Goal: Task Accomplishment & Management: Complete application form

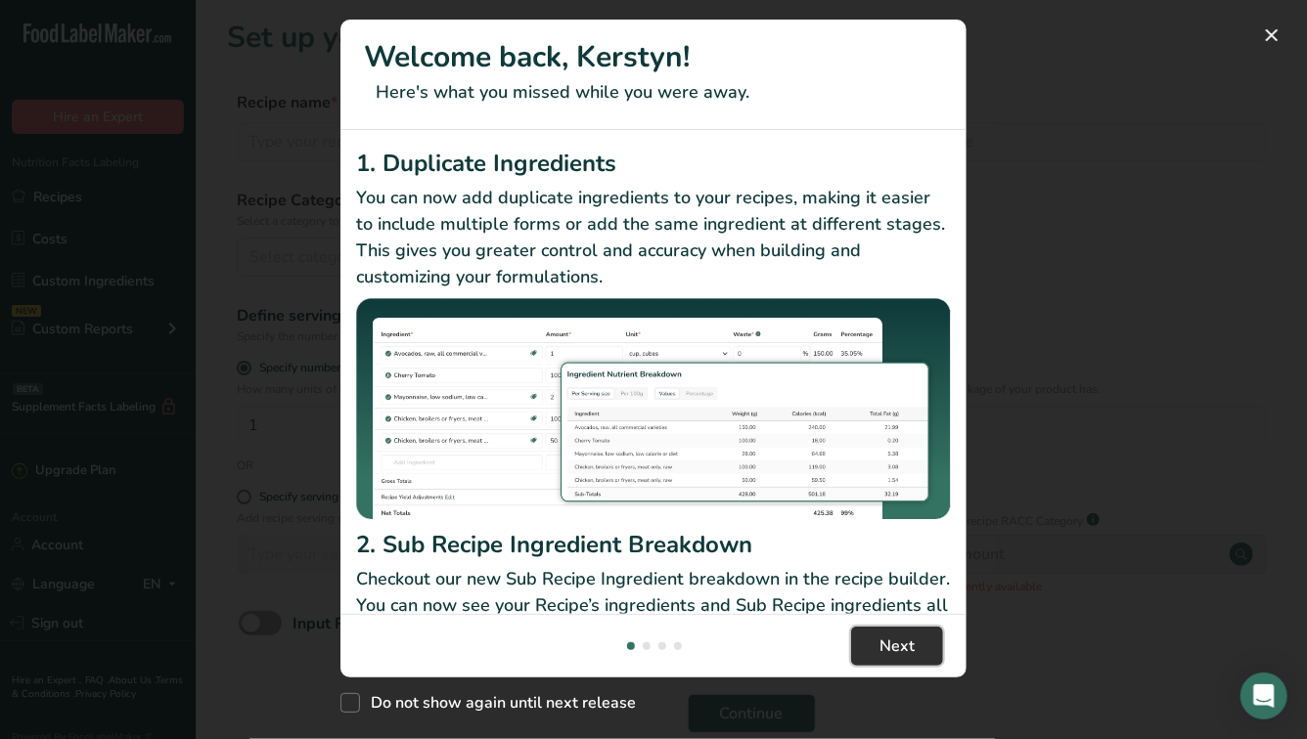
click at [909, 638] on span "Next" at bounding box center [896, 646] width 35 height 23
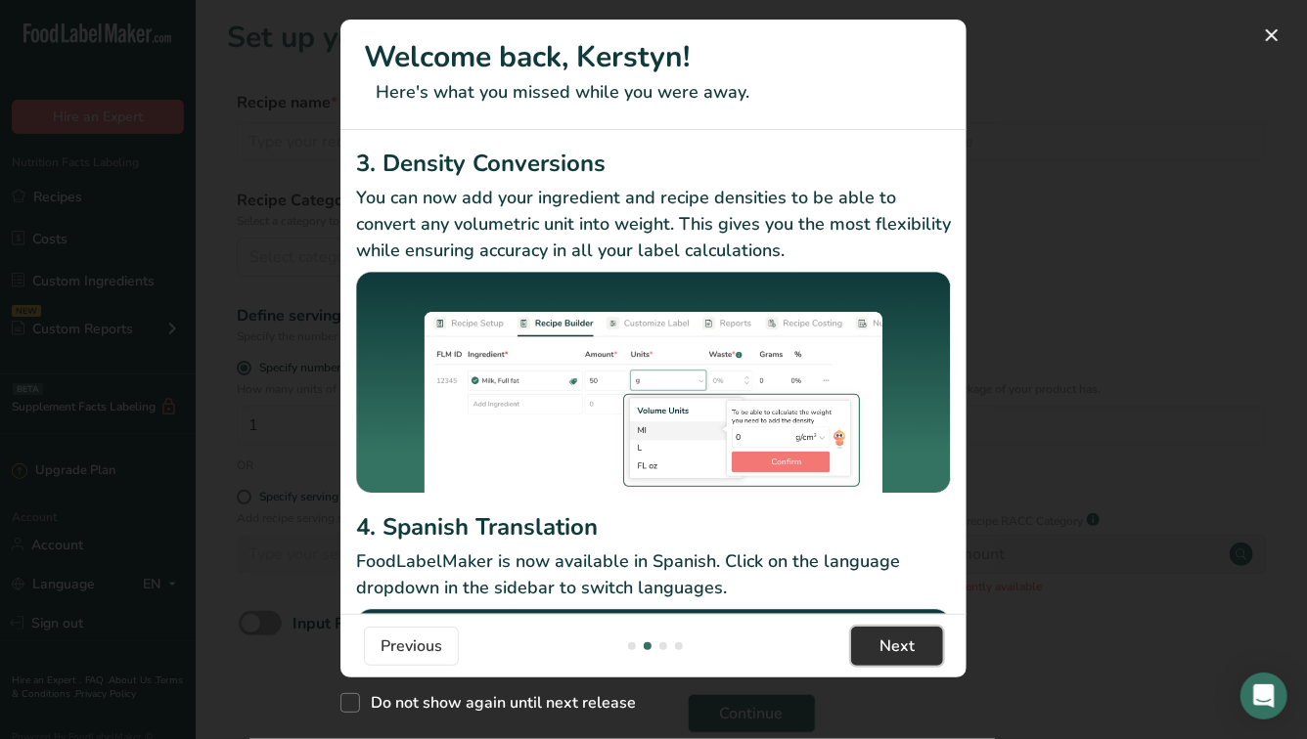
click at [898, 653] on span "Next" at bounding box center [896, 646] width 35 height 23
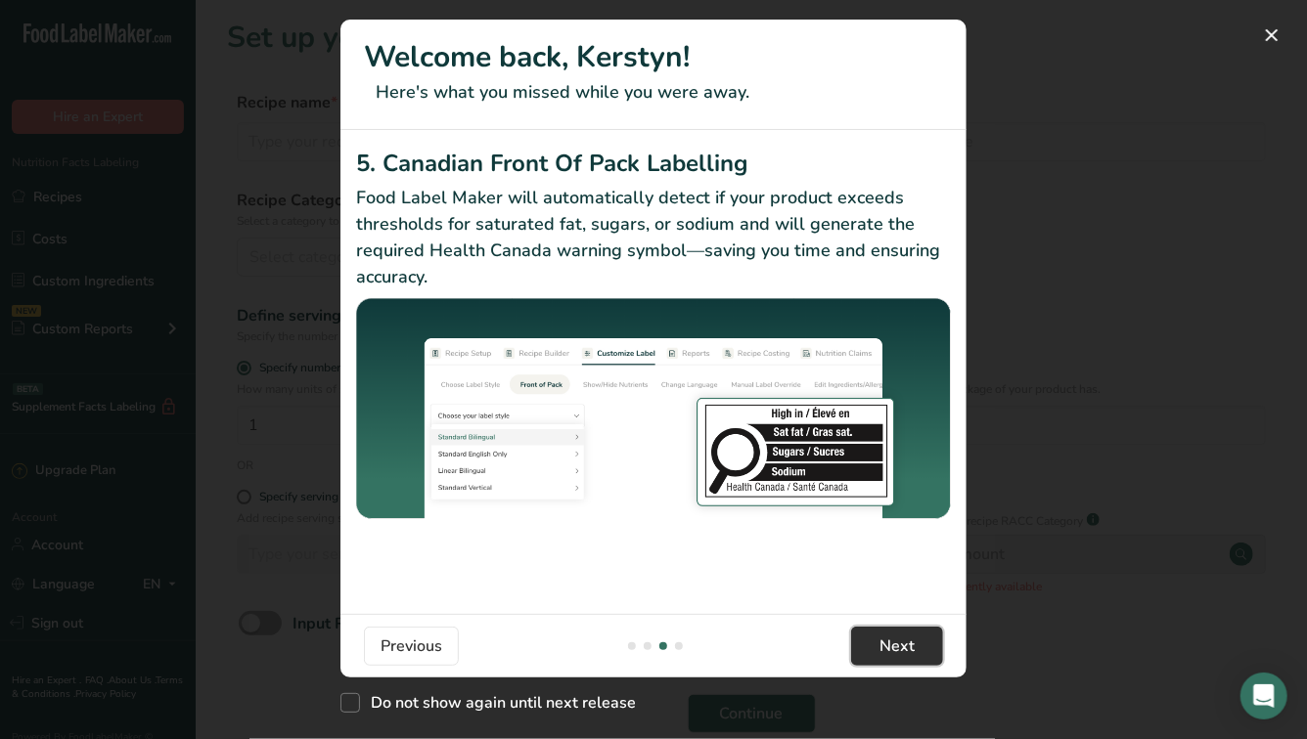
click at [898, 653] on span "Next" at bounding box center [896, 646] width 35 height 23
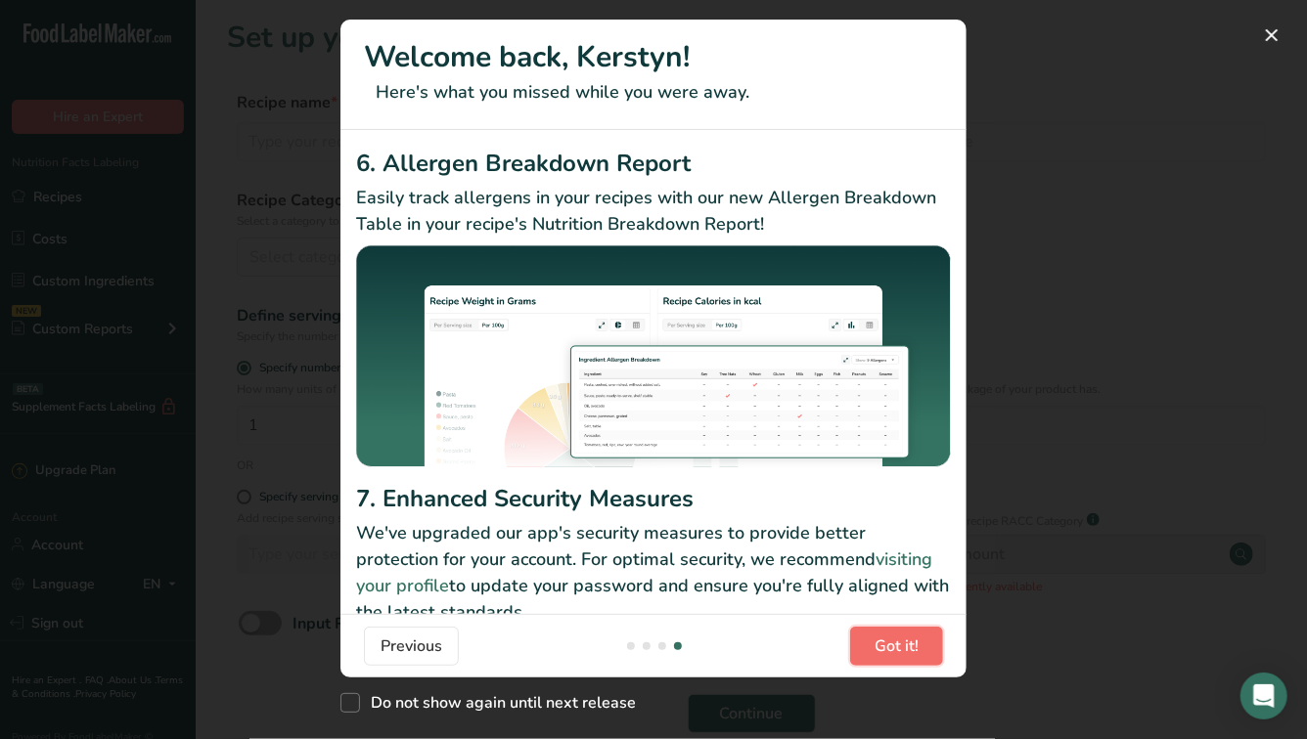
click at [898, 653] on span "Got it!" at bounding box center [896, 646] width 44 height 23
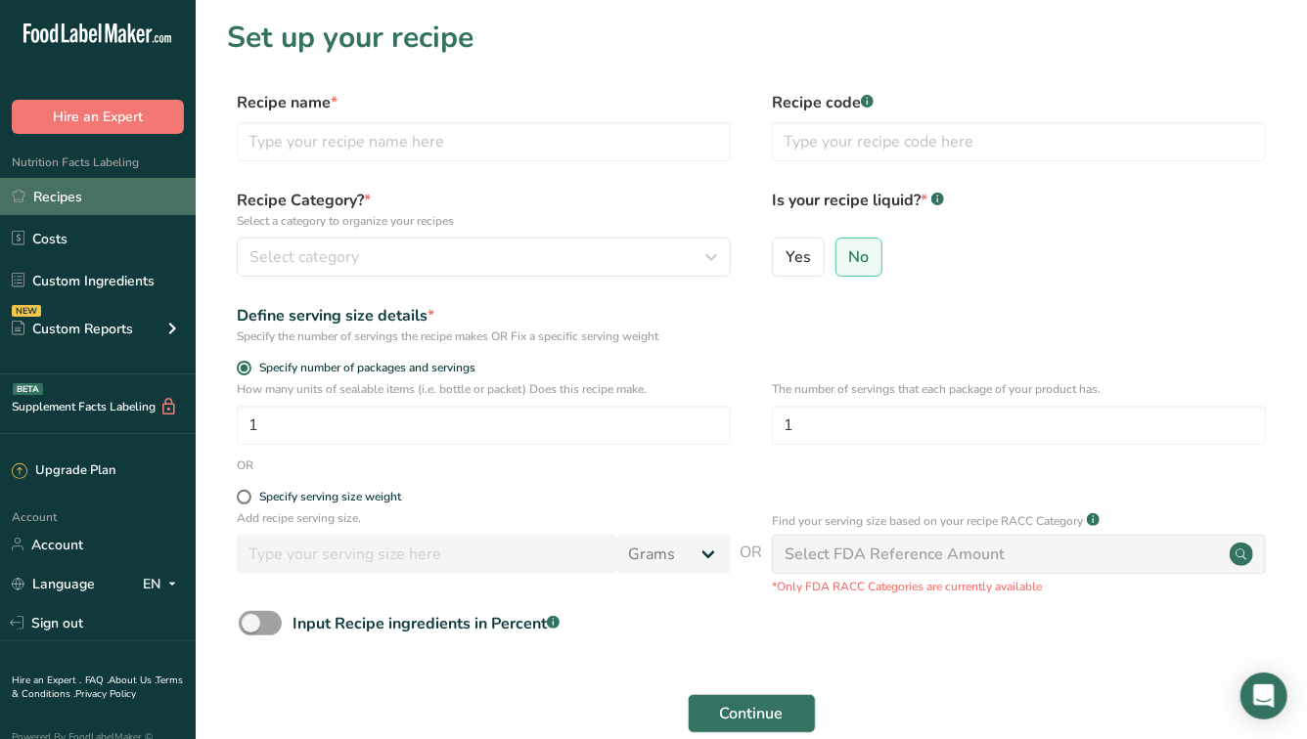
click at [62, 192] on link "Recipes" at bounding box center [98, 196] width 196 height 37
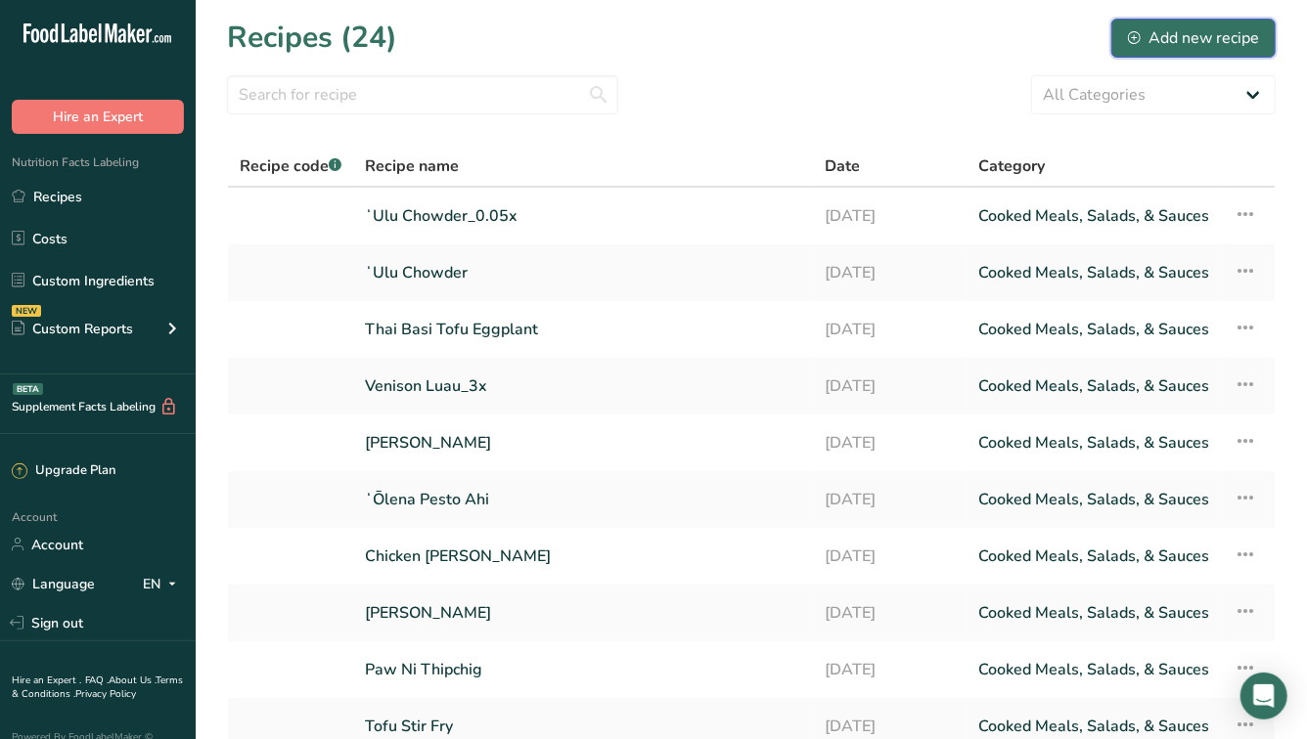
click at [1162, 38] on div "Add new recipe" at bounding box center [1193, 37] width 131 height 23
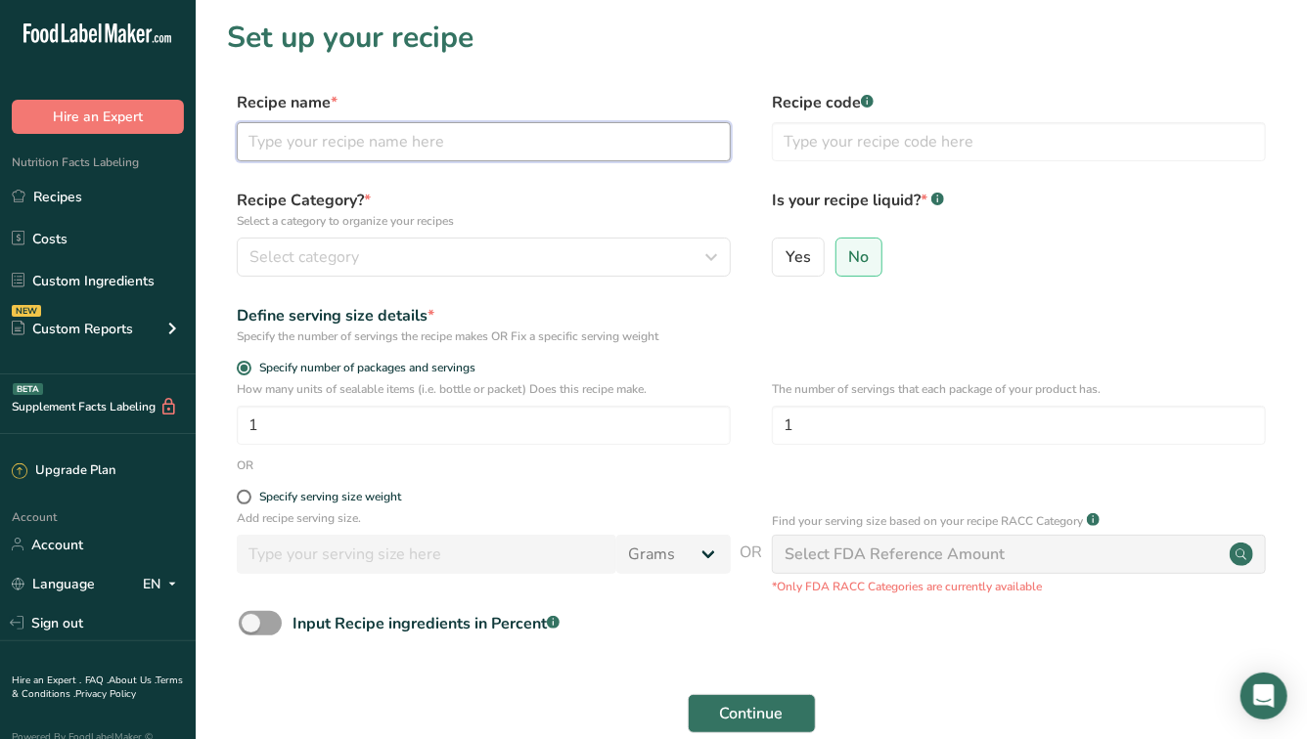
click at [644, 158] on input "text" at bounding box center [484, 141] width 494 height 39
type input "Venison Lūʻau"
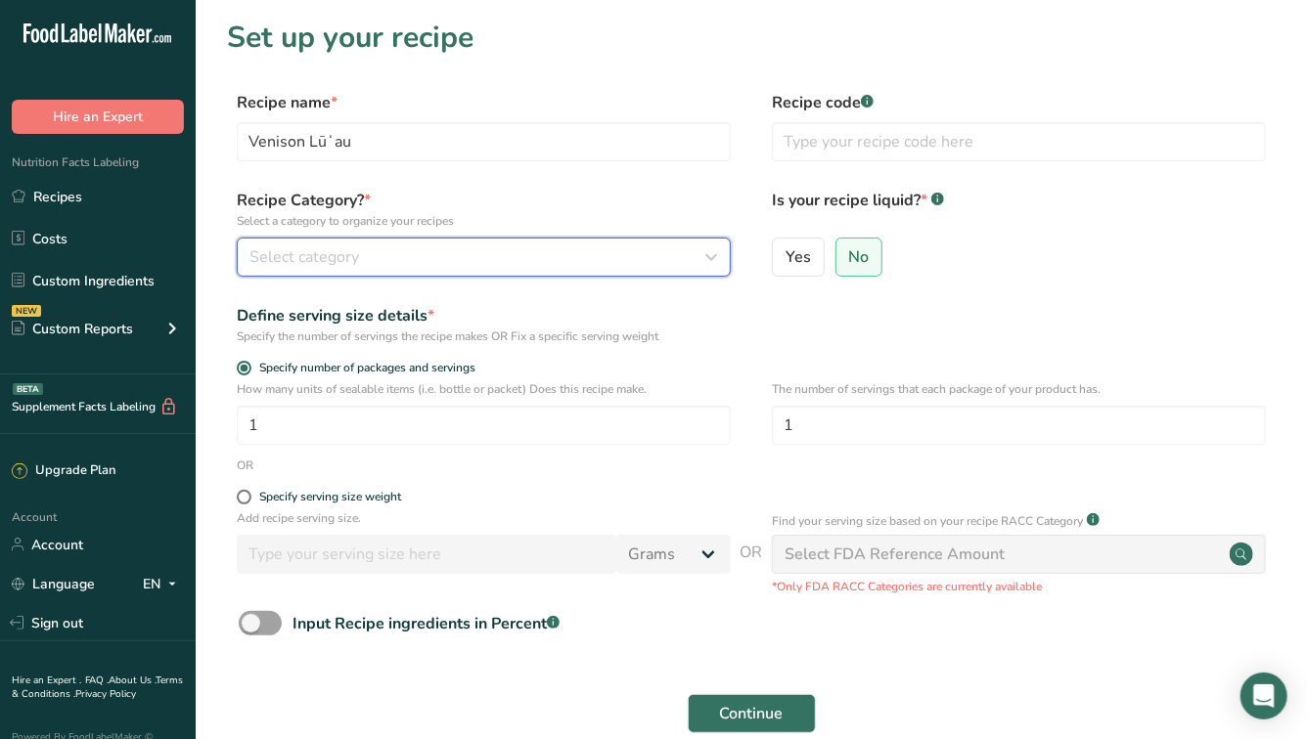
click at [550, 258] on div "Select category" at bounding box center [477, 256] width 457 height 23
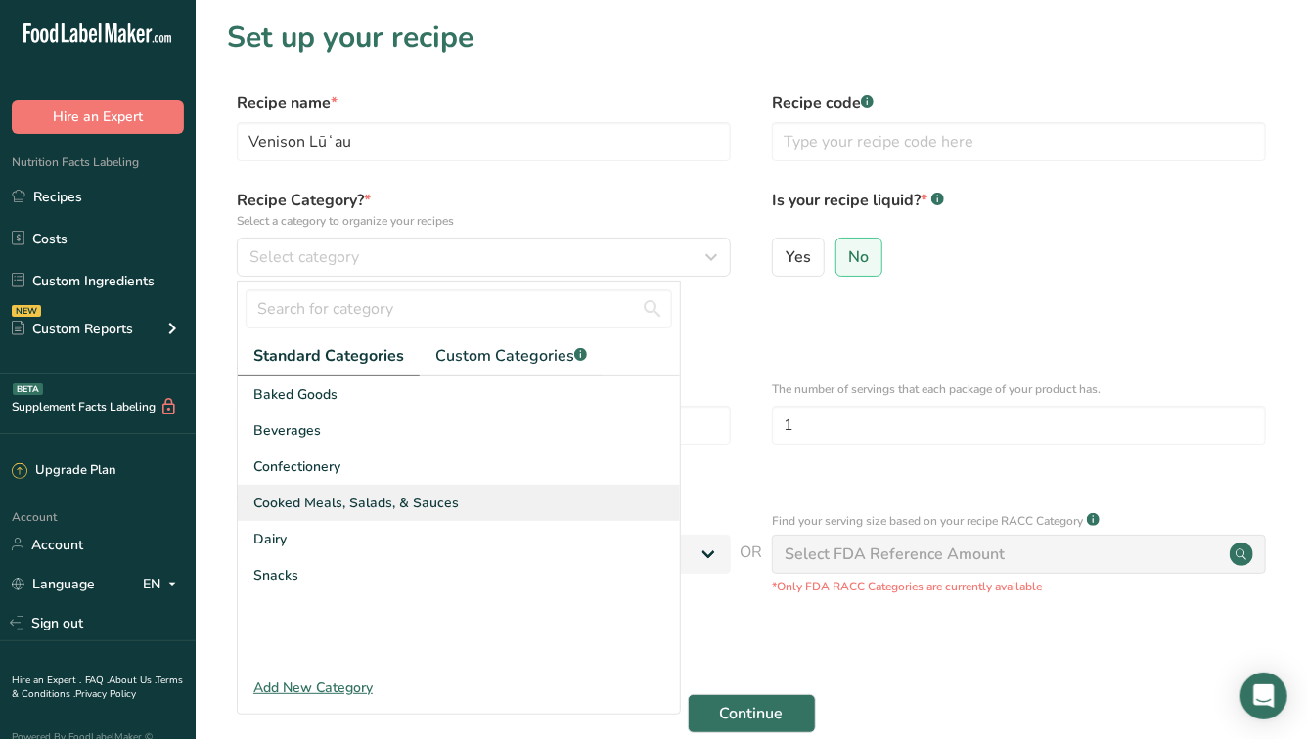
click at [403, 502] on span "Cooked Meals, Salads, & Sauces" at bounding box center [355, 503] width 205 height 21
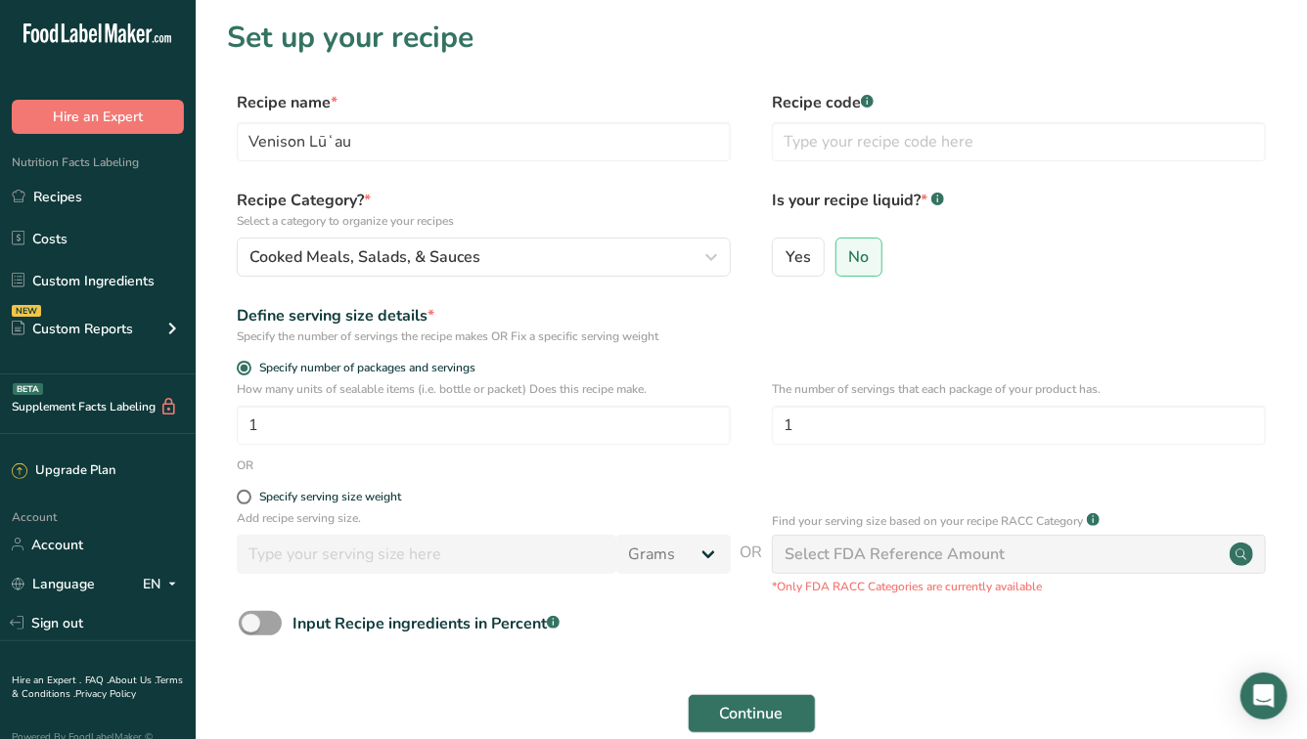
scroll to position [103, 0]
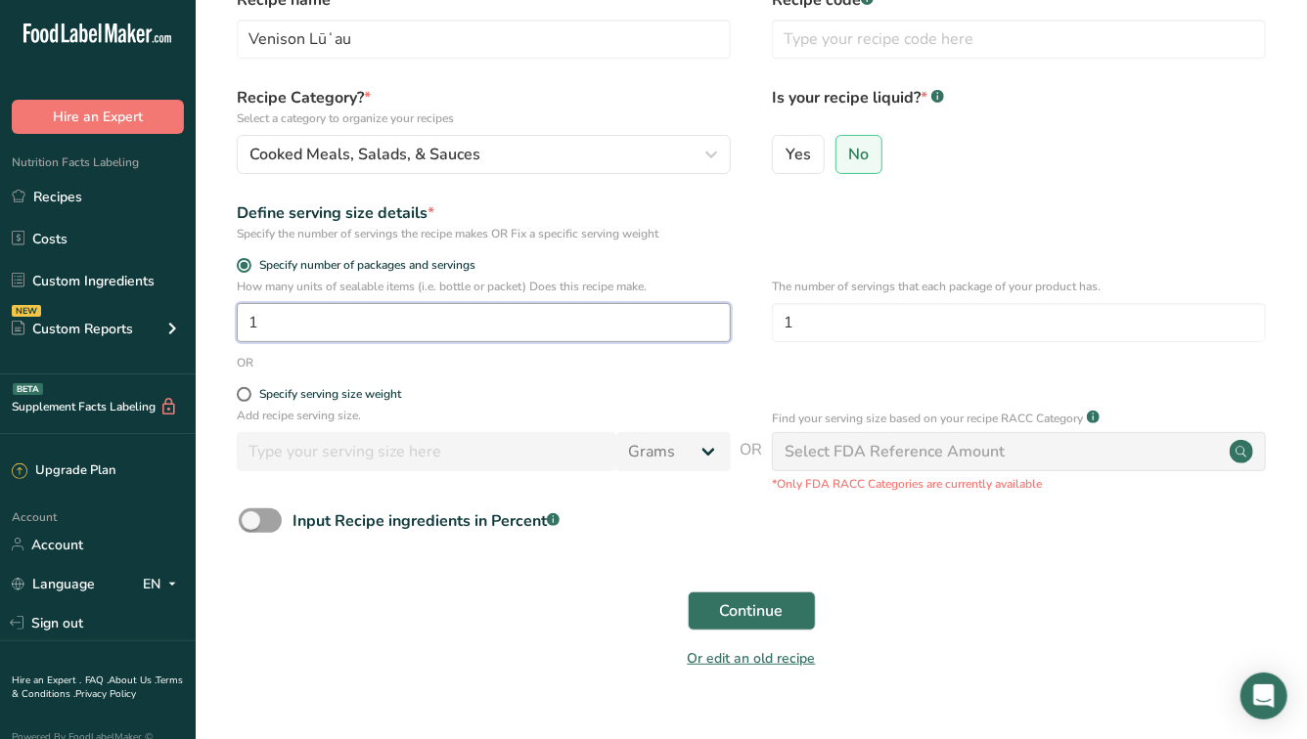
click at [596, 320] on input "1" at bounding box center [484, 322] width 494 height 39
type input "74"
click at [756, 606] on span "Continue" at bounding box center [752, 610] width 64 height 23
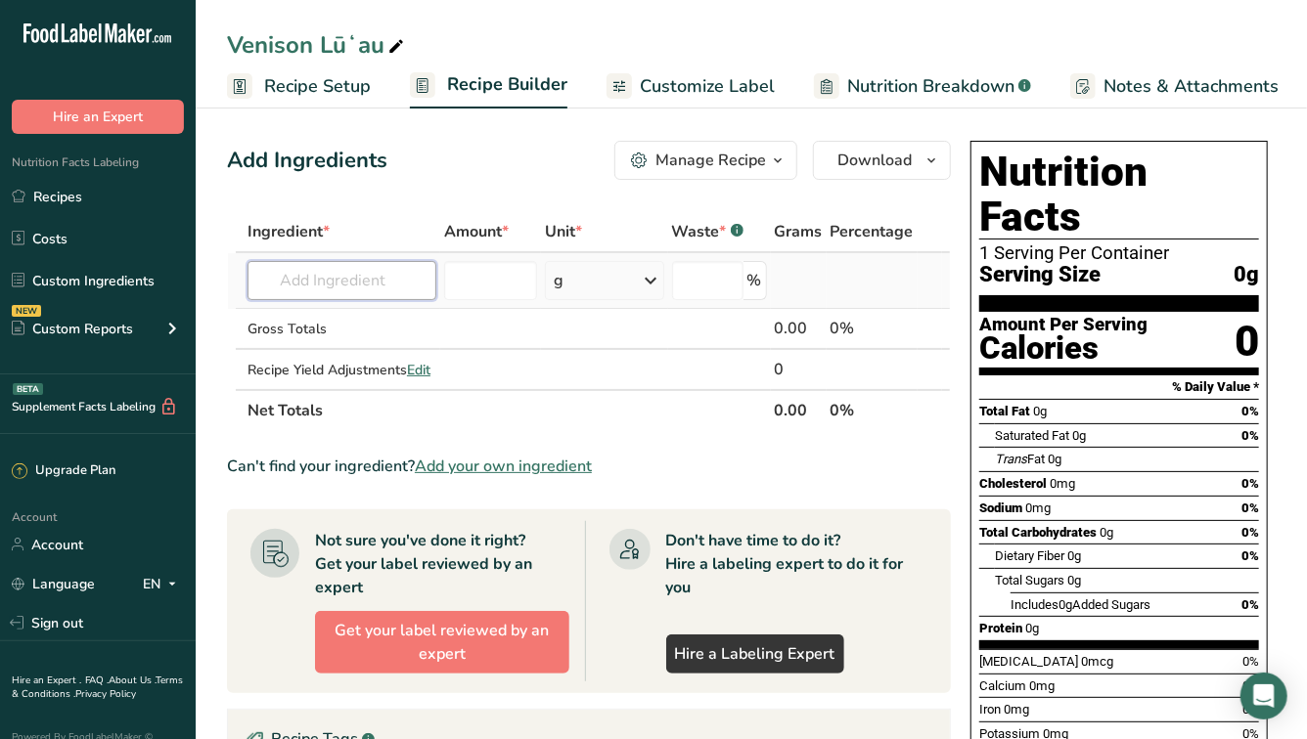
click at [334, 274] on input "text" at bounding box center [341, 280] width 189 height 39
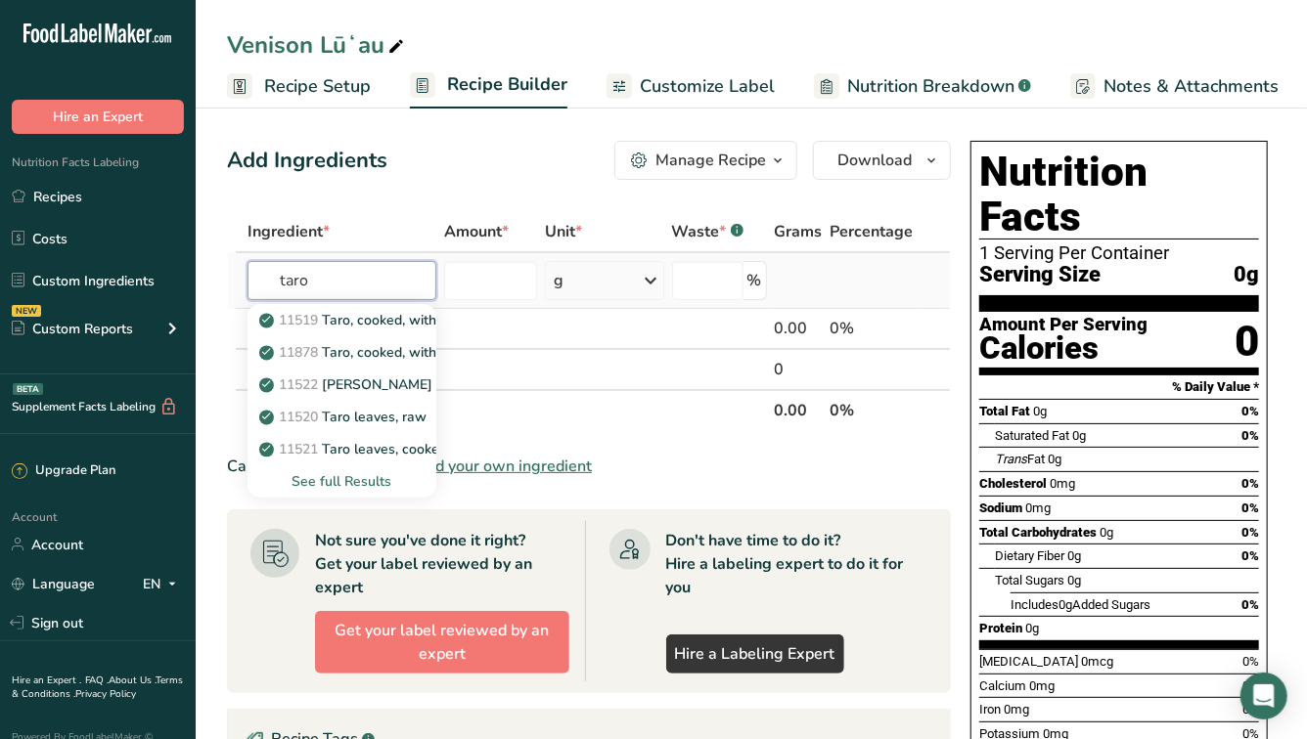
type input "taro"
click at [365, 490] on div "See full Results" at bounding box center [341, 481] width 157 height 21
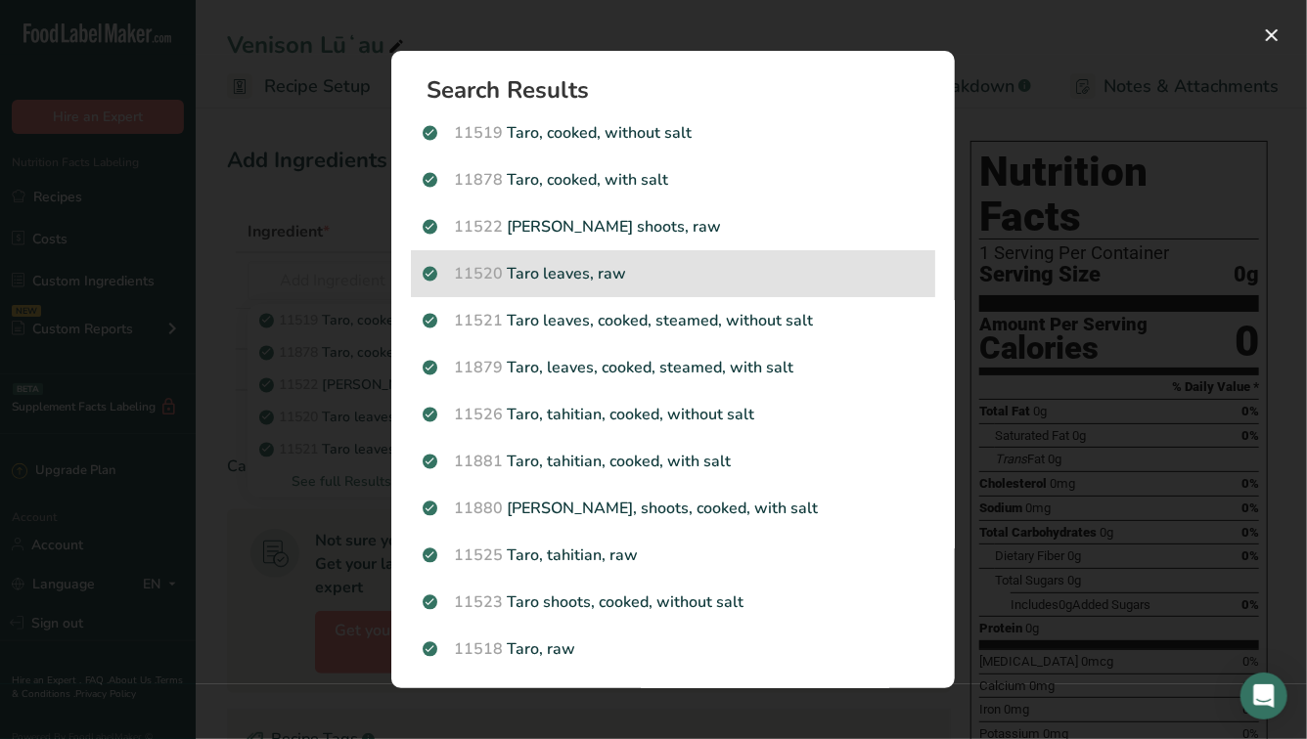
click at [605, 281] on p "11520 Taro leaves, raw" at bounding box center [672, 273] width 501 height 23
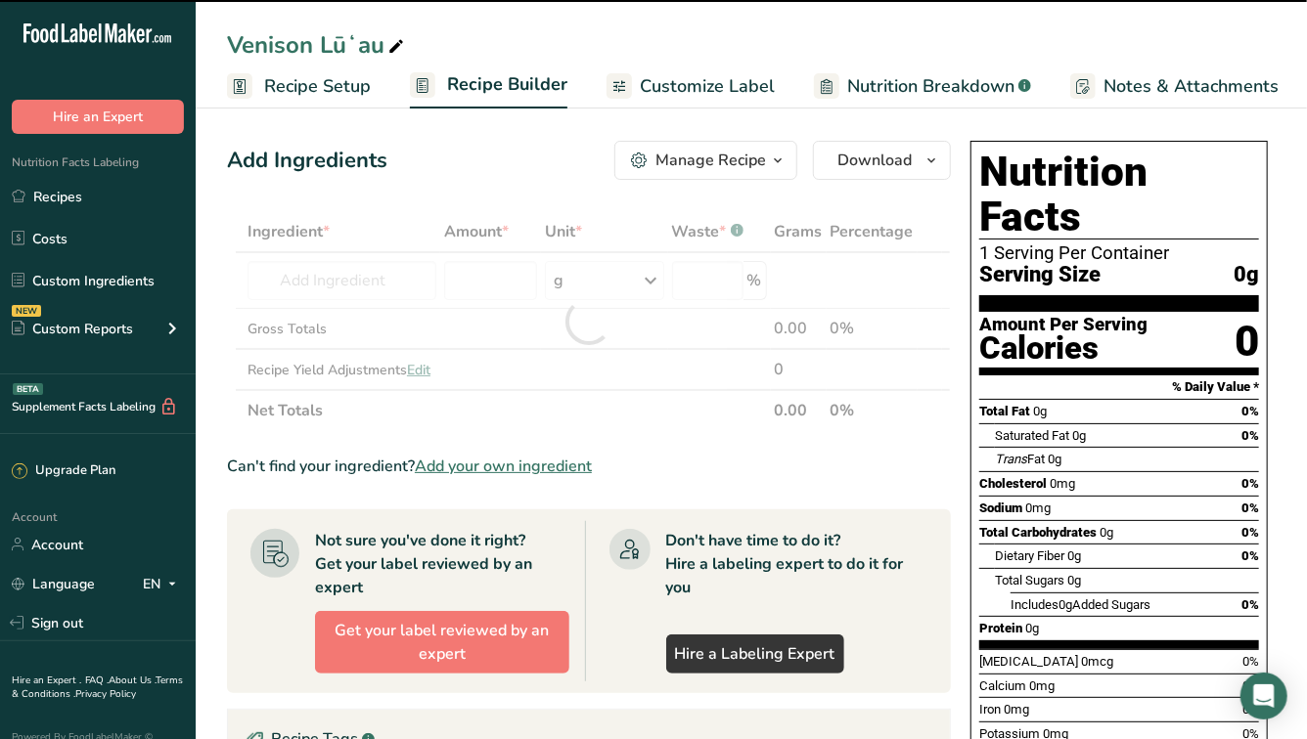
type input "0"
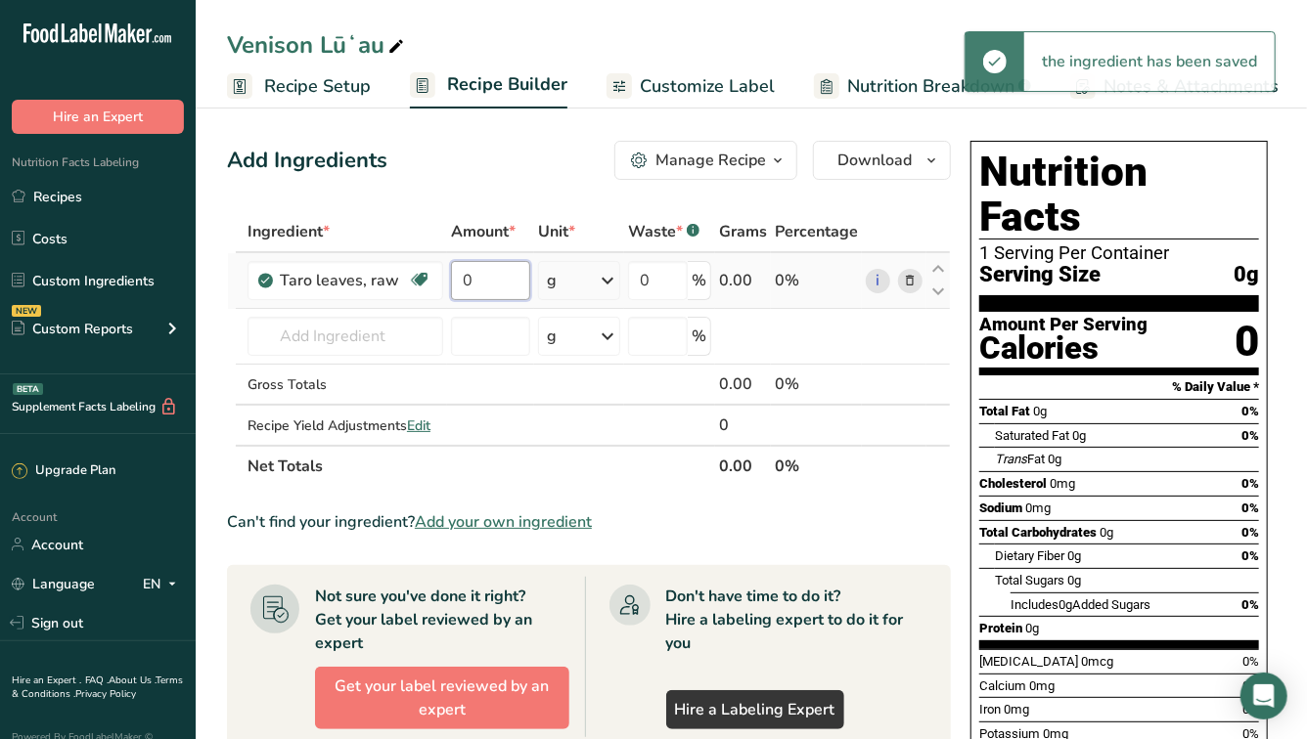
click at [489, 294] on input "0" at bounding box center [490, 280] width 79 height 39
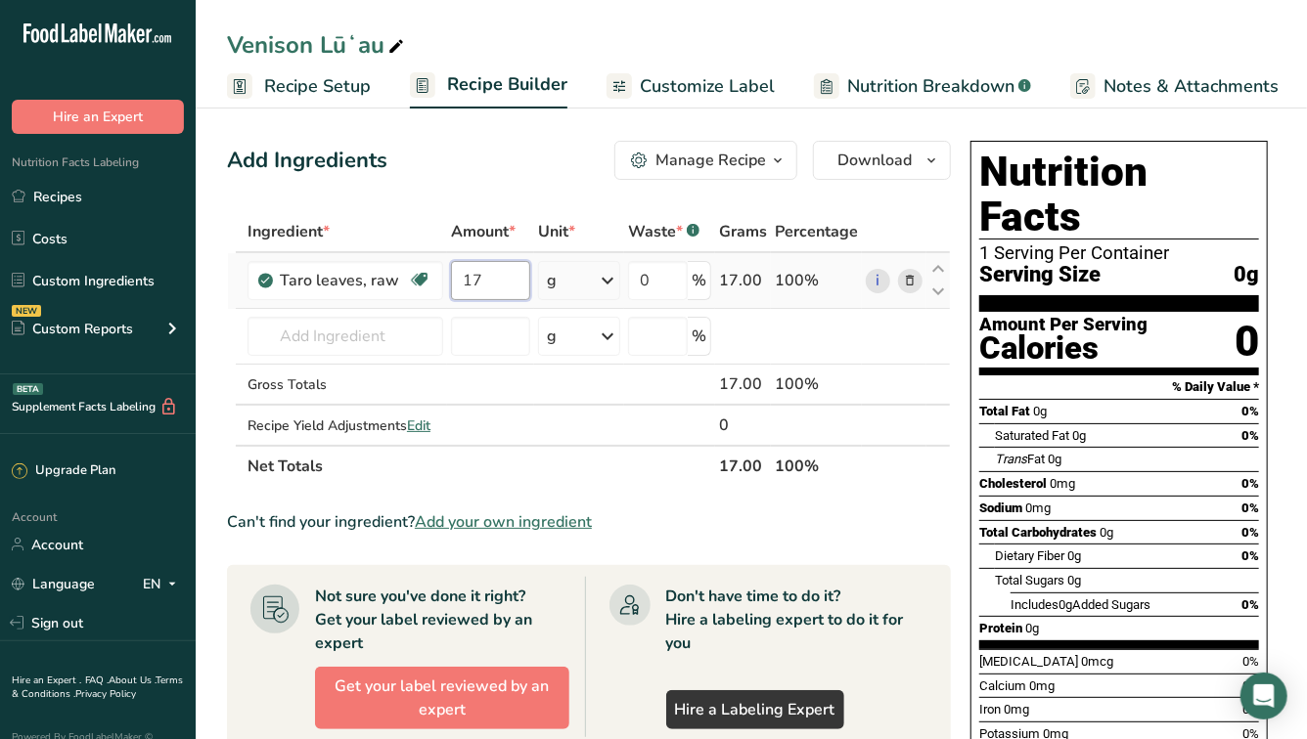
type input "17"
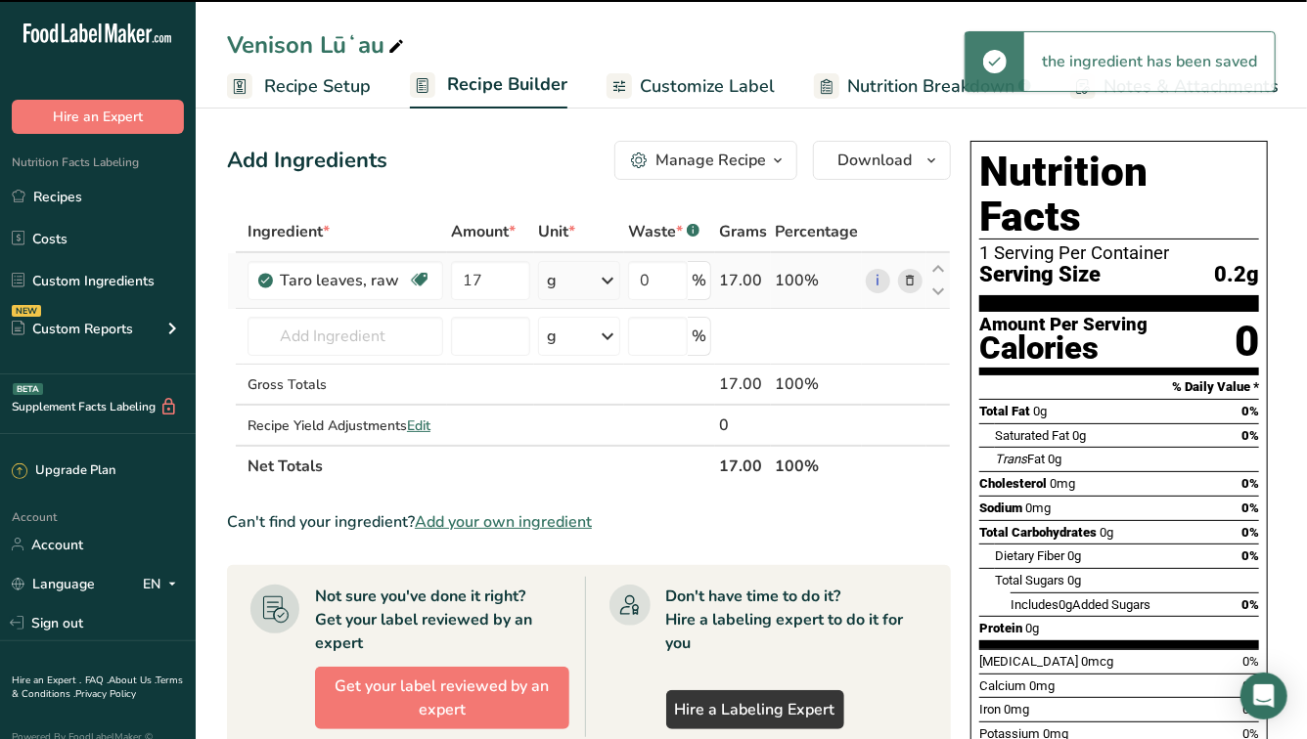
click at [605, 285] on icon at bounding box center [607, 280] width 23 height 35
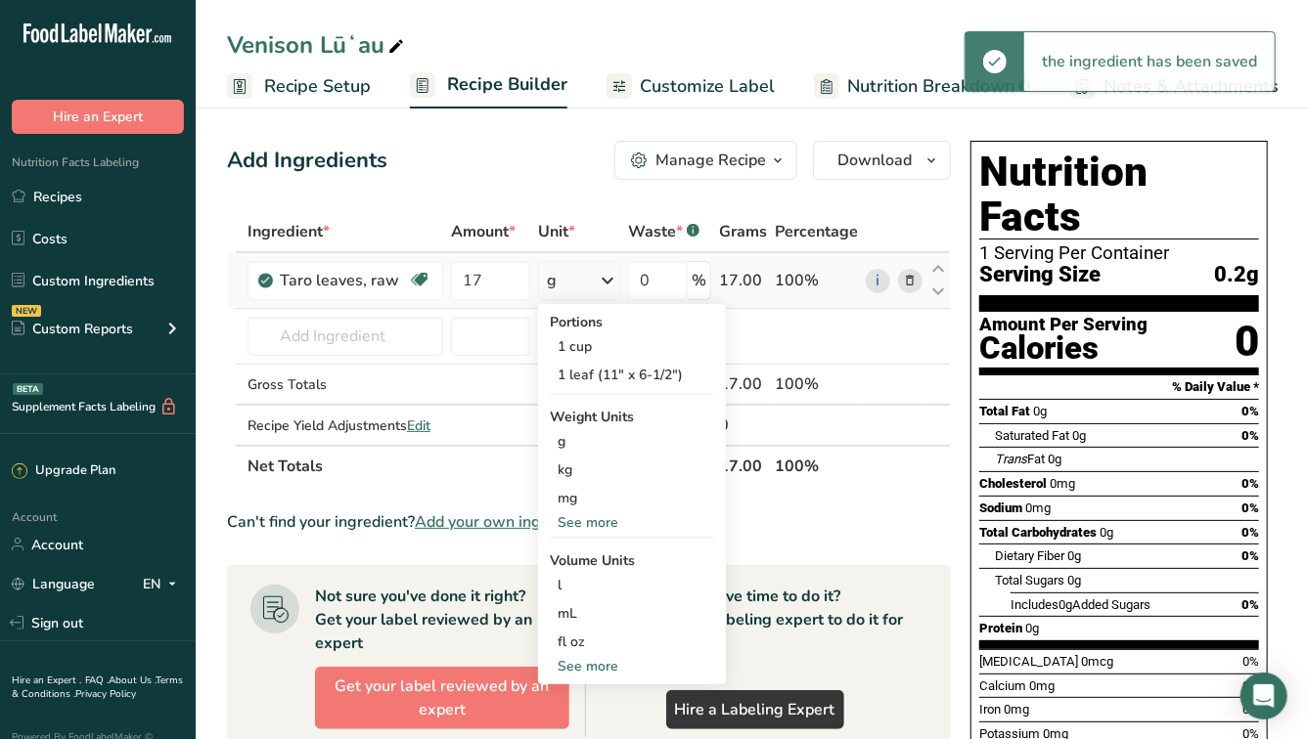
click at [602, 524] on div "See more" at bounding box center [632, 522] width 164 height 21
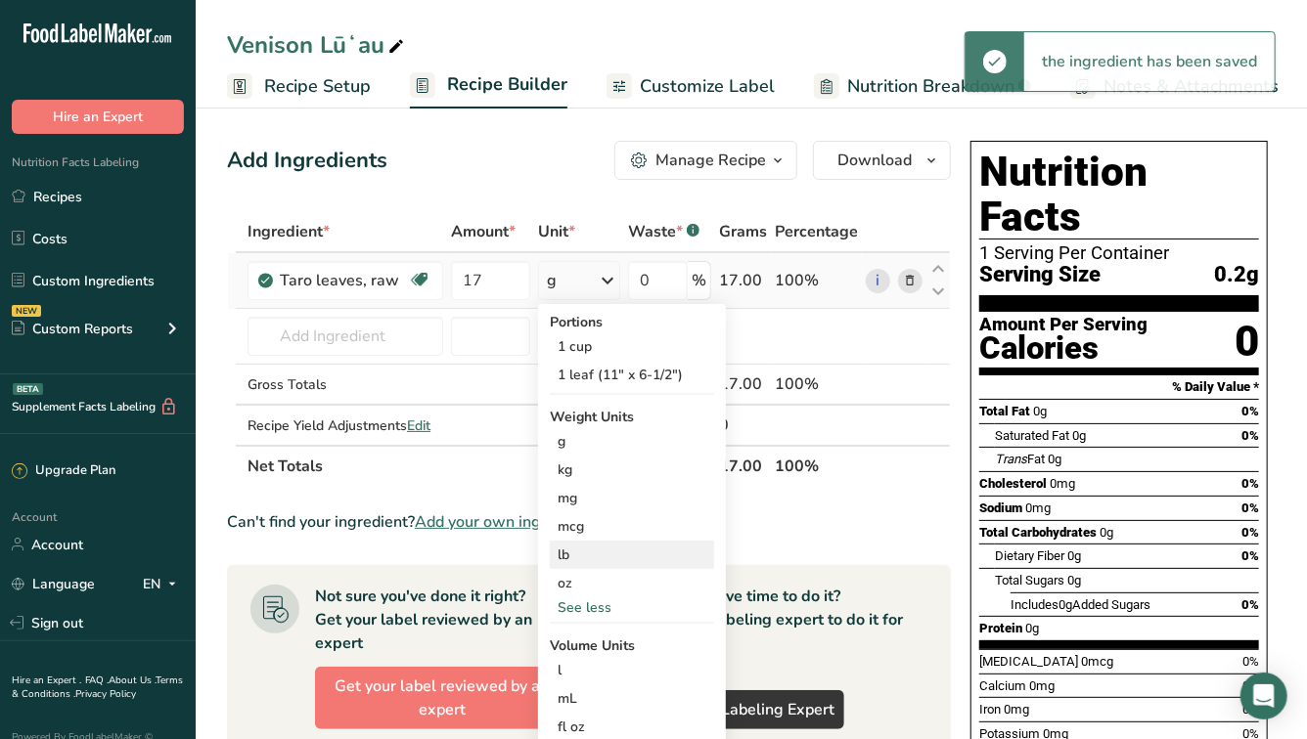
click at [591, 557] on div "lb" at bounding box center [632, 555] width 164 height 28
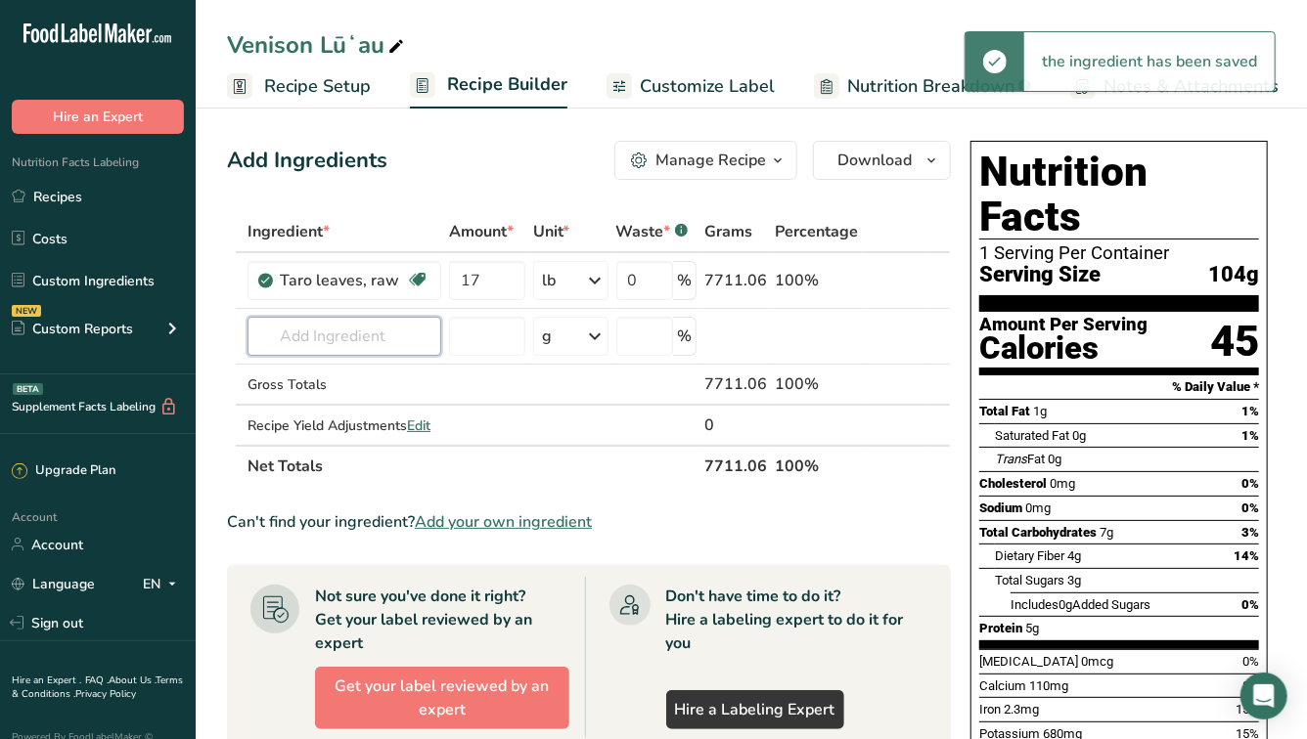
click at [324, 336] on input "text" at bounding box center [344, 336] width 194 height 39
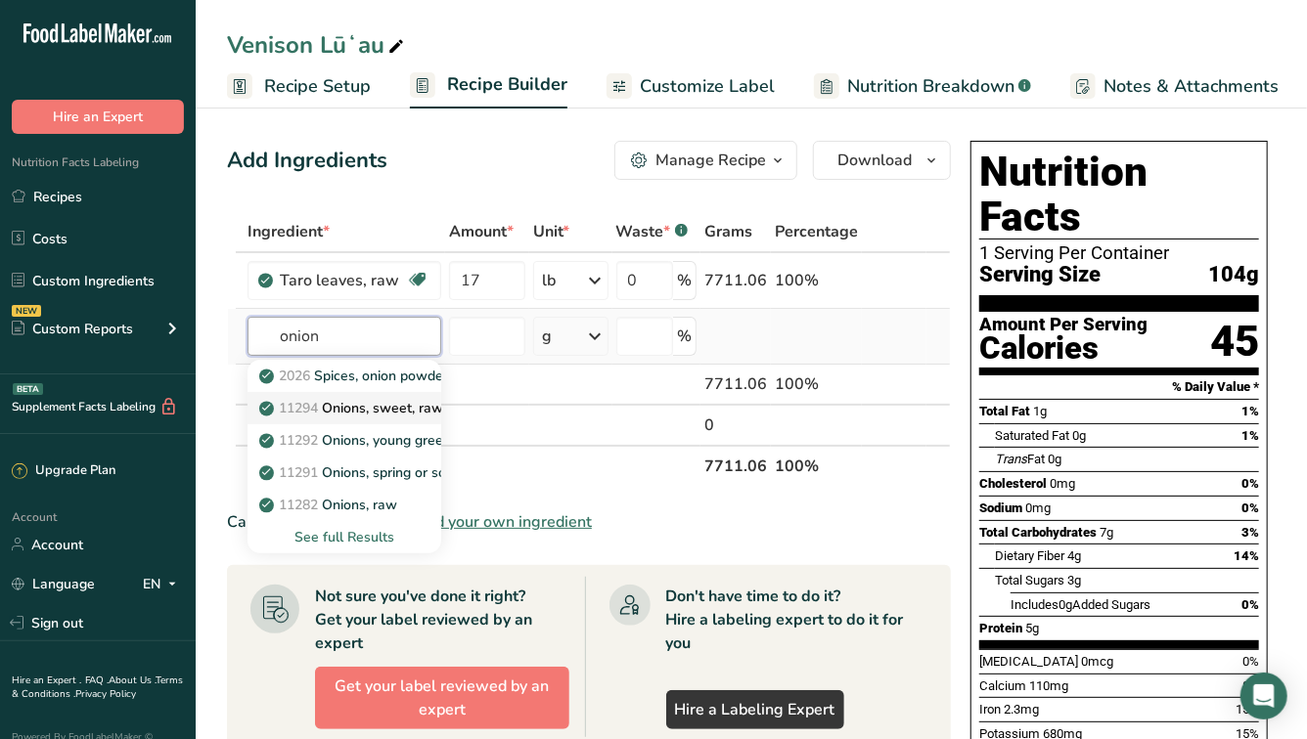
type input "onion"
click at [350, 416] on p "11294 Onions, sweet, raw" at bounding box center [353, 408] width 180 height 21
type input "Onions, sweet, raw"
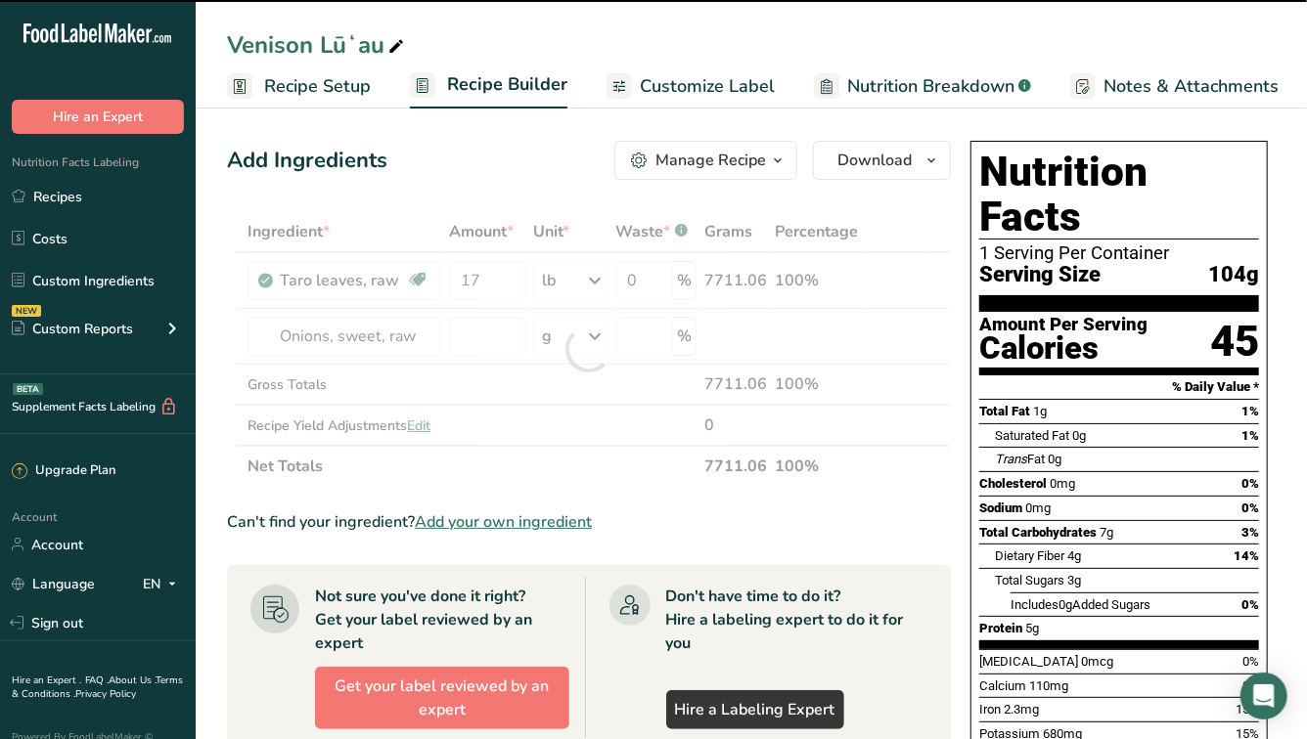
type input "0"
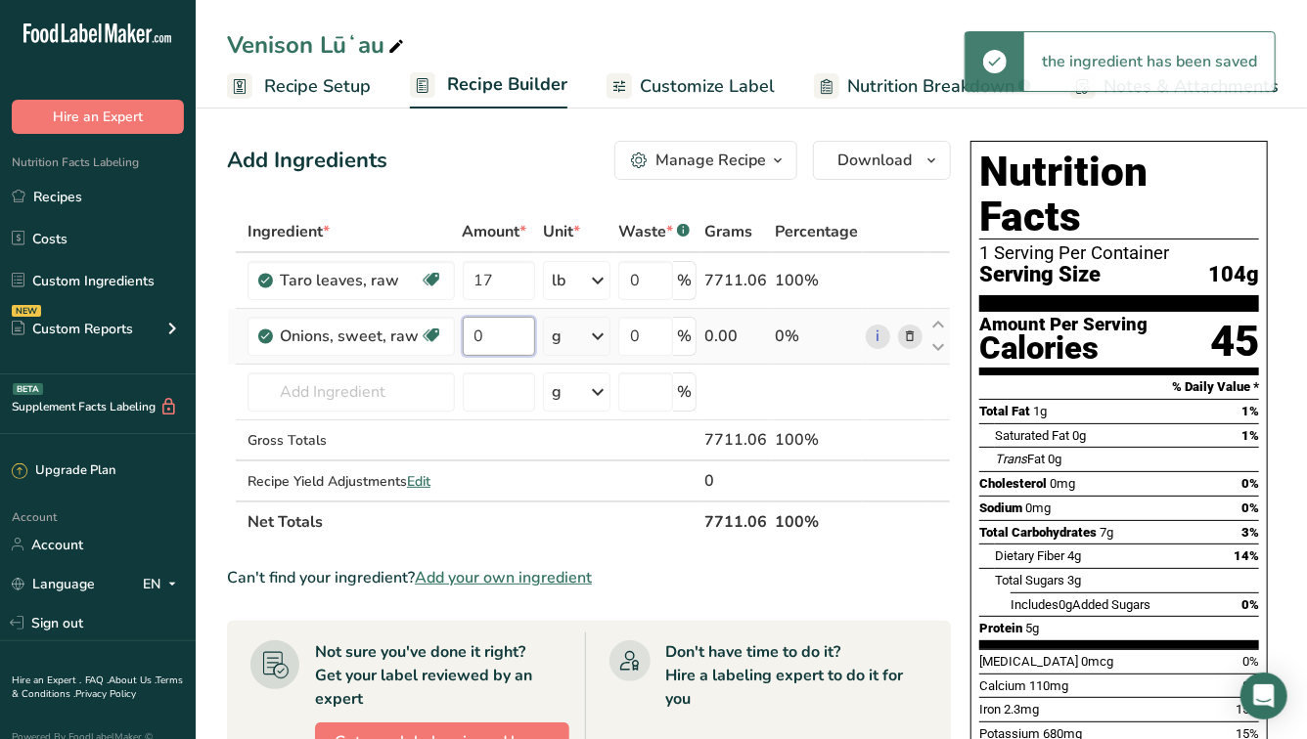
click at [466, 352] on input "0" at bounding box center [499, 336] width 72 height 39
type input "5.27"
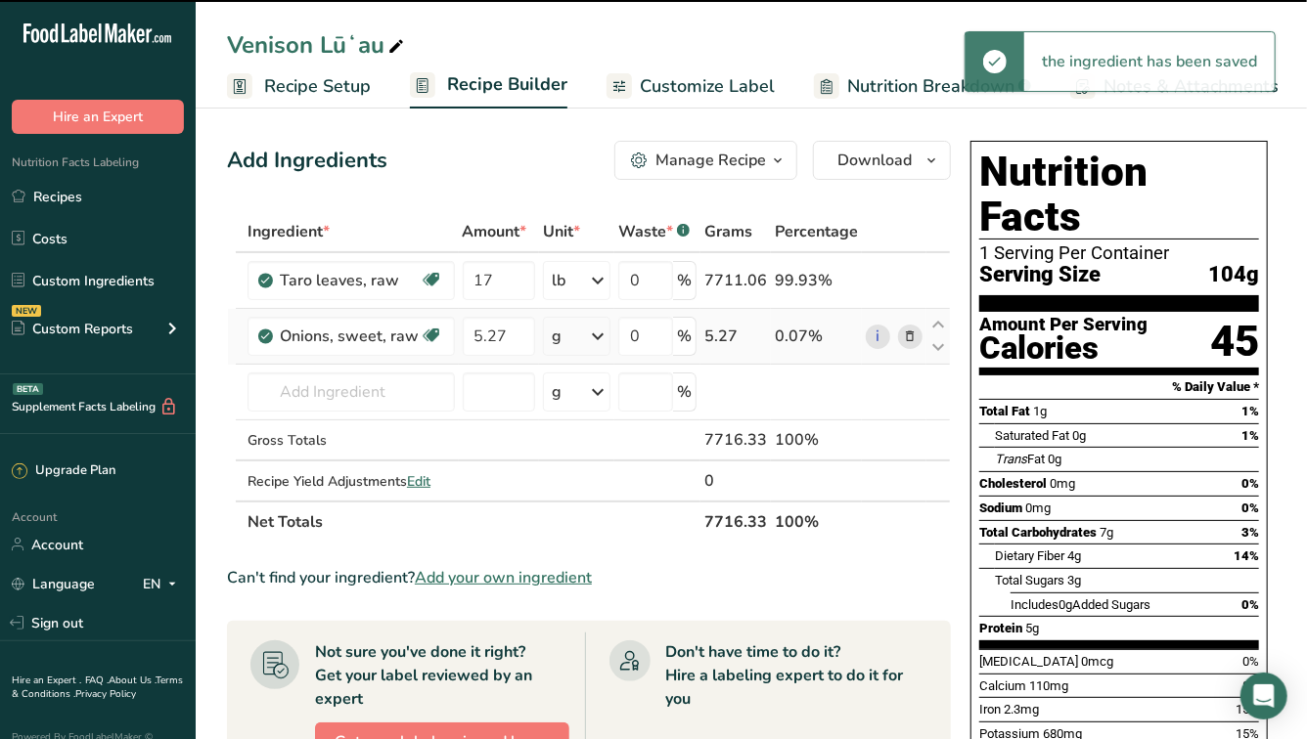
click at [600, 337] on icon at bounding box center [597, 336] width 23 height 35
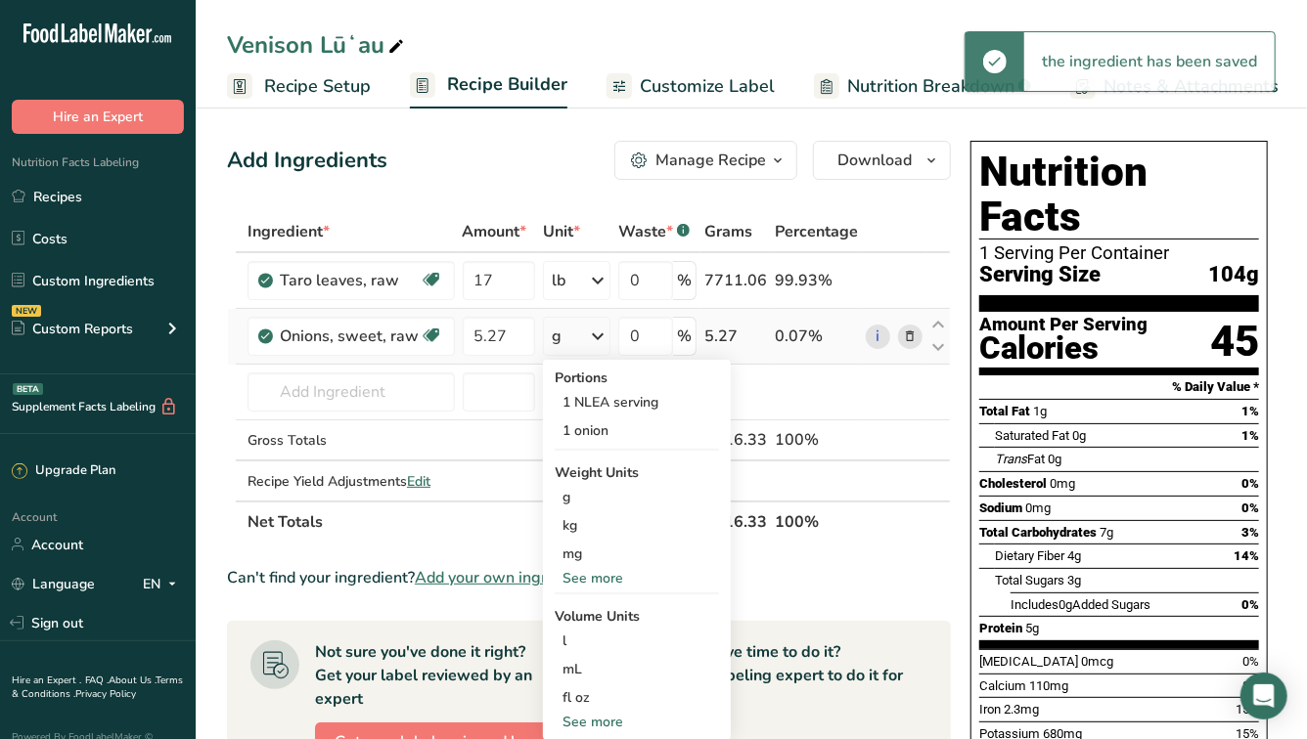
click at [590, 568] on div "See more" at bounding box center [636, 578] width 164 height 21
click at [589, 620] on div "lb" at bounding box center [636, 611] width 164 height 28
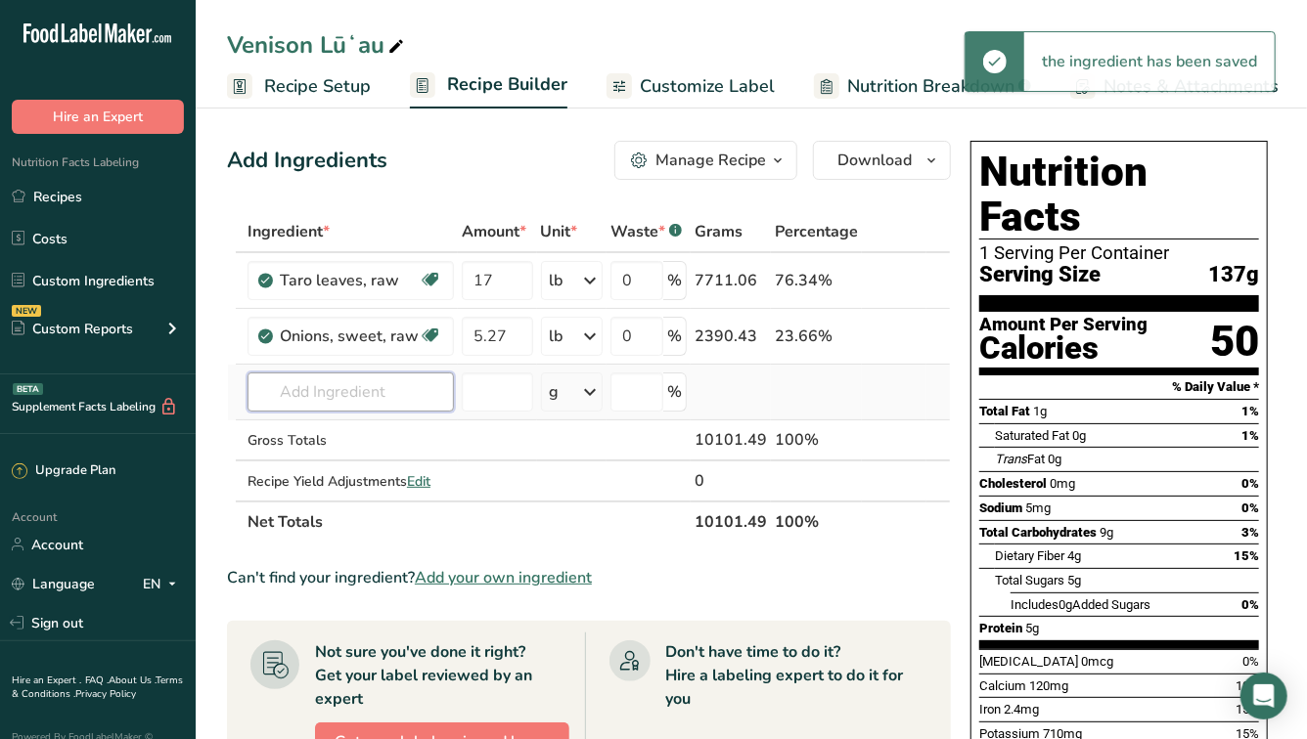
click at [340, 380] on input "text" at bounding box center [350, 392] width 206 height 39
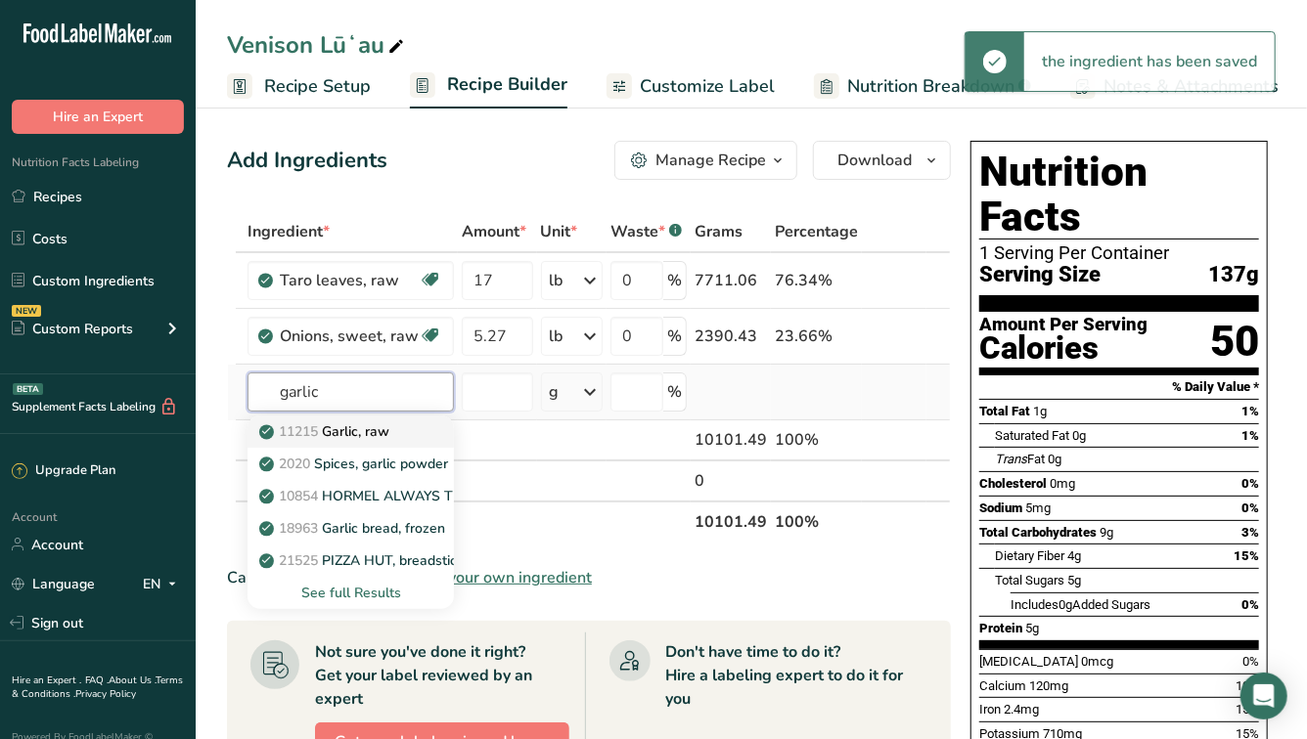
type input "garlic"
click at [396, 442] on link "11215 Garlic, raw" at bounding box center [350, 432] width 206 height 32
type input "Garlic, raw"
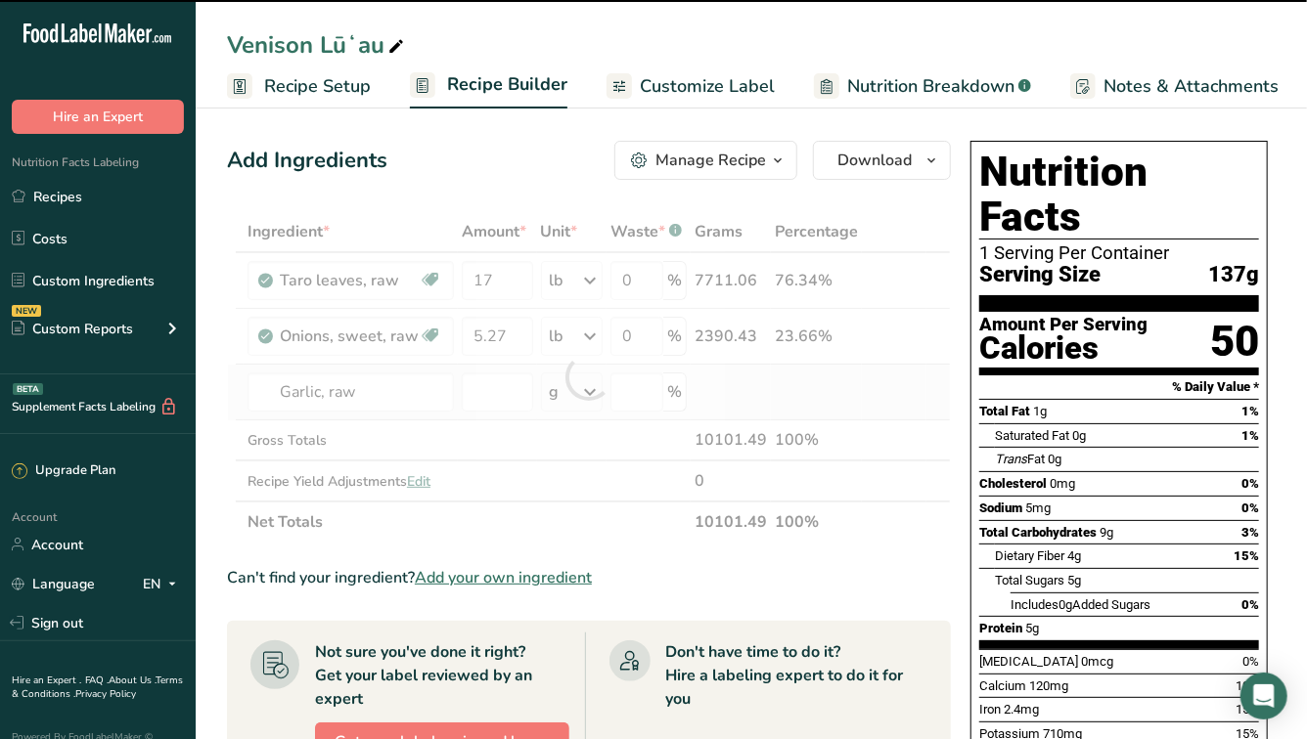
type input "0"
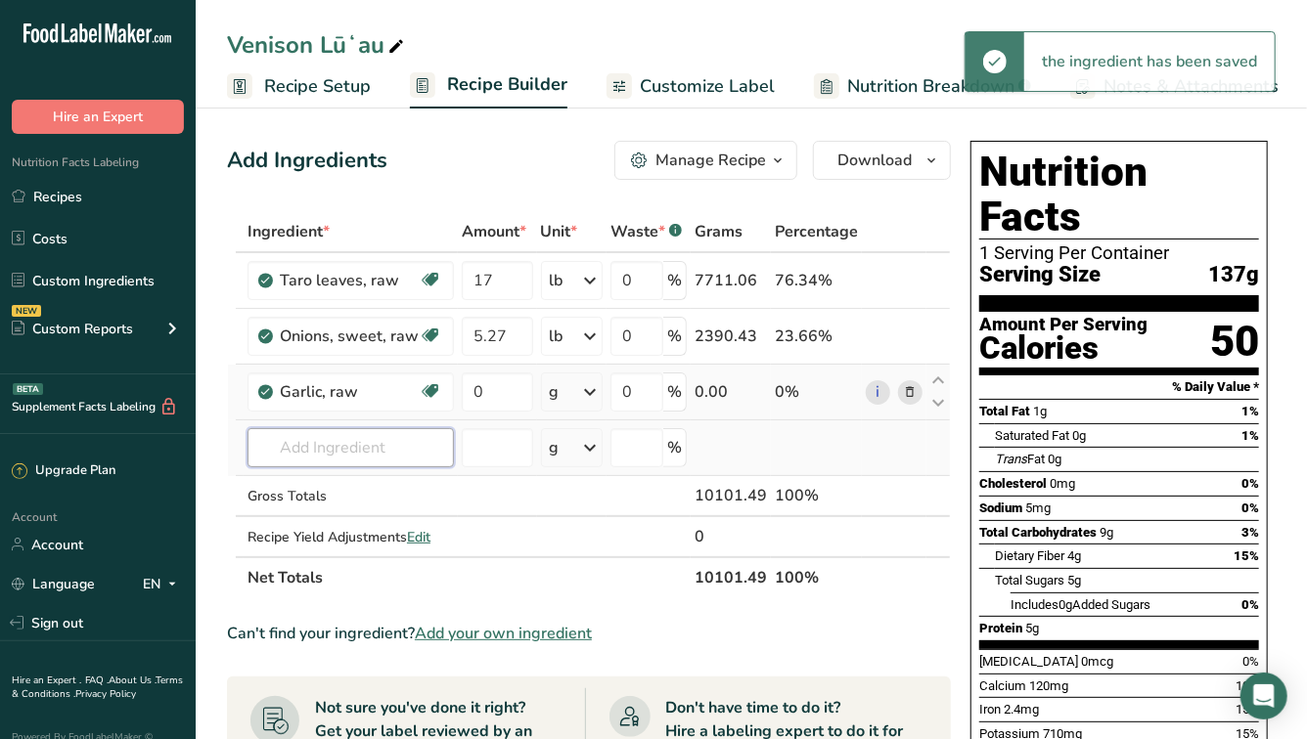
click at [341, 456] on input "text" at bounding box center [350, 447] width 206 height 39
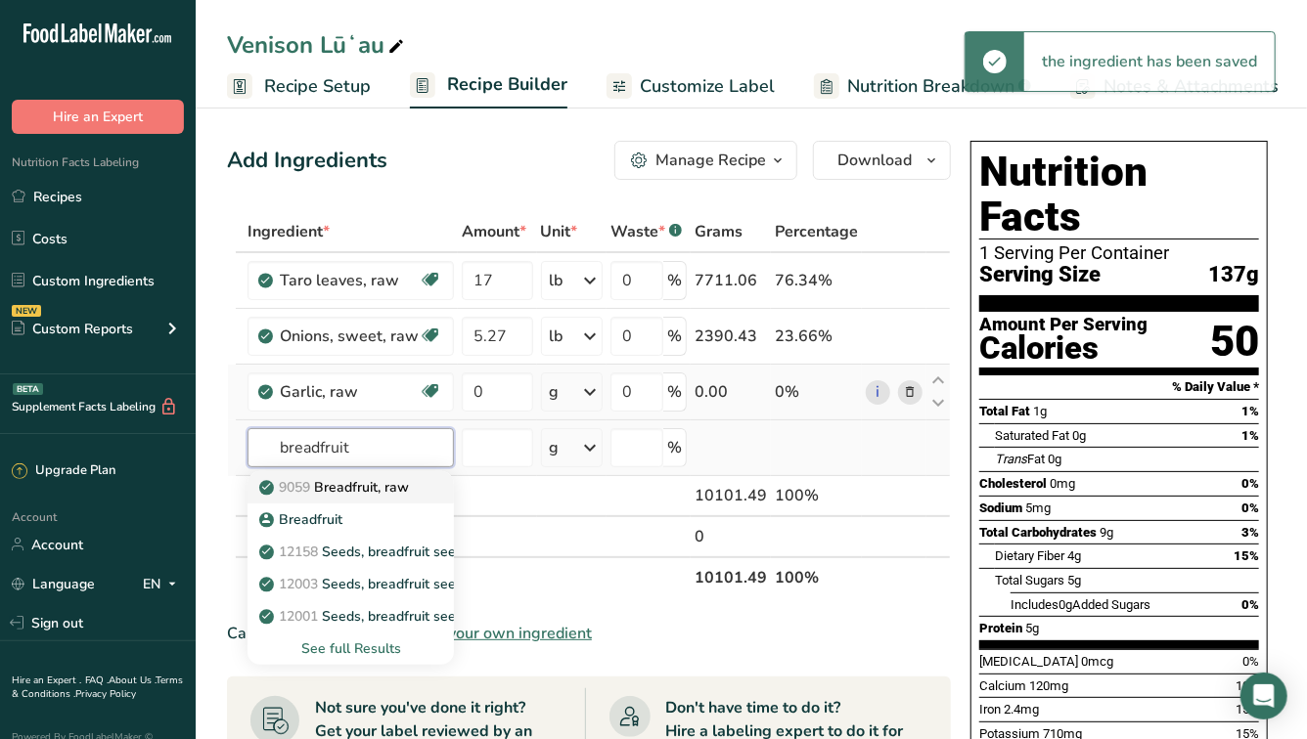
type input "breadfruit"
click at [372, 498] on link "9059 Breadfruit, raw" at bounding box center [350, 487] width 206 height 32
type input "Breadfruit, raw"
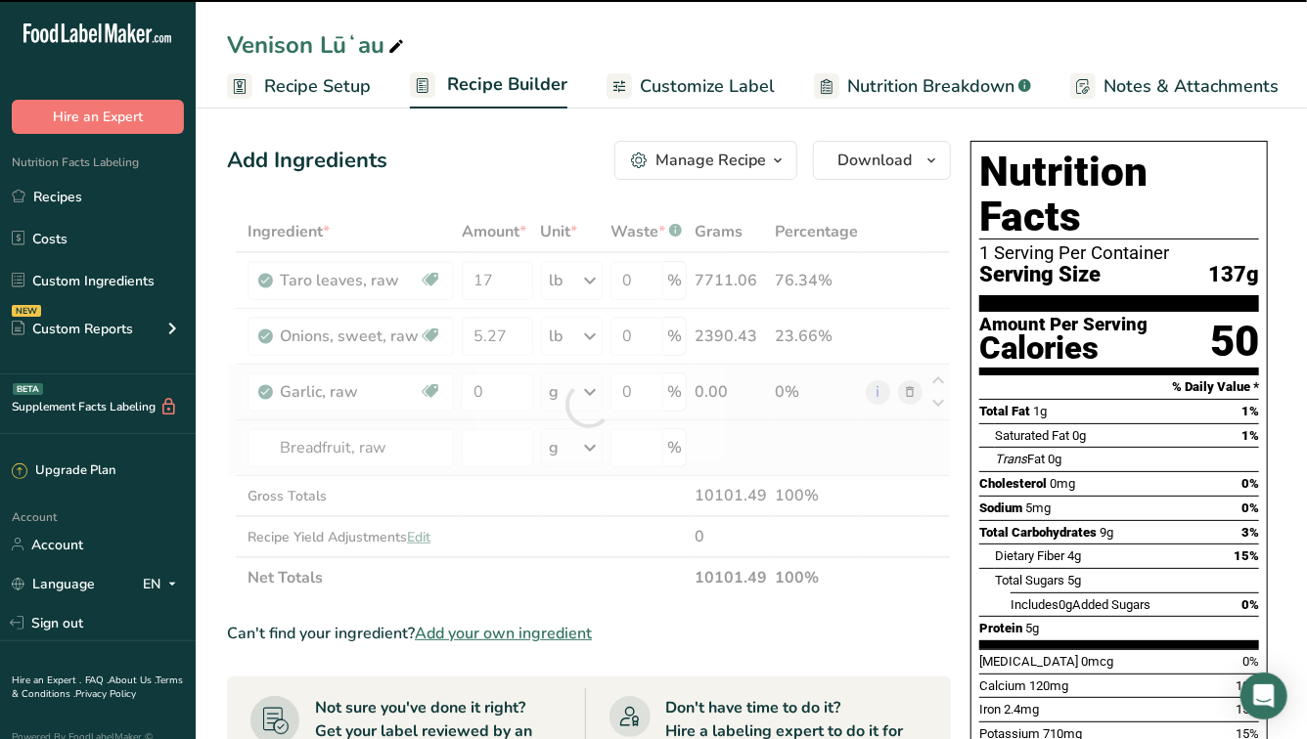
type input "0"
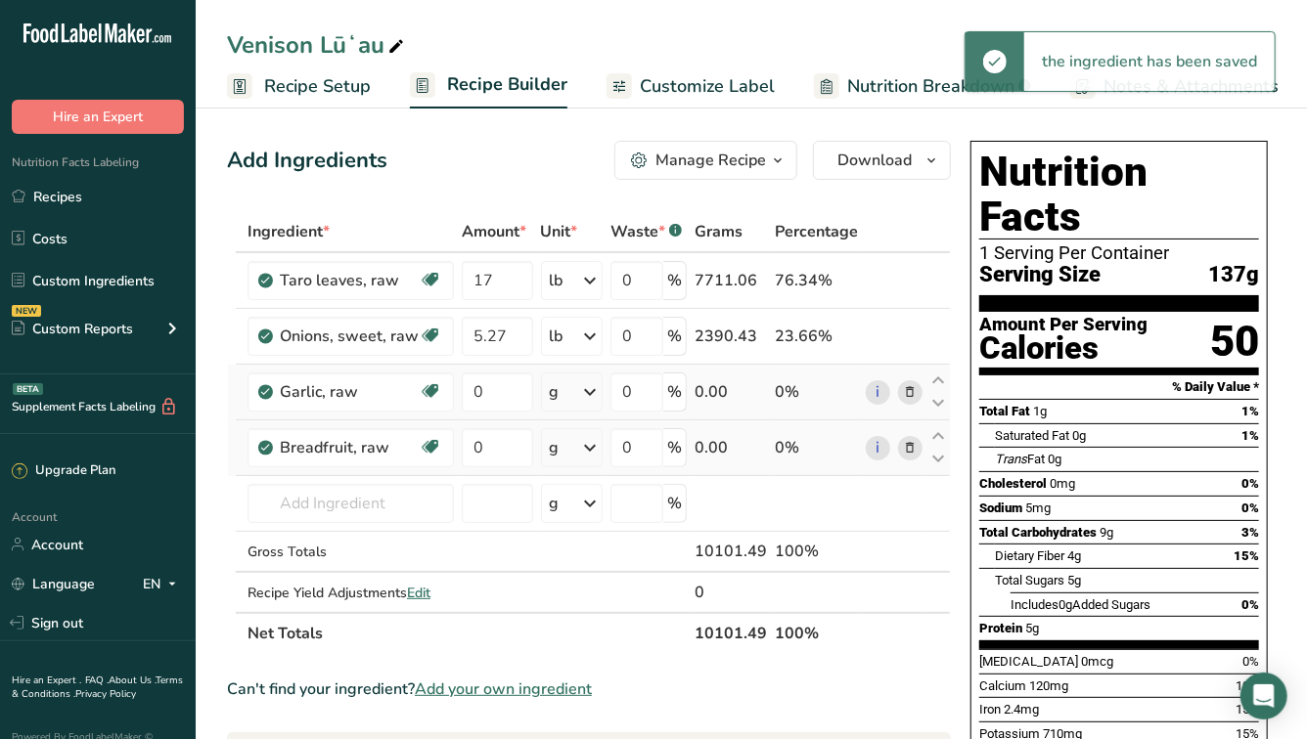
click at [909, 446] on icon at bounding box center [910, 448] width 14 height 21
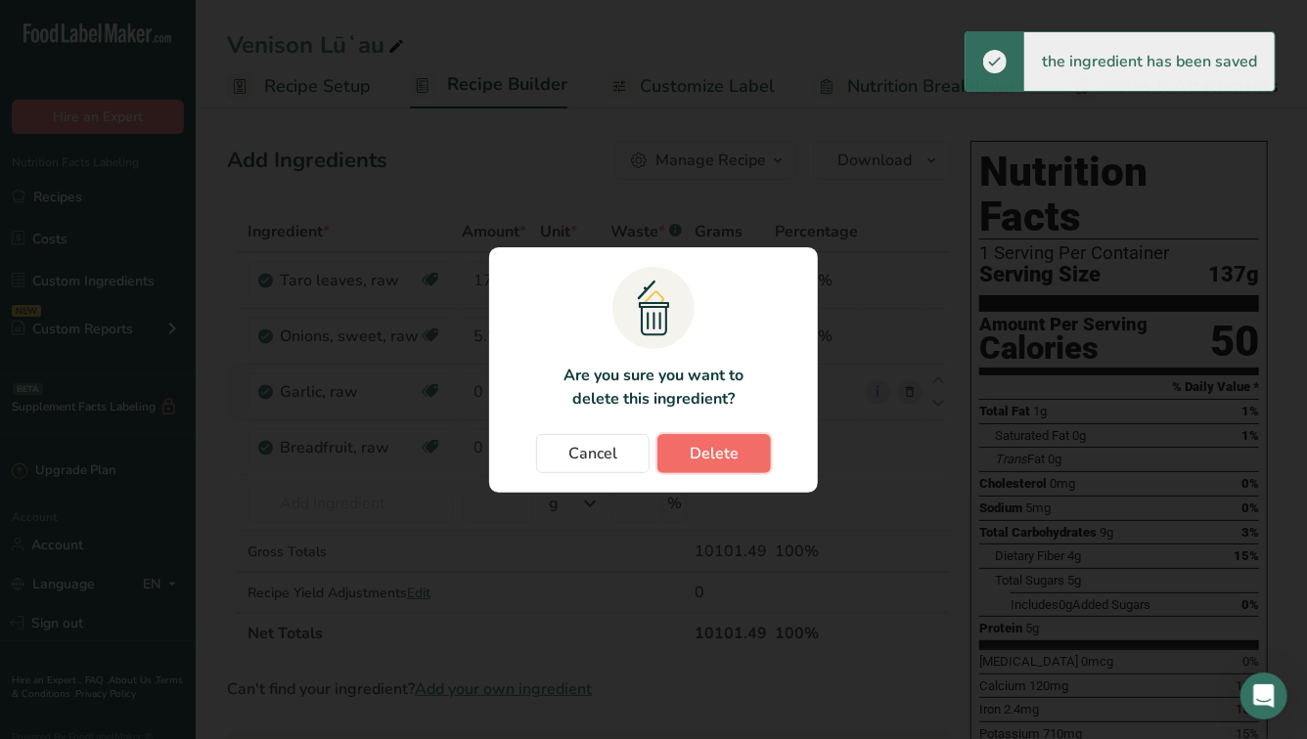
click at [709, 443] on span "Delete" at bounding box center [713, 453] width 49 height 23
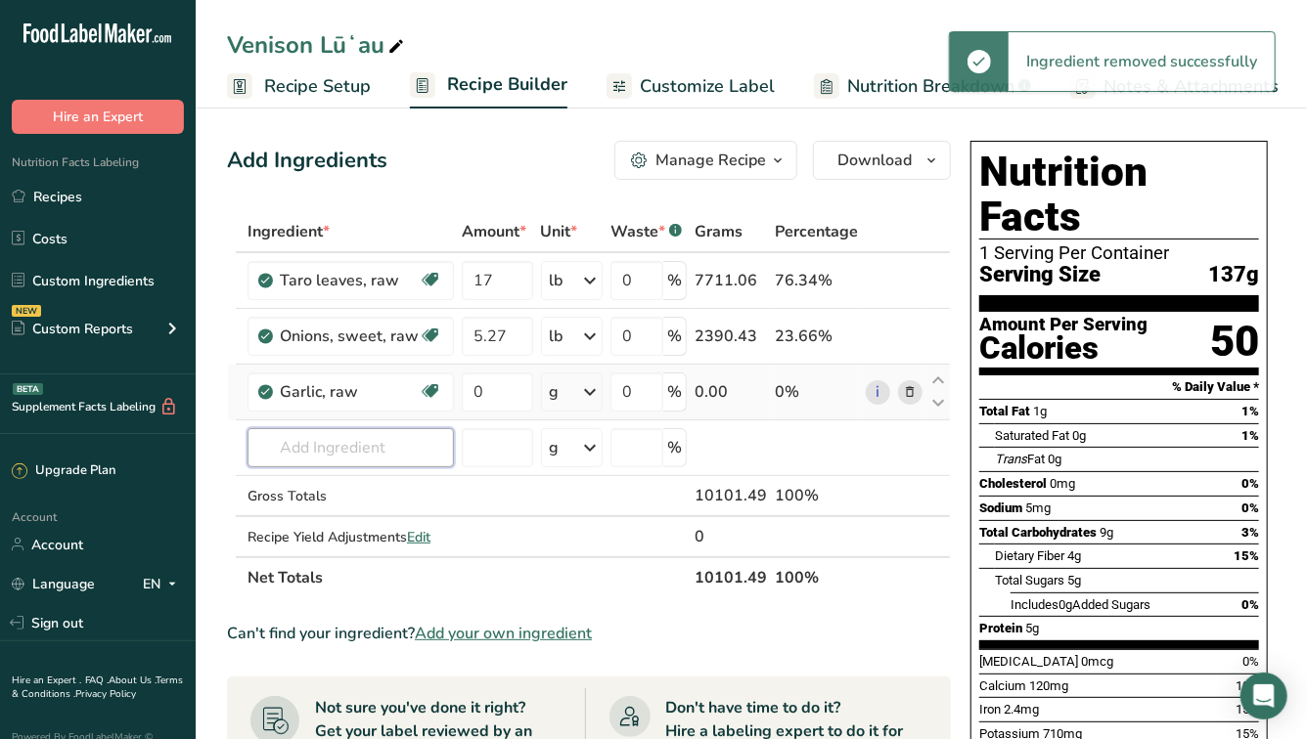
click at [338, 454] on input "text" at bounding box center [350, 447] width 206 height 39
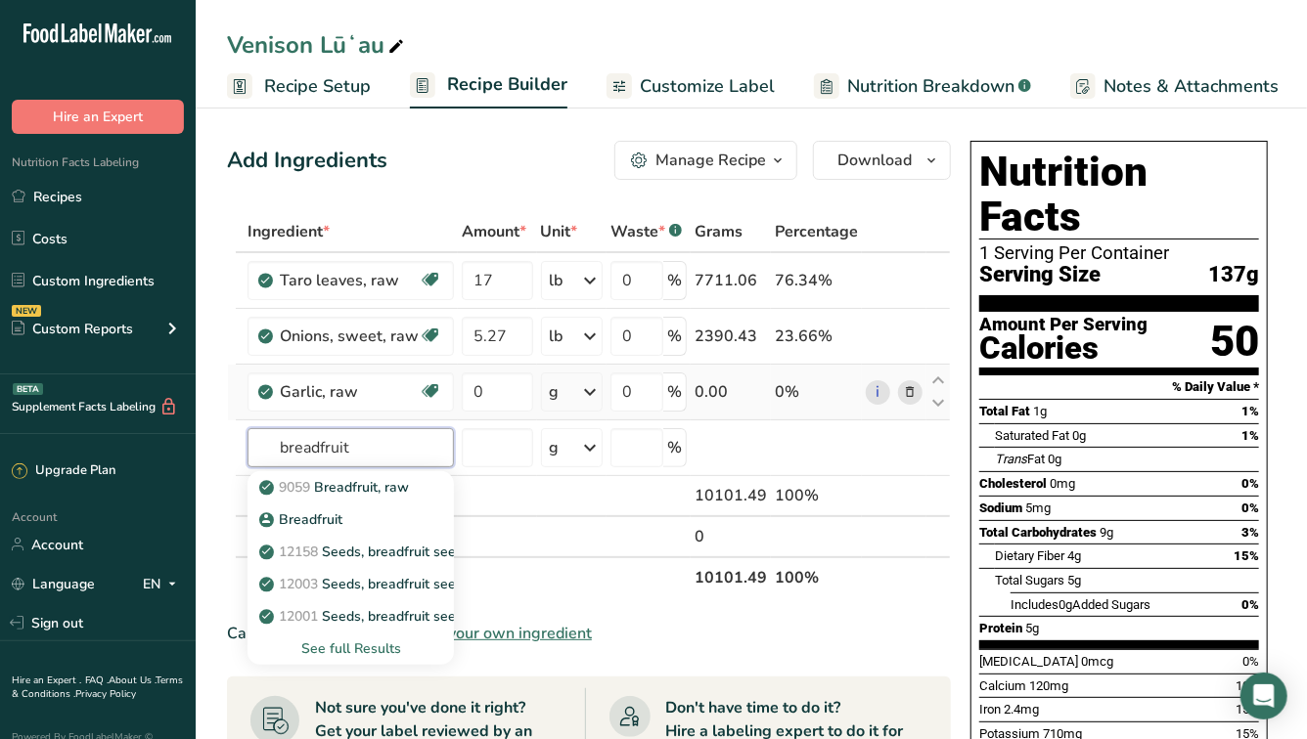
type input "breadfruit"
click at [332, 653] on div "See full Results" at bounding box center [350, 649] width 175 height 21
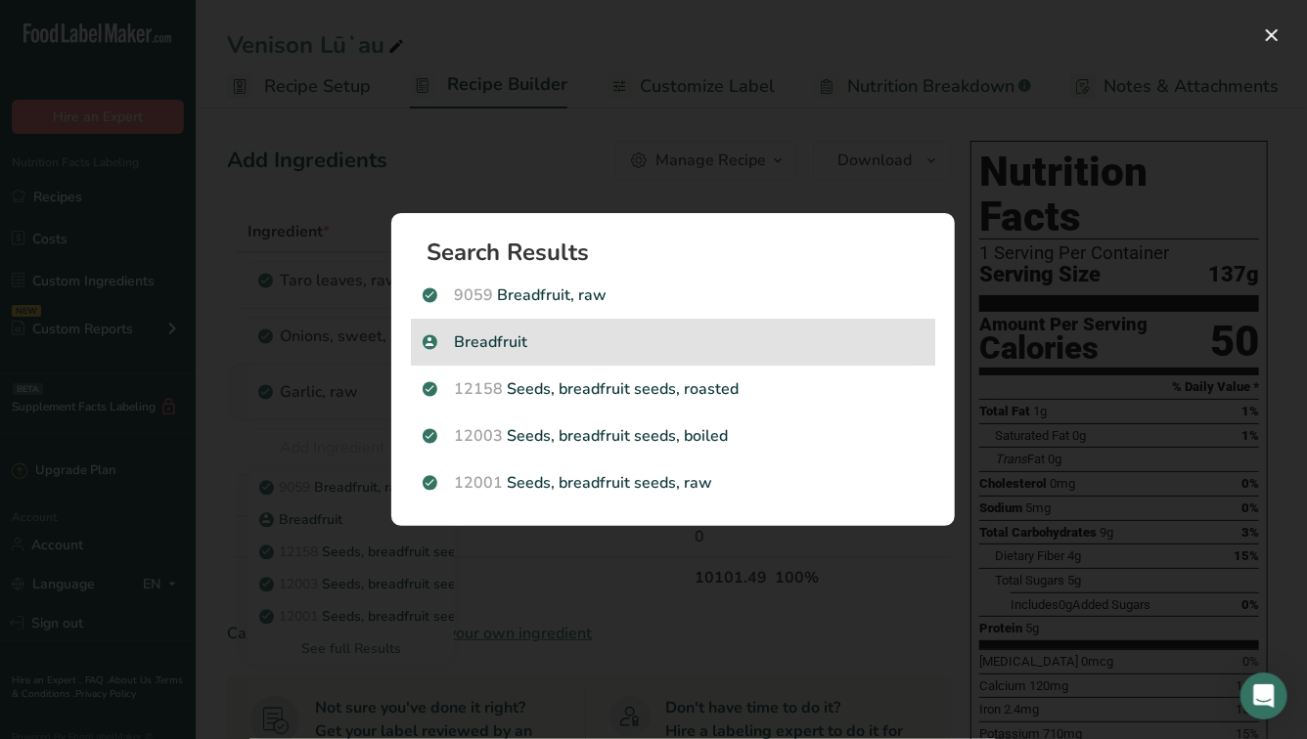
click at [564, 349] on p "Breadfruit" at bounding box center [672, 342] width 501 height 23
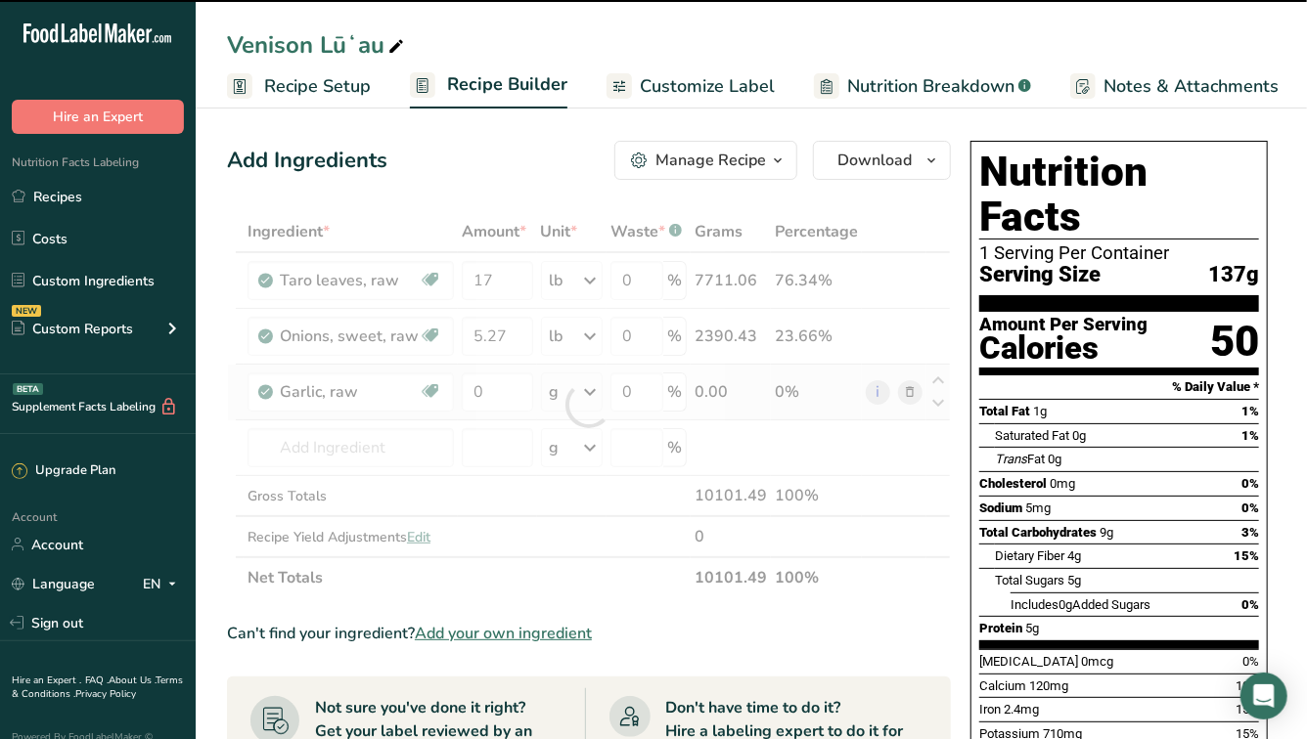
type input "0"
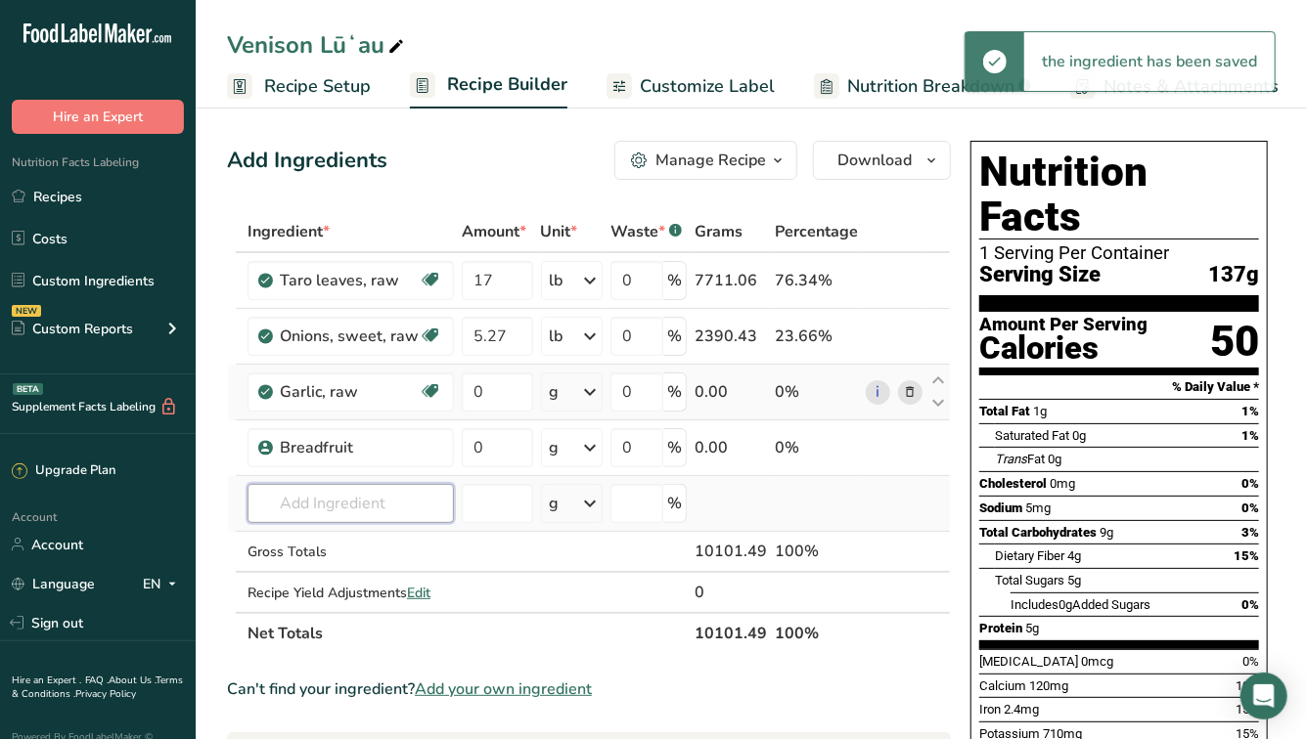
click at [323, 503] on input "text" at bounding box center [350, 503] width 206 height 39
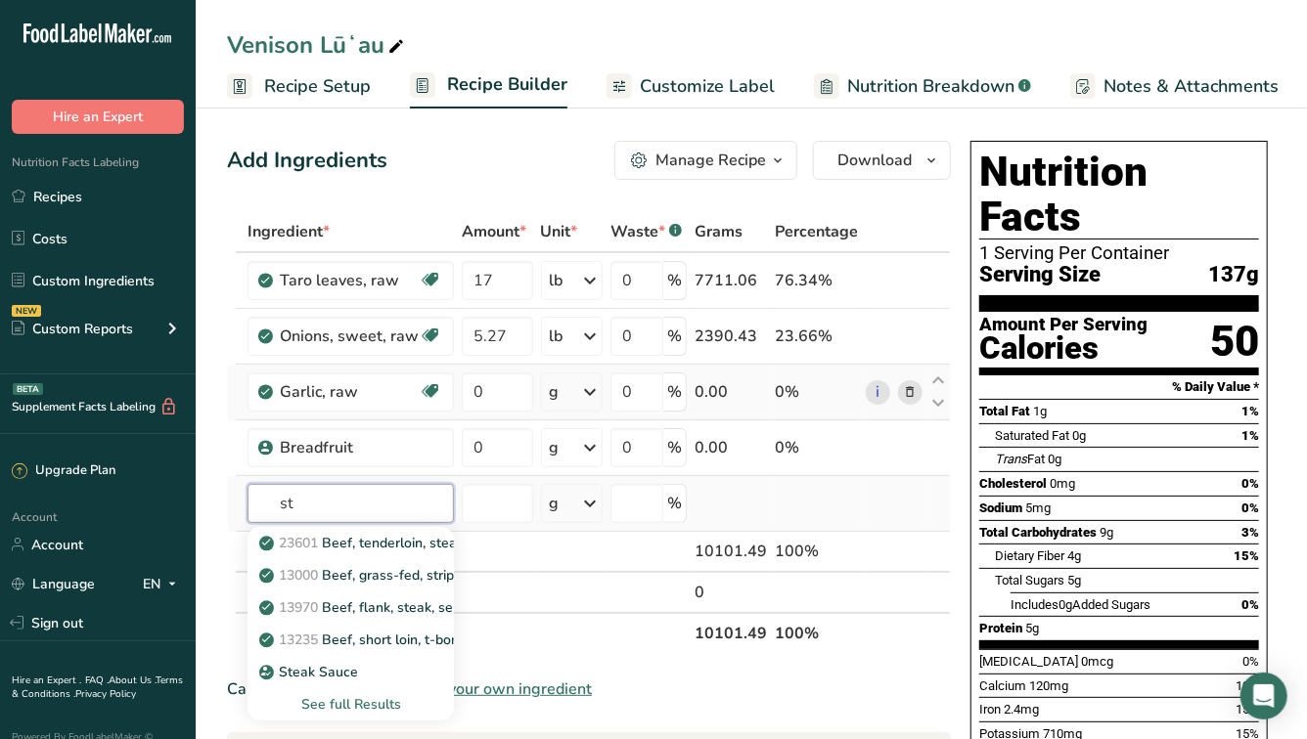
type input "s"
type input "chop steak"
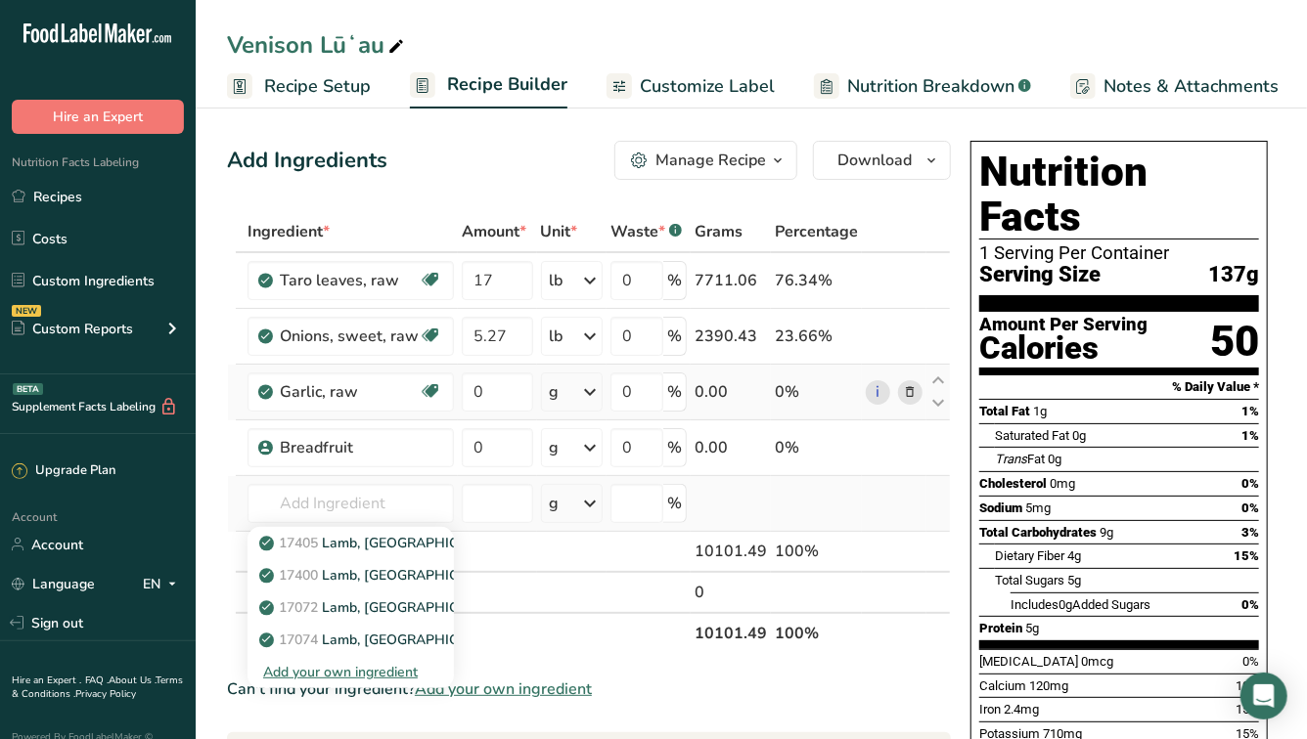
click at [319, 672] on div "Add your own ingredient" at bounding box center [350, 672] width 175 height 21
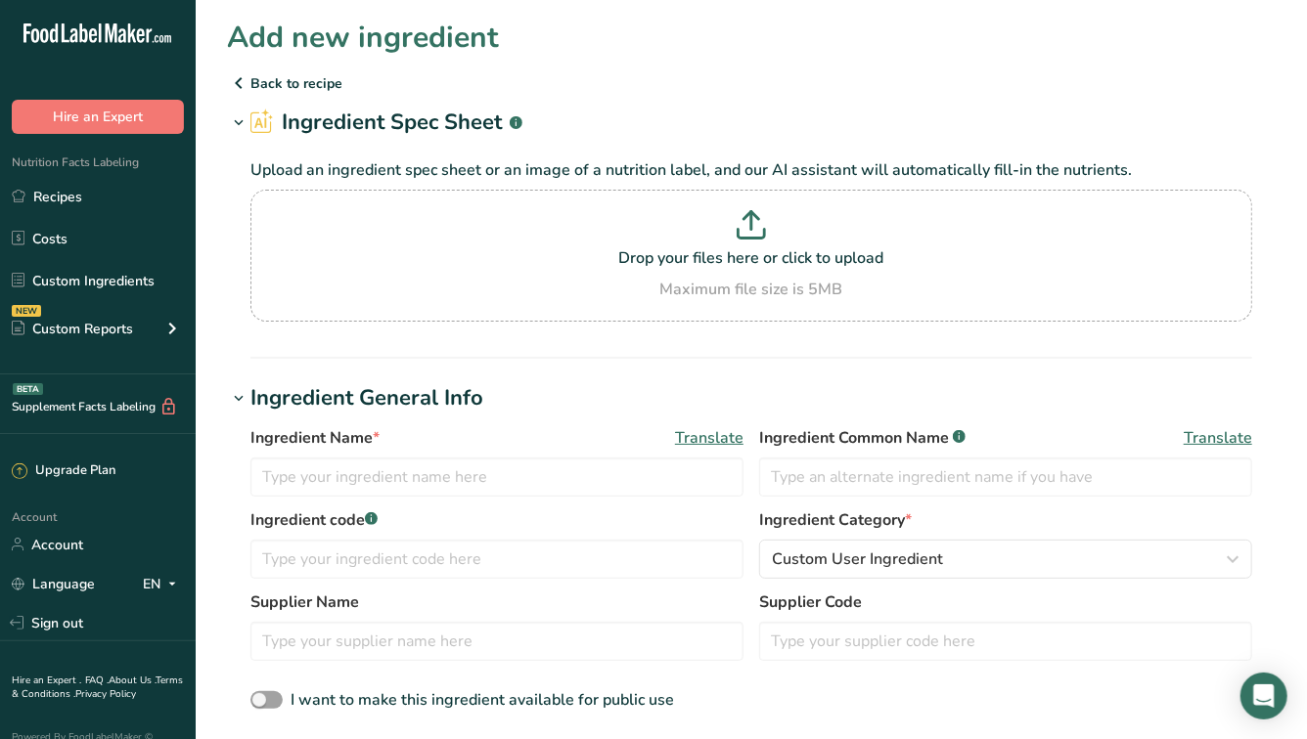
click at [269, 73] on p "Back to recipe" at bounding box center [751, 82] width 1048 height 23
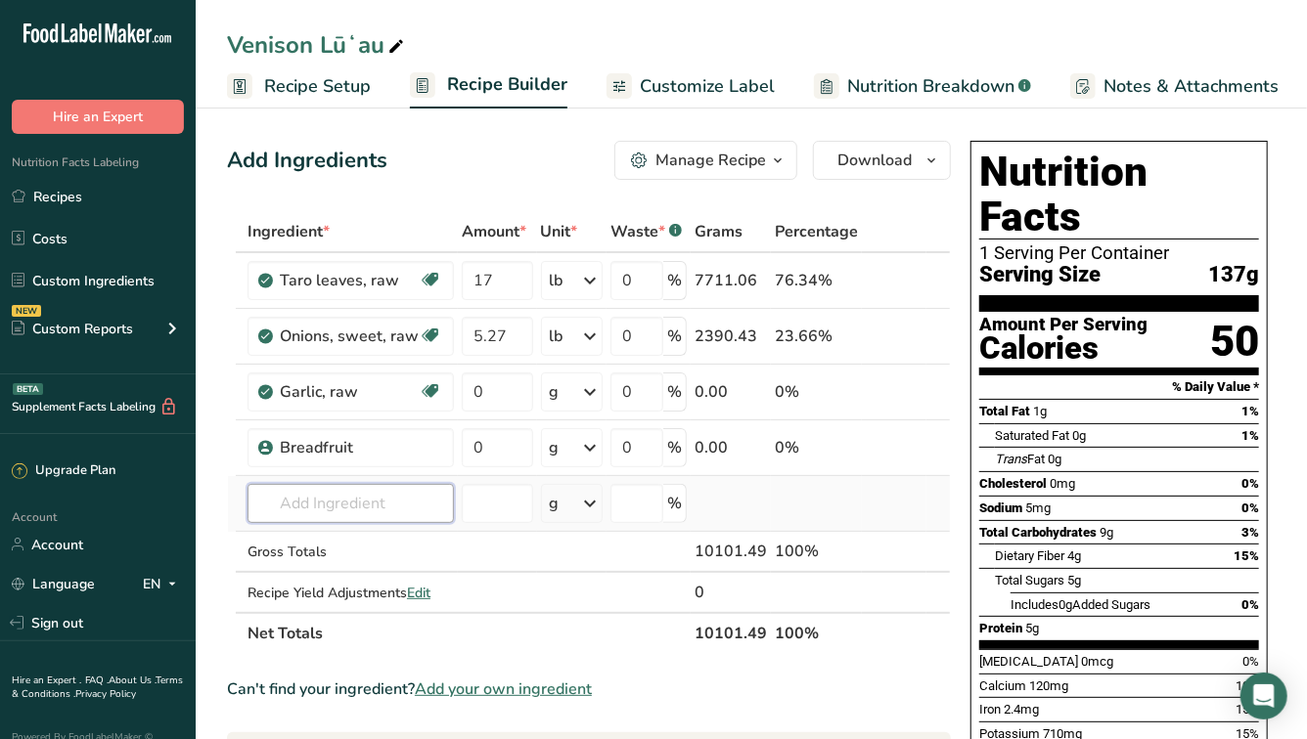
click at [361, 512] on input "text" at bounding box center [350, 503] width 206 height 39
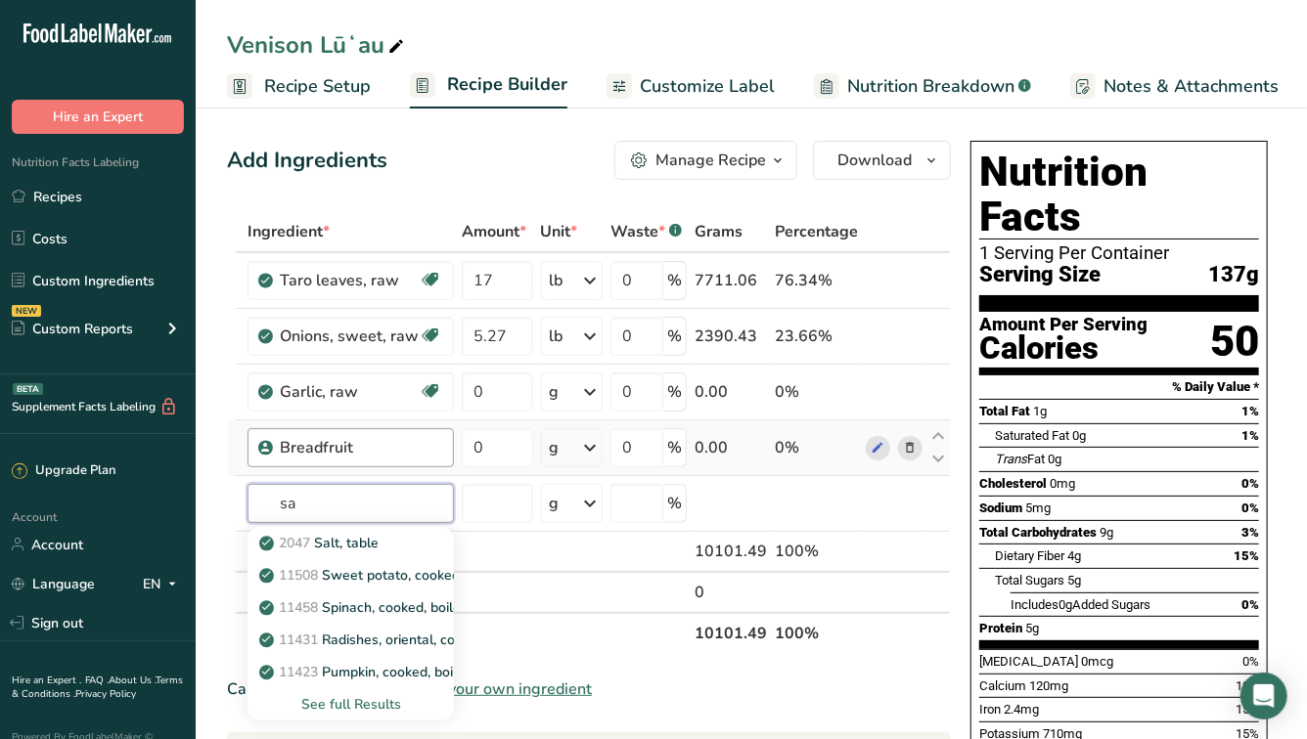
type input "s"
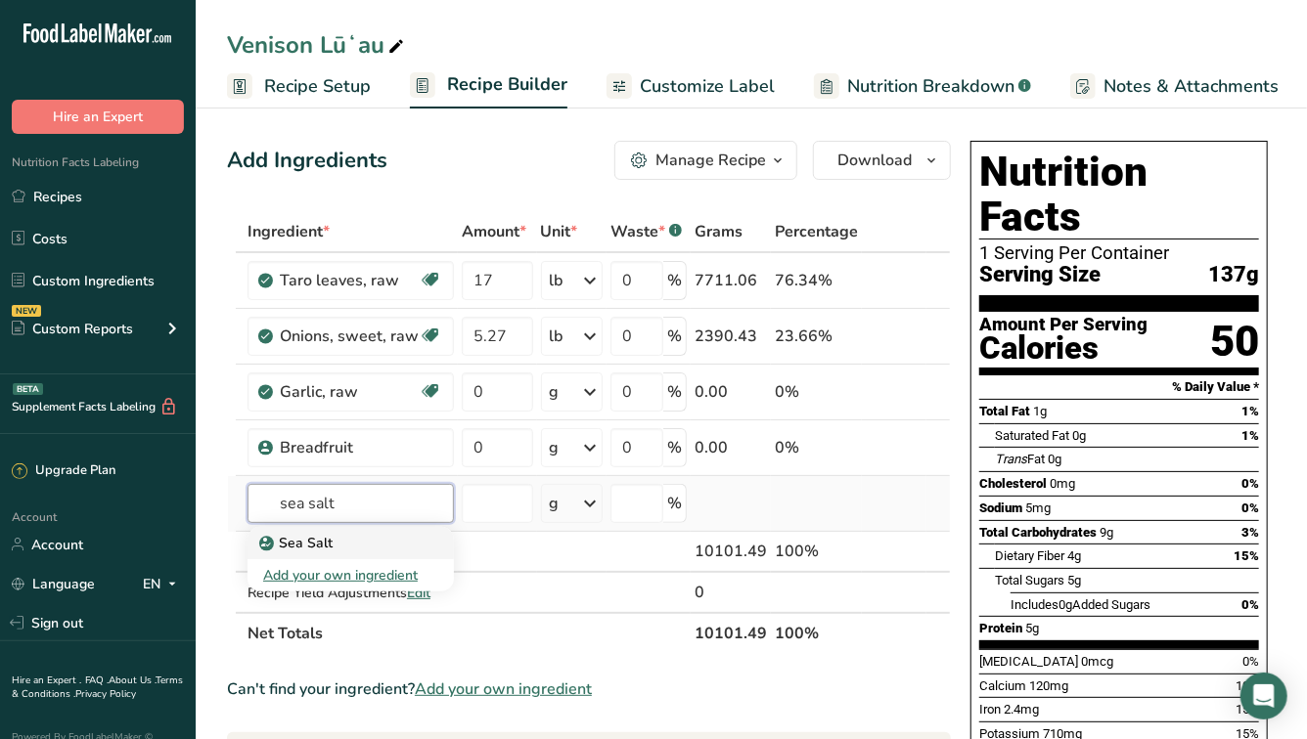
type input "sea salt"
click at [355, 544] on div "Sea Salt" at bounding box center [335, 543] width 144 height 21
type input "Sea Salt"
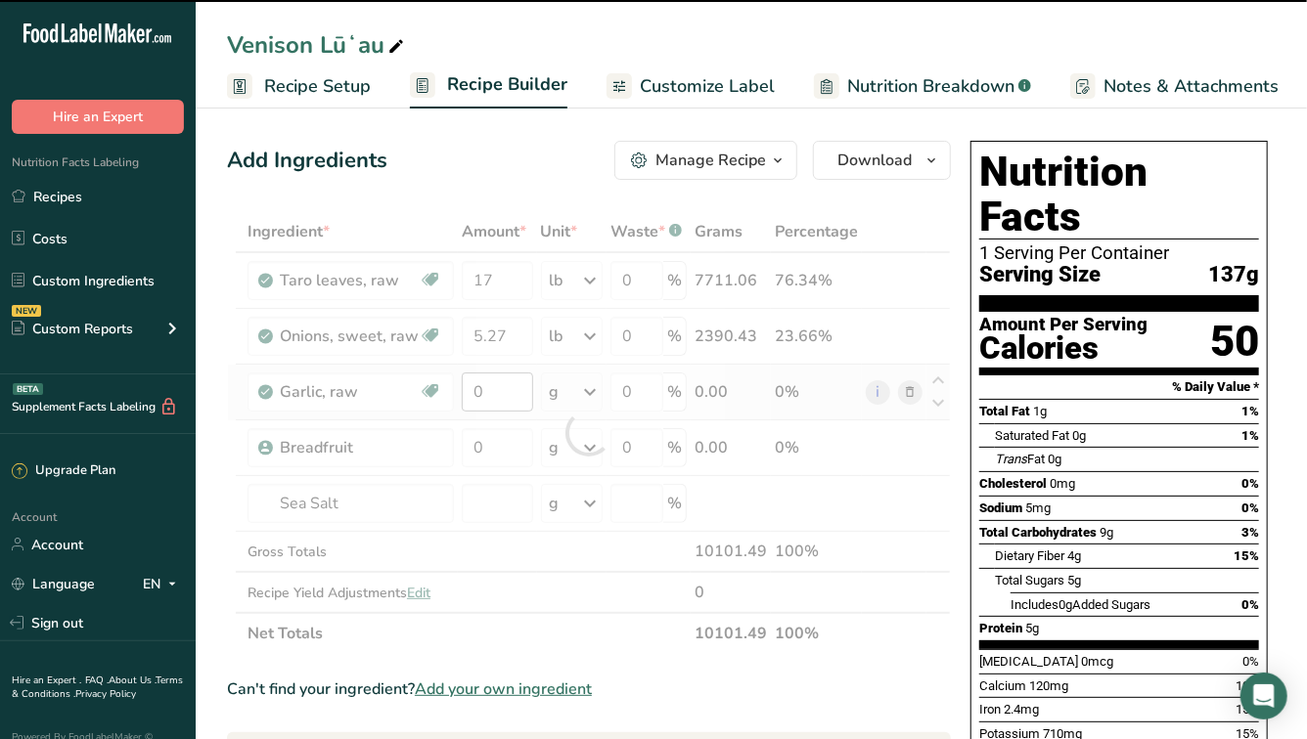
type input "0"
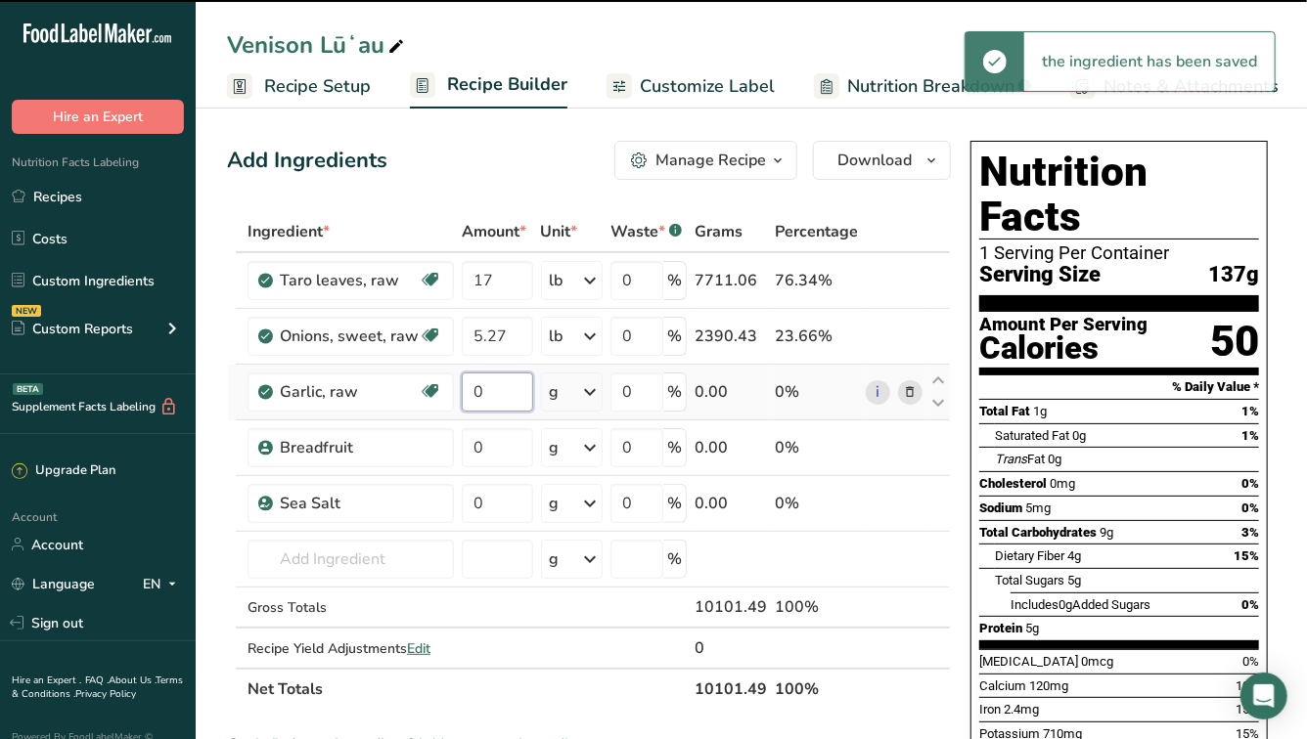
click at [510, 393] on input "0" at bounding box center [497, 392] width 70 height 39
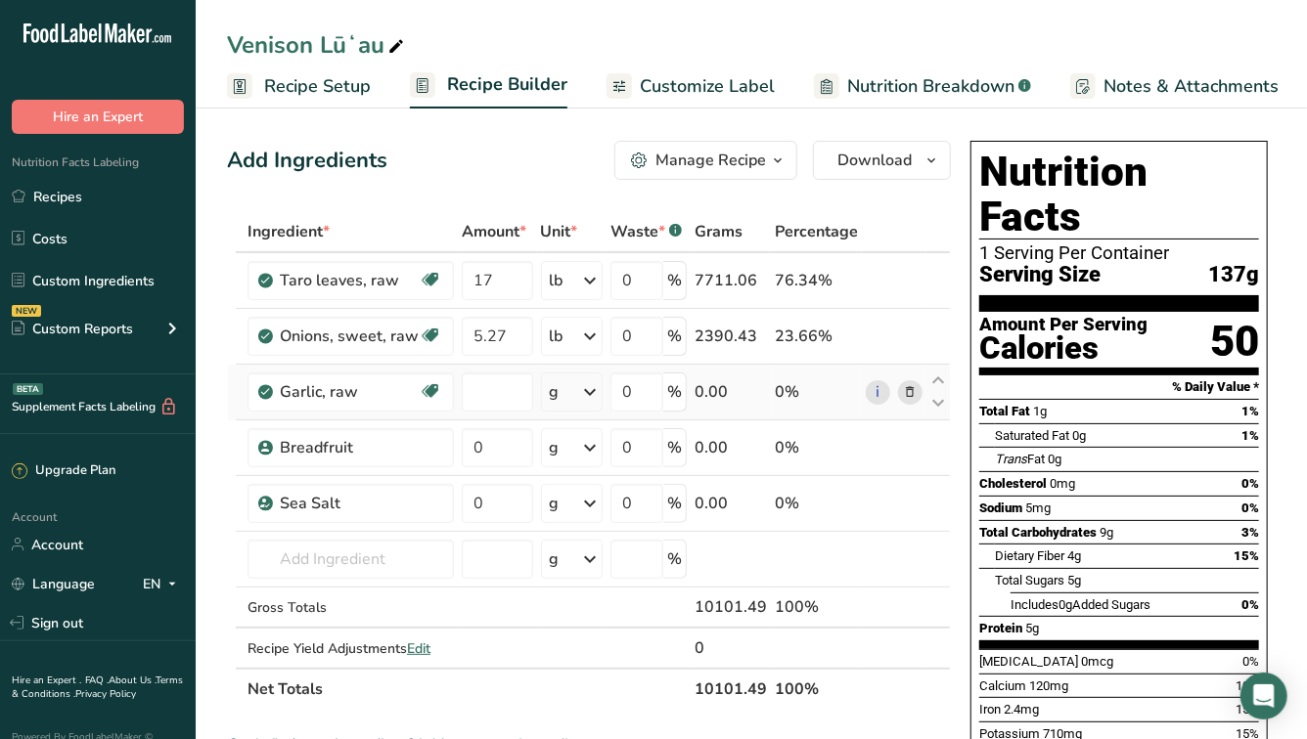
type input "0"
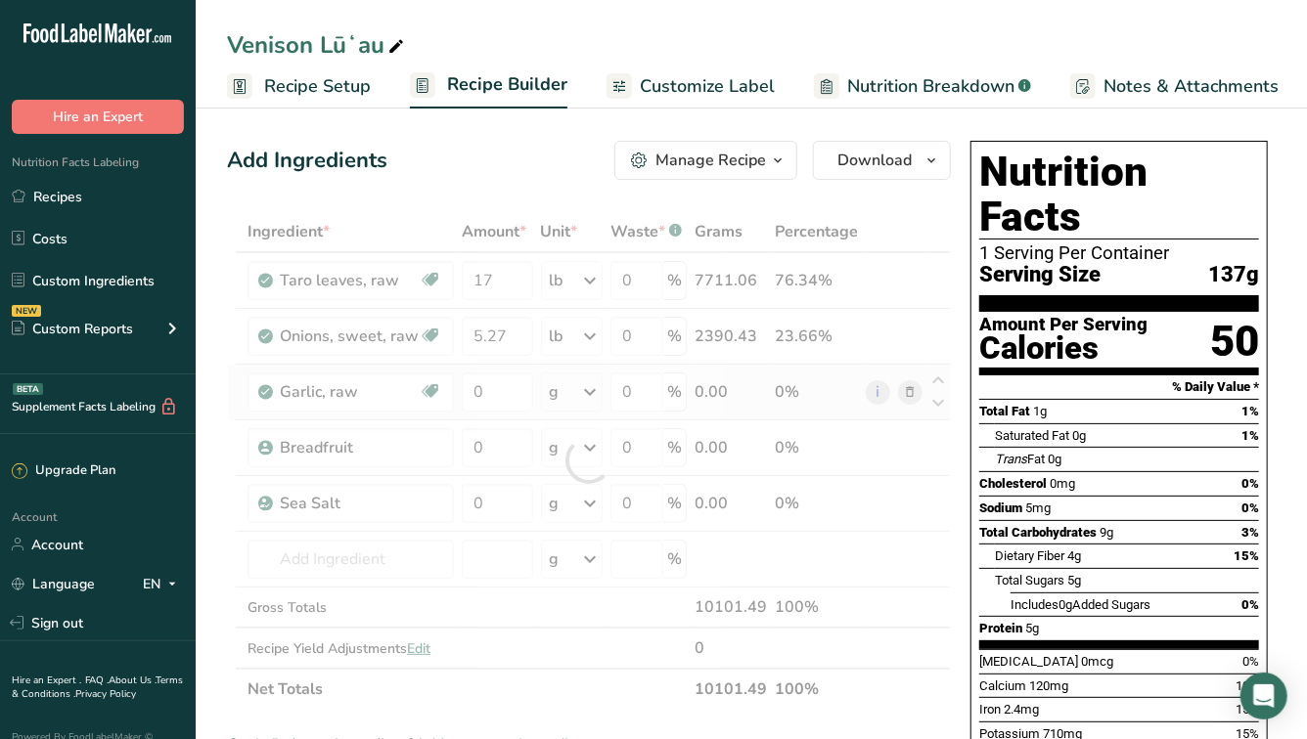
click at [578, 390] on div "Ingredient * Amount * Unit * Waste * .a-a{fill:#347362;}.b-a{fill:#fff;} Grams …" at bounding box center [589, 460] width 724 height 499
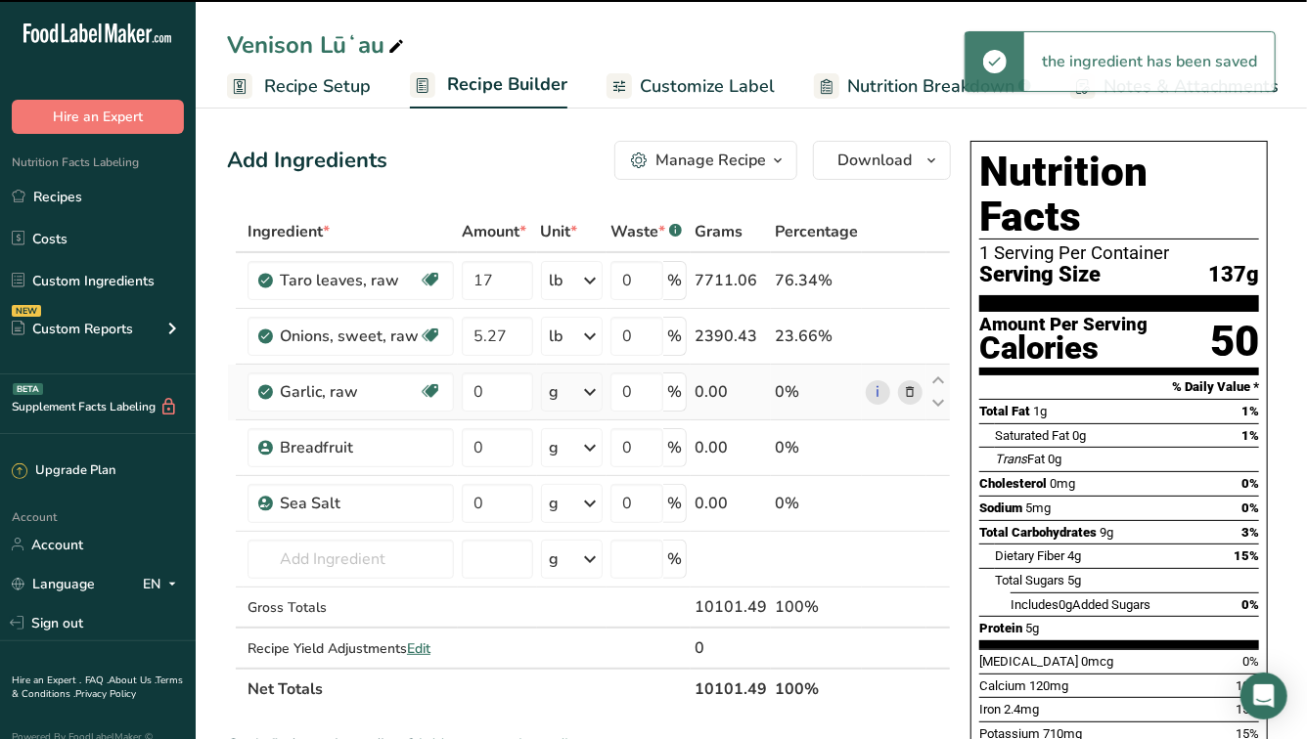
click at [582, 393] on icon at bounding box center [589, 392] width 23 height 35
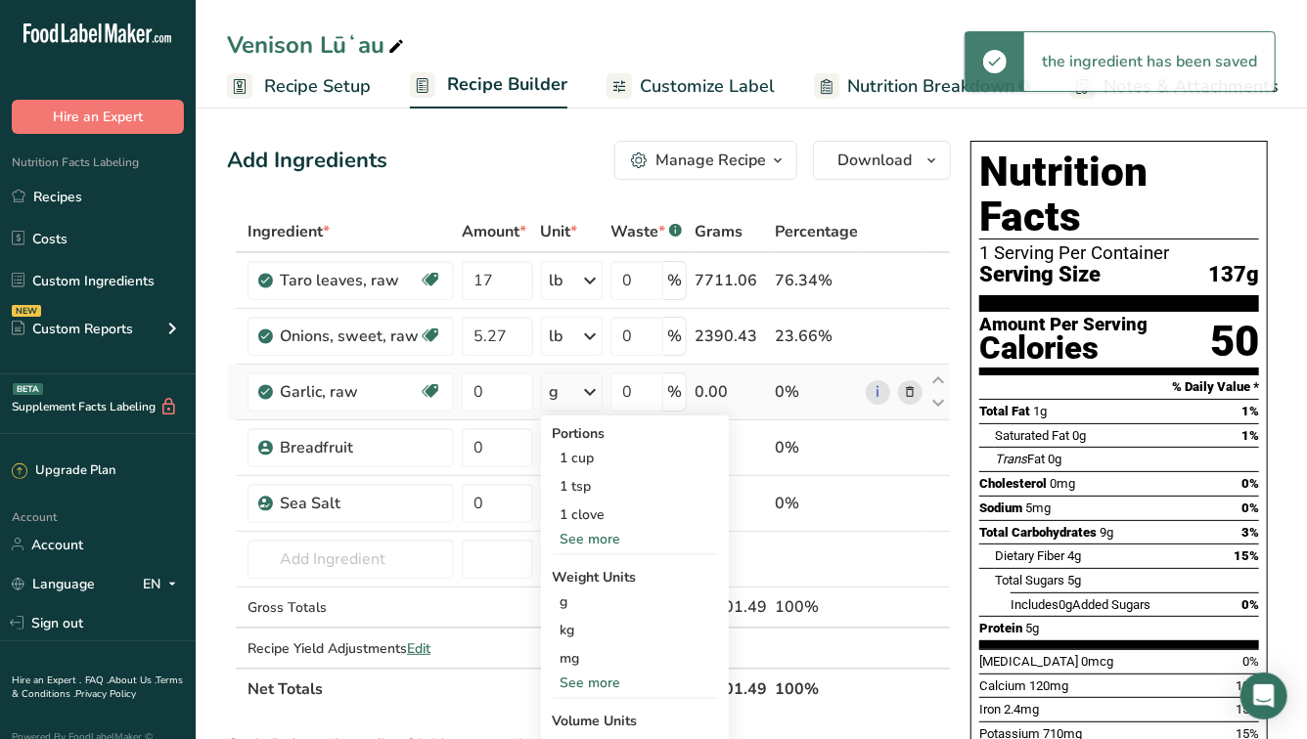
click at [598, 536] on div "See more" at bounding box center [635, 539] width 164 height 21
click at [591, 511] on div "1 clove" at bounding box center [635, 515] width 164 height 28
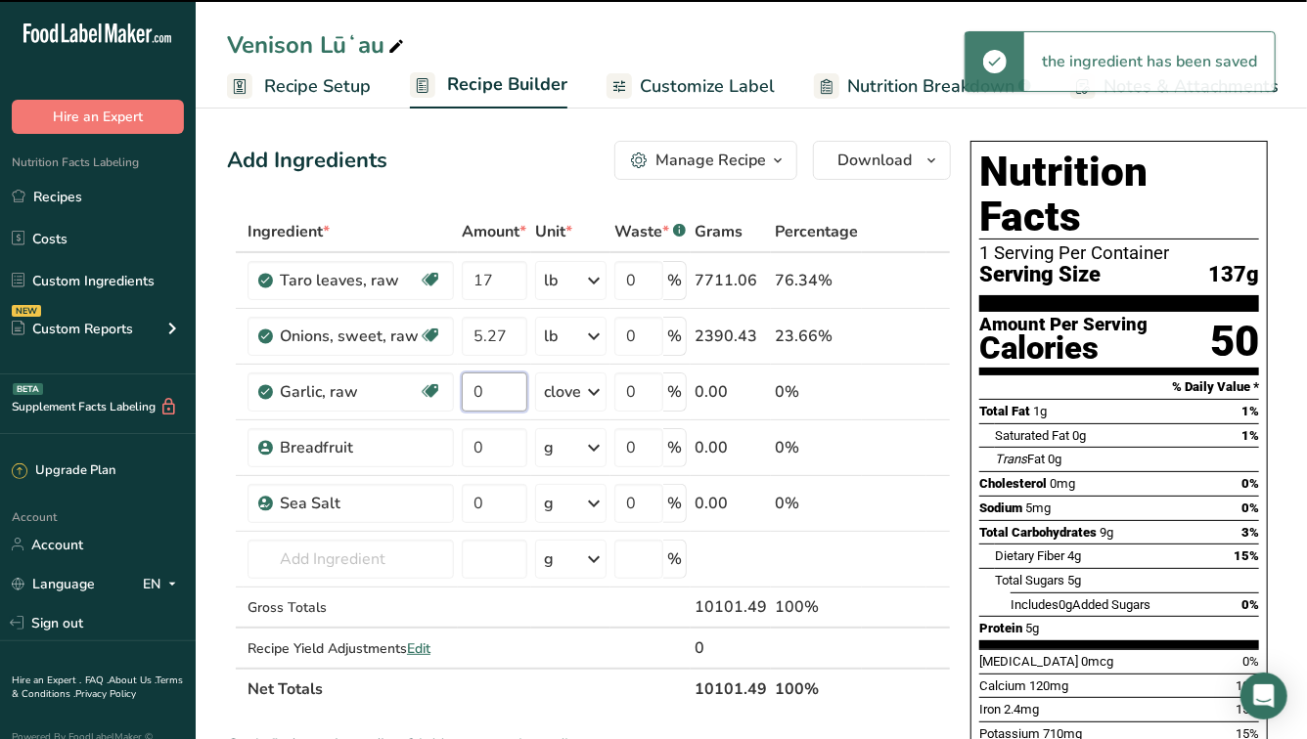
click at [502, 397] on input "0" at bounding box center [495, 392] width 66 height 39
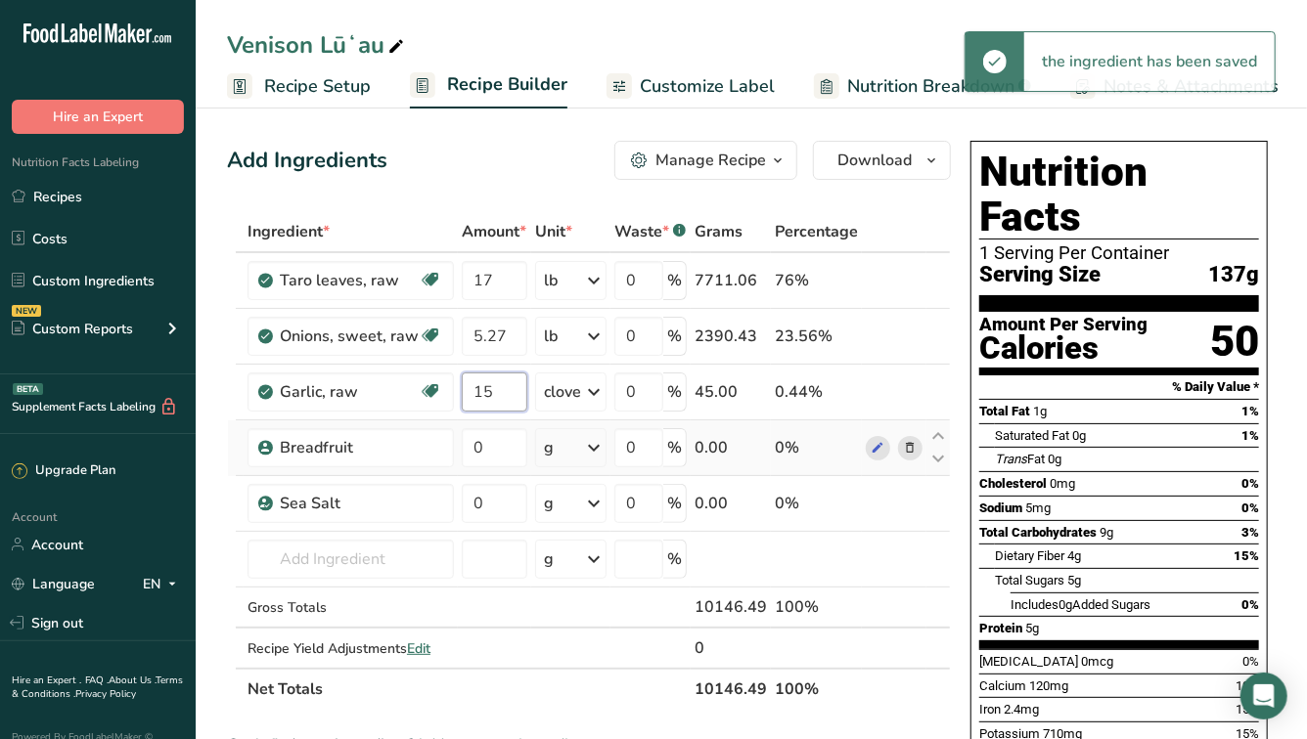
type input "15"
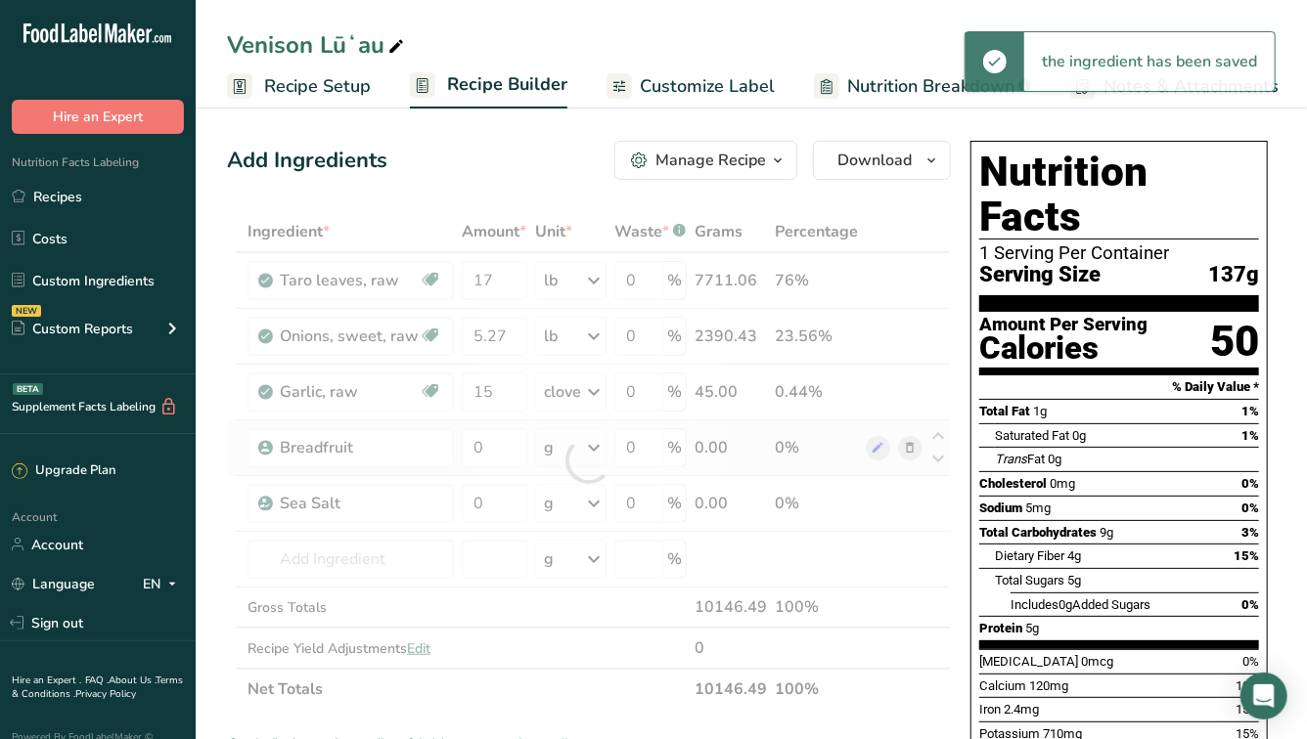
click at [509, 467] on div "Ingredient * Amount * Unit * Waste * .a-a{fill:#347362;}.b-a{fill:#fff;} Grams …" at bounding box center [589, 460] width 724 height 499
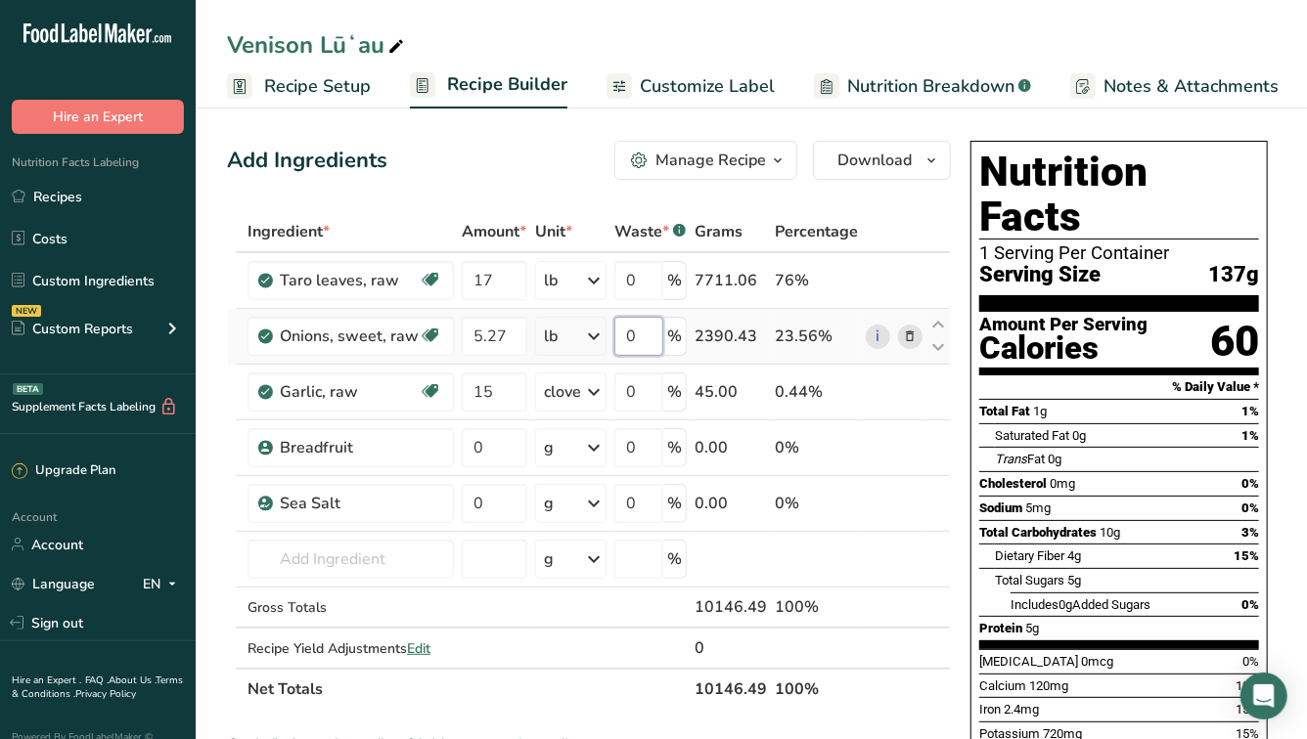
click at [650, 345] on input "0" at bounding box center [638, 336] width 49 height 39
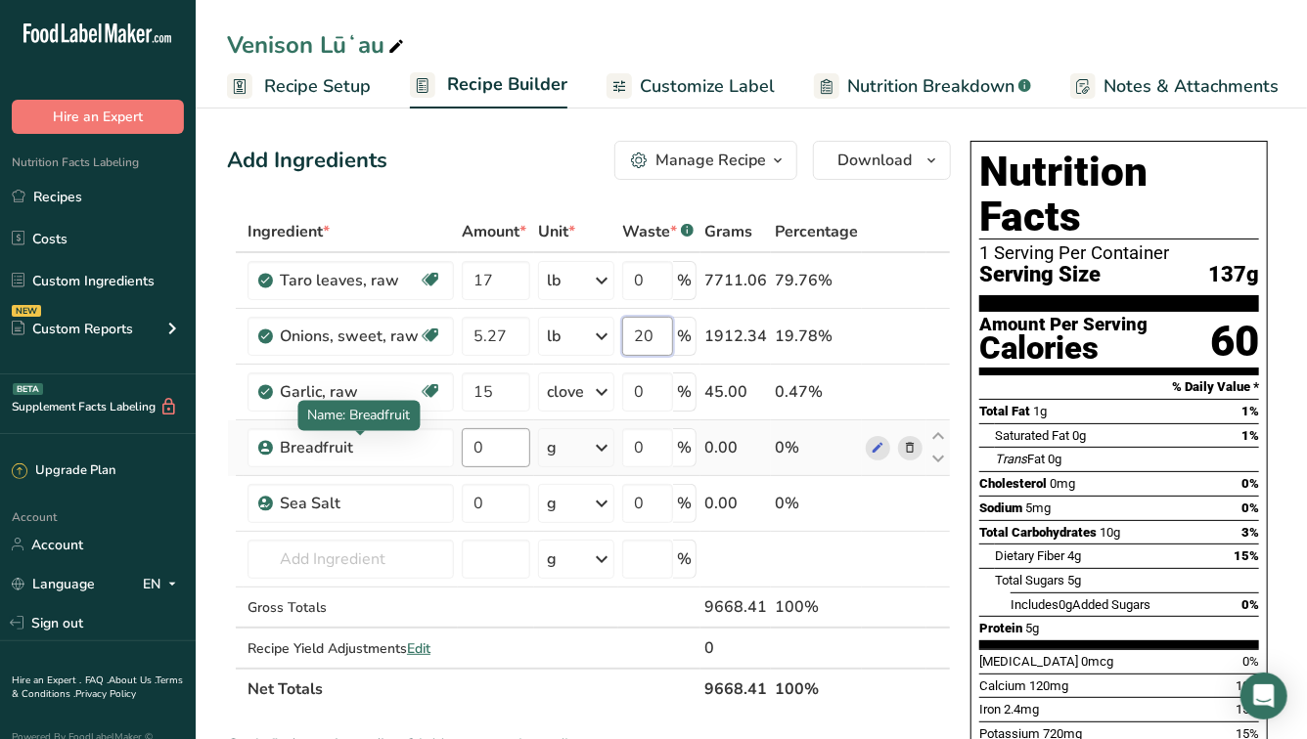
type input "20"
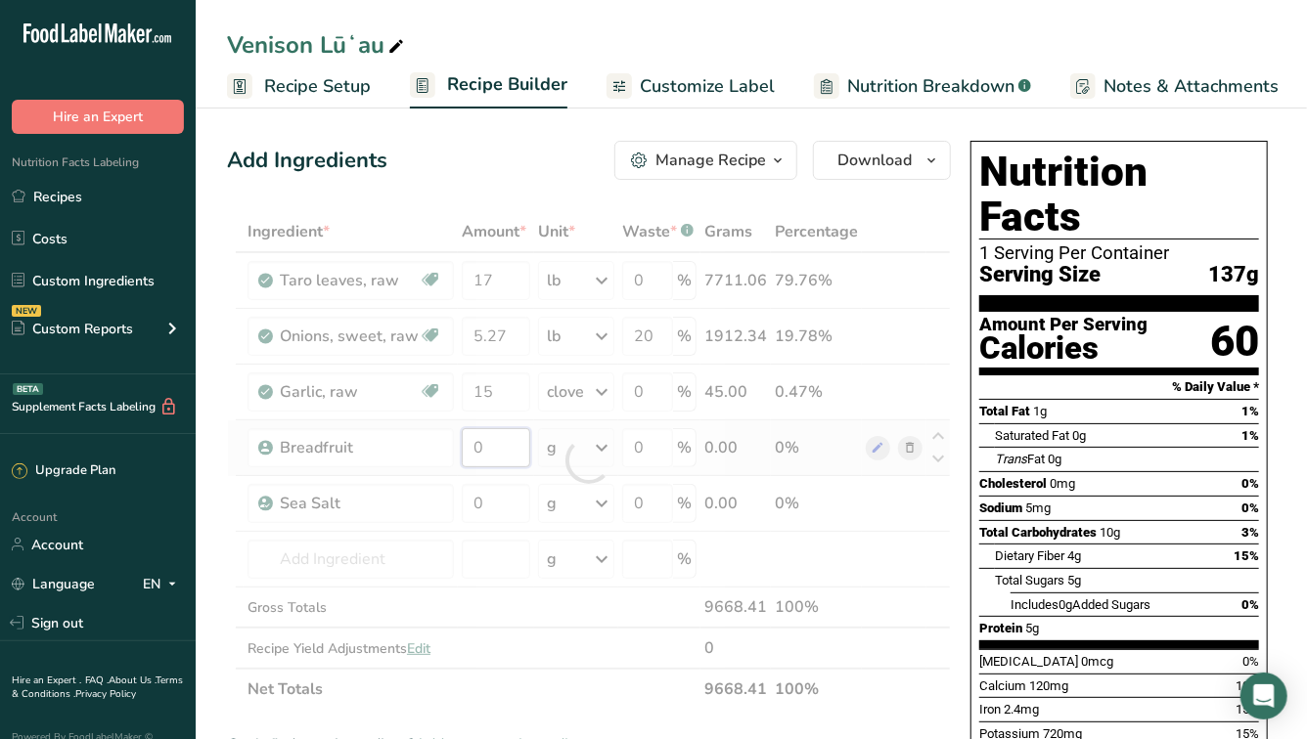
click at [480, 448] on div "Ingredient * Amount * Unit * Waste * .a-a{fill:#347362;}.b-a{fill:#fff;} Grams …" at bounding box center [589, 460] width 724 height 499
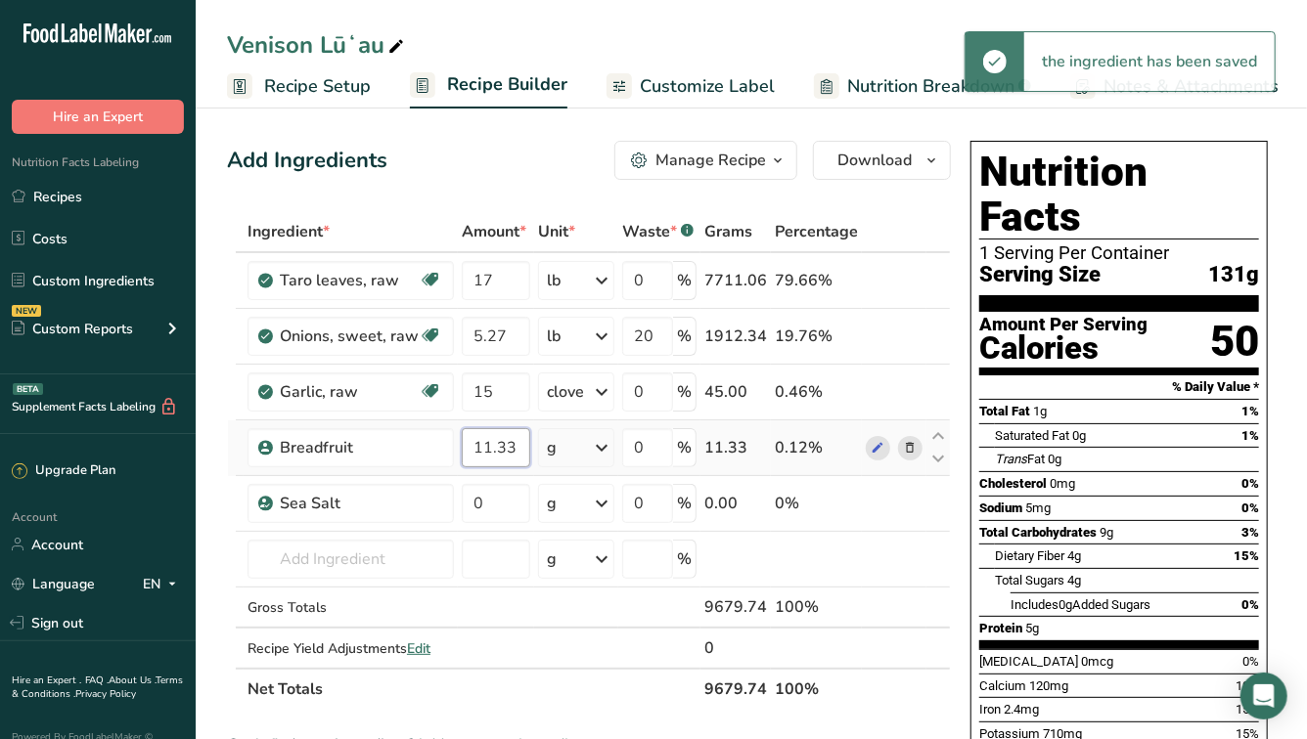
type input "11.33"
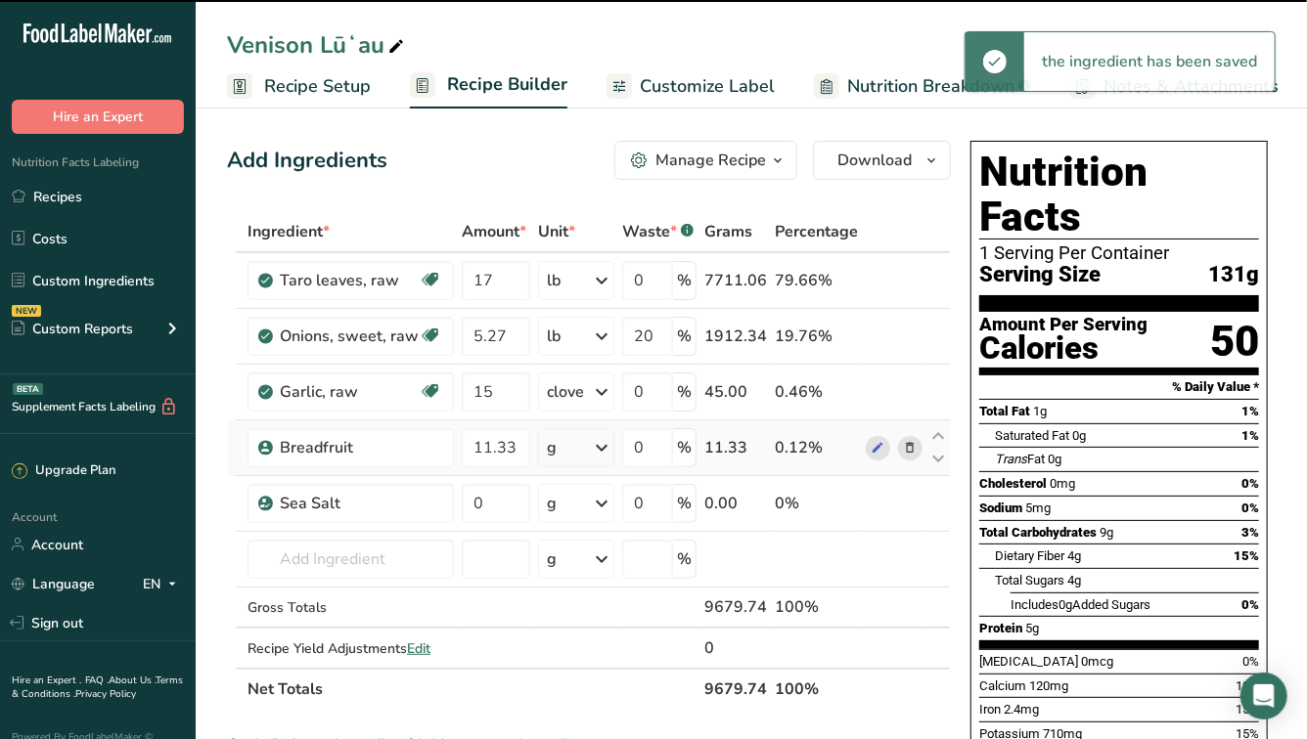
click at [596, 444] on icon at bounding box center [601, 447] width 23 height 35
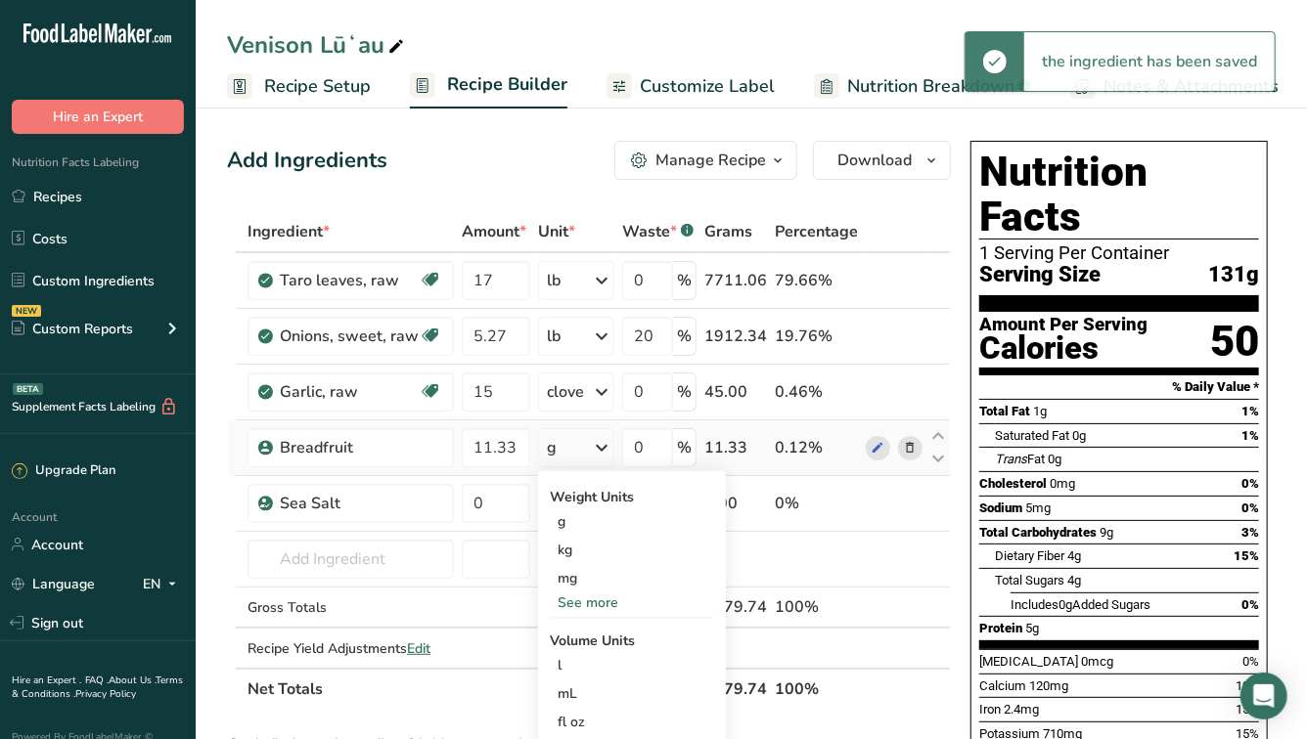
click at [589, 593] on div "See more" at bounding box center [632, 603] width 164 height 21
click at [571, 638] on div "lb" at bounding box center [632, 635] width 164 height 28
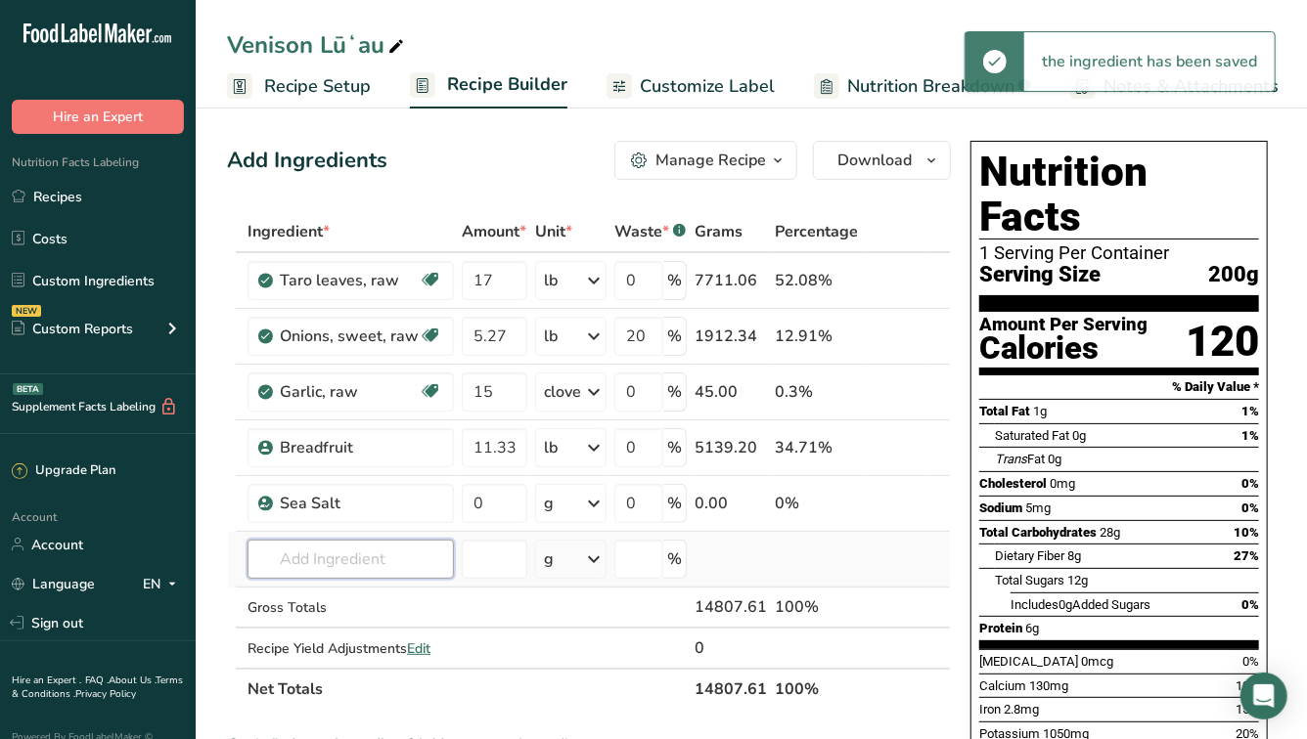
click at [386, 558] on input "text" at bounding box center [350, 559] width 206 height 39
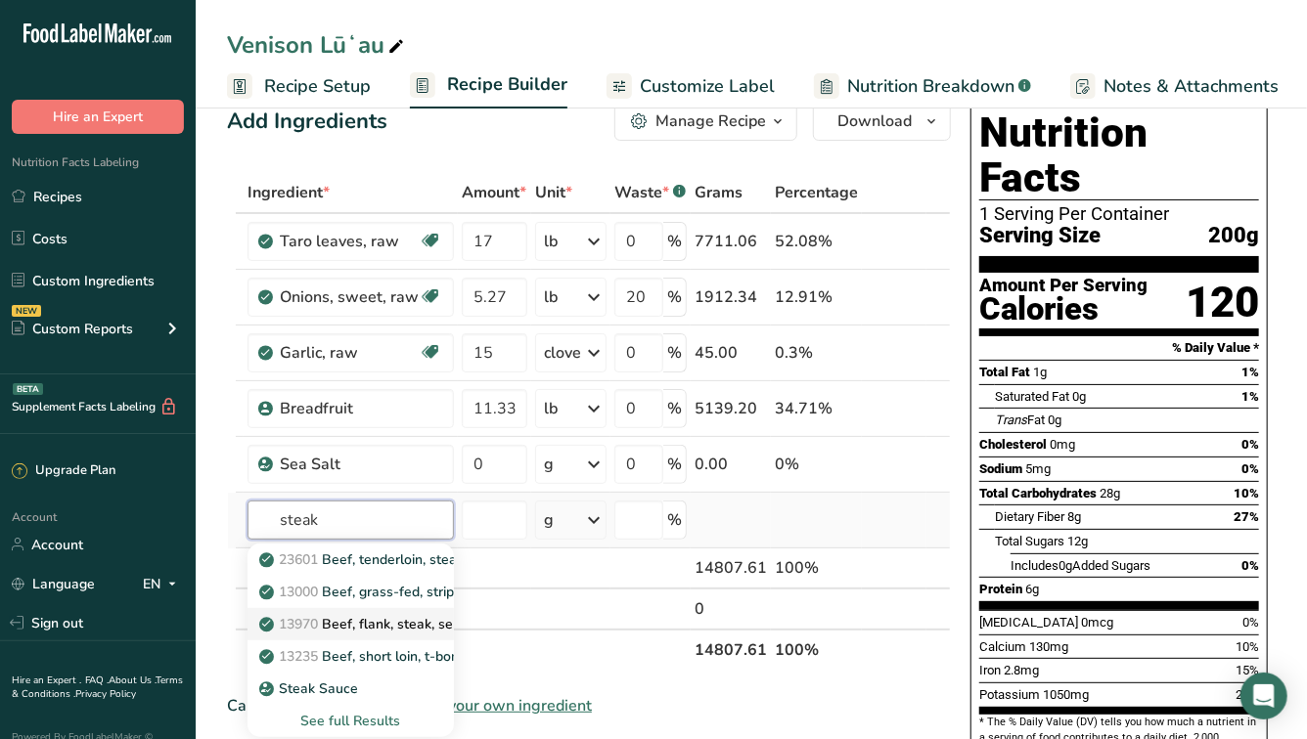
scroll to position [44, 0]
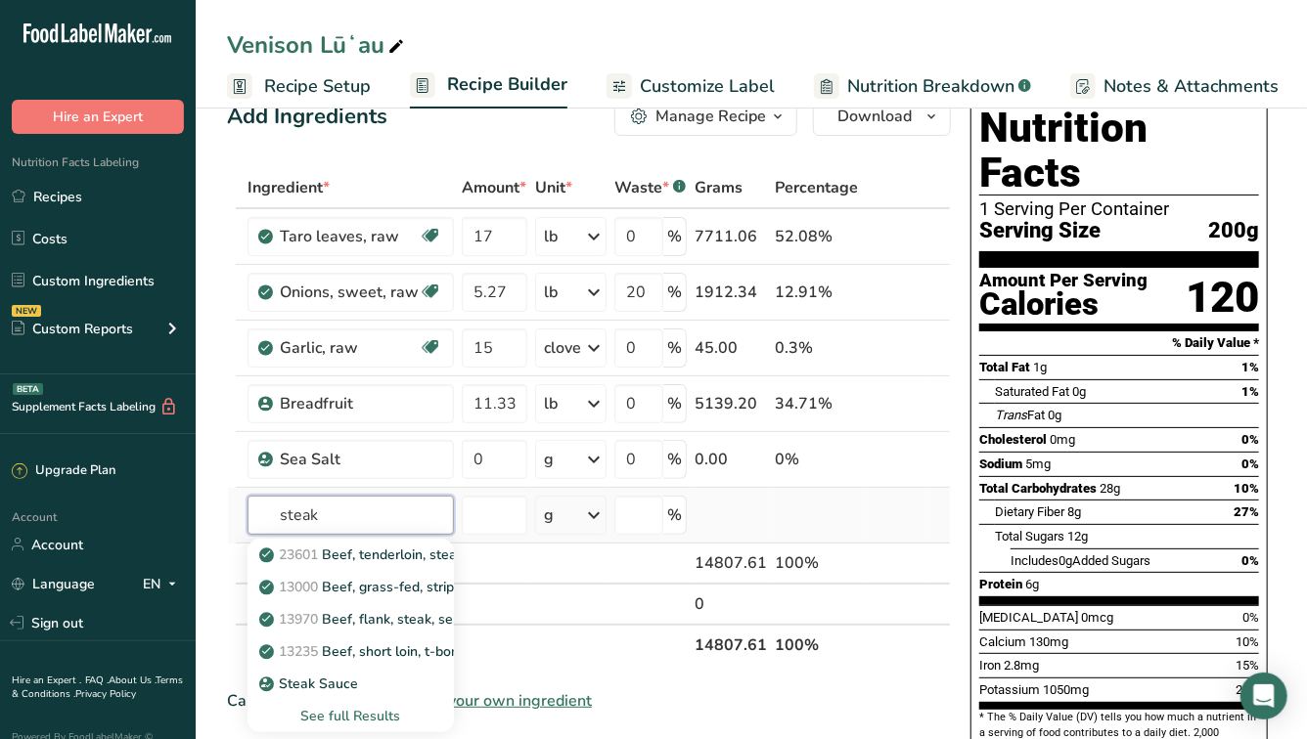
type input "steak"
click at [347, 711] on div "See full Results" at bounding box center [350, 716] width 175 height 21
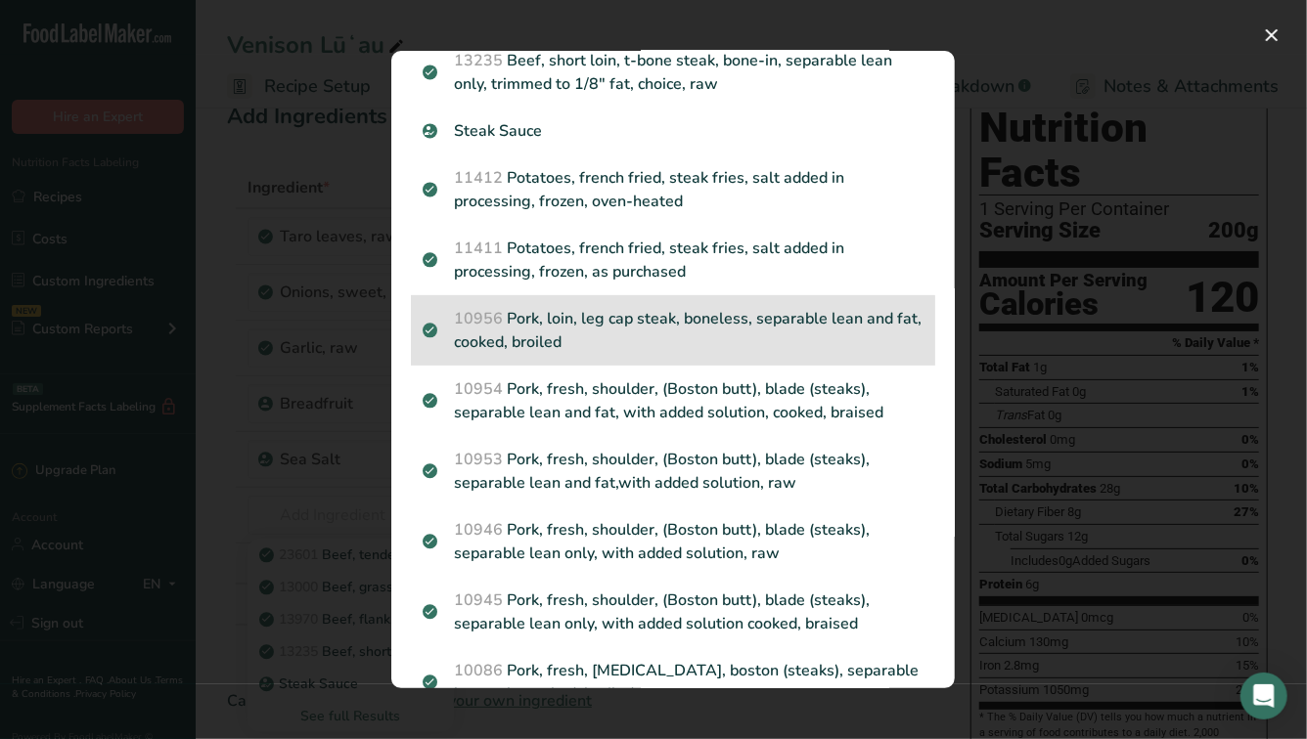
scroll to position [758, 0]
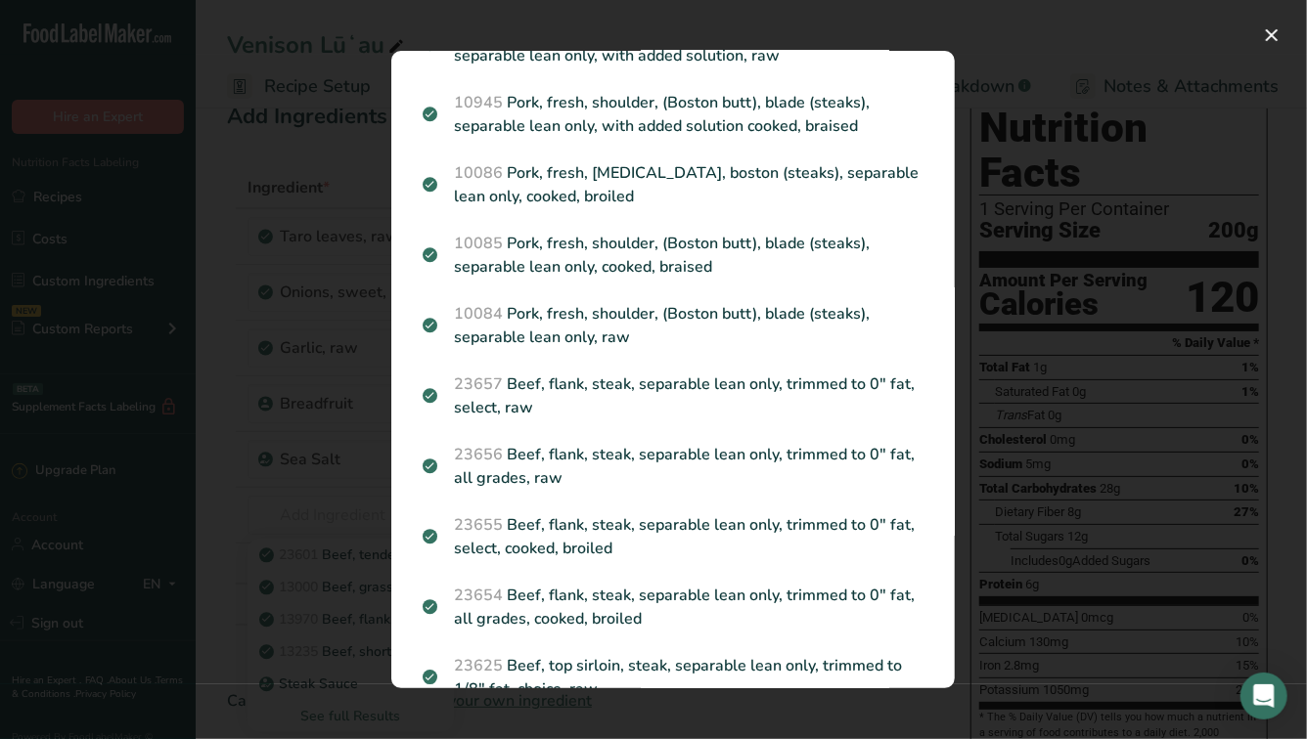
click at [1050, 373] on div "Search results modal" at bounding box center [653, 369] width 1307 height 739
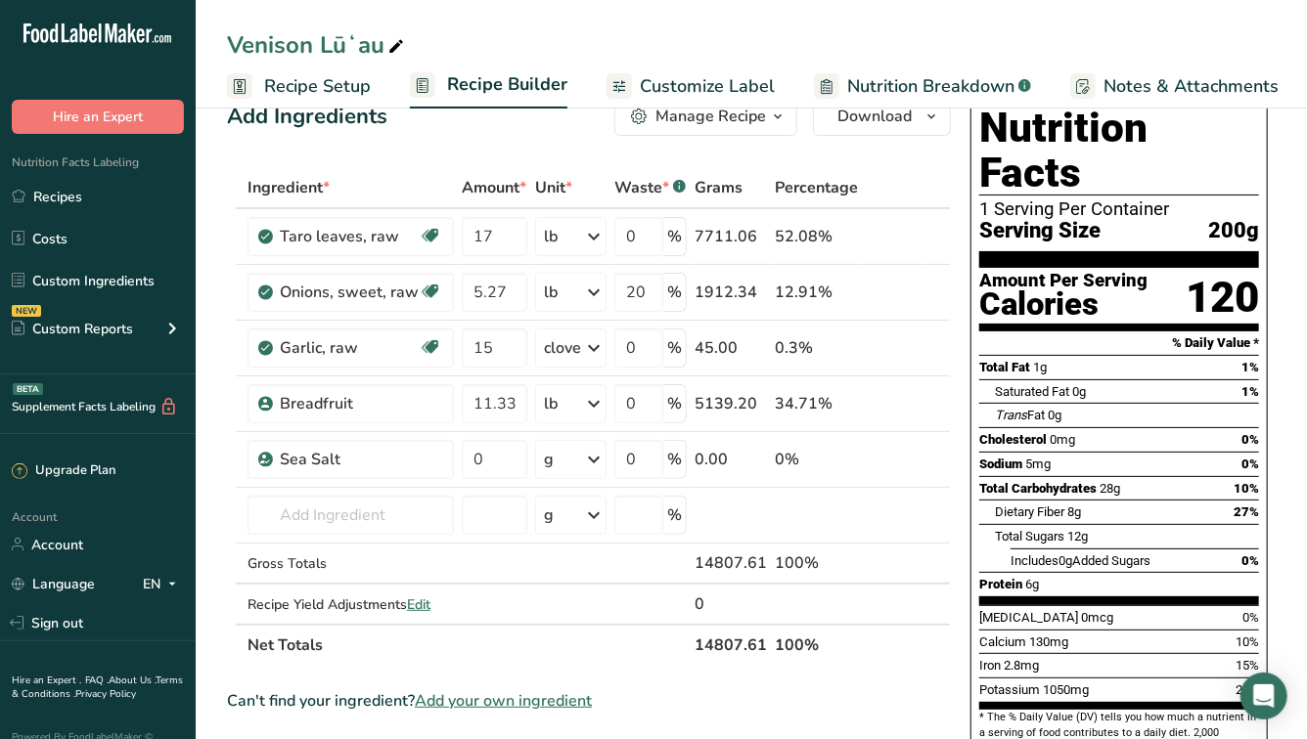
click at [1050, 373] on section "Add Ingredients Manage Recipe Delete Recipe Duplicate Recipe Scale Recipe Save …" at bounding box center [751, 731] width 1111 height 1347
click at [347, 516] on input "text" at bounding box center [350, 515] width 206 height 39
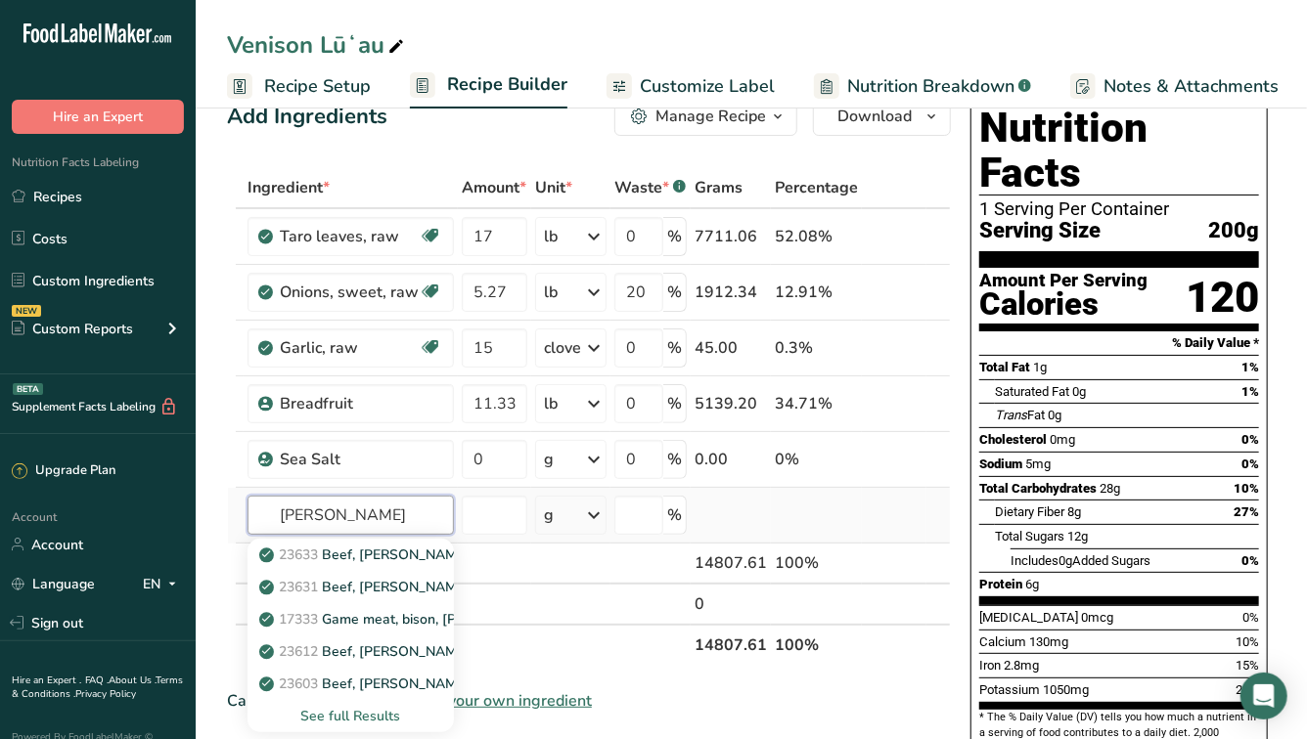
type input "[PERSON_NAME]"
click at [347, 708] on div "See full Results" at bounding box center [350, 716] width 175 height 21
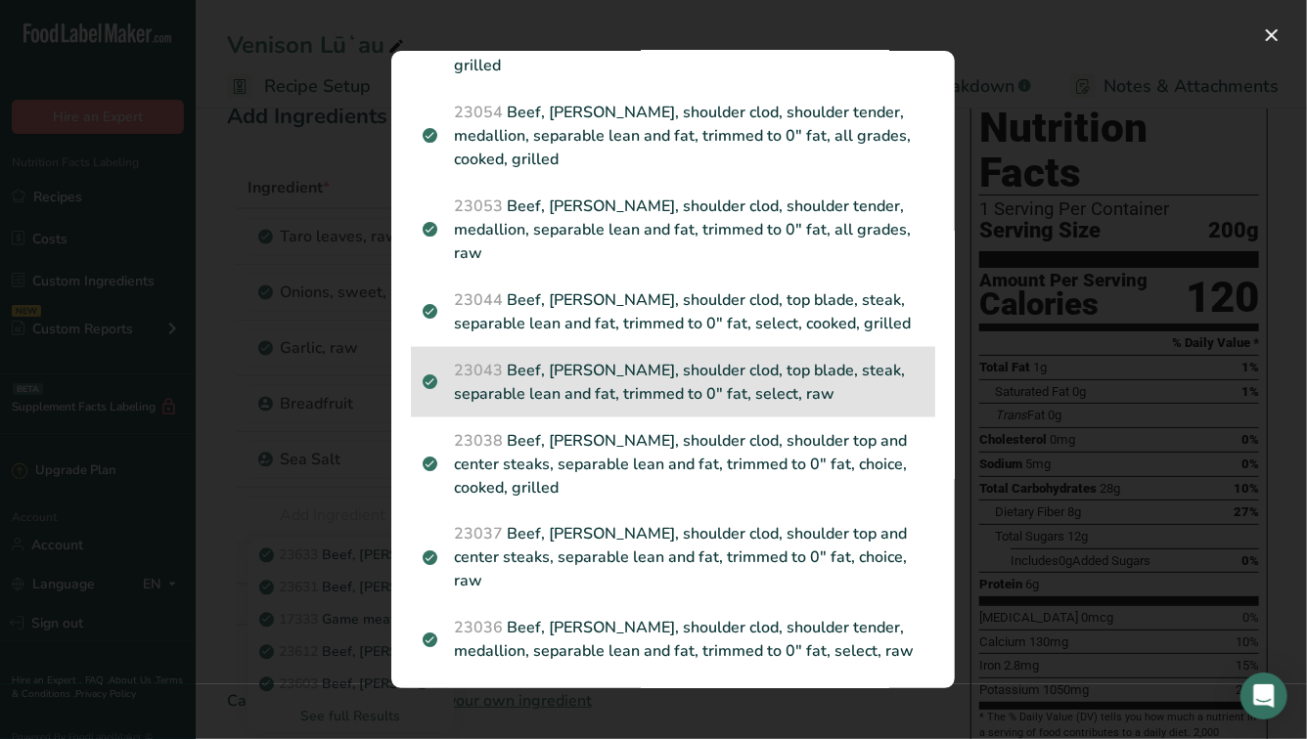
scroll to position [1317, 0]
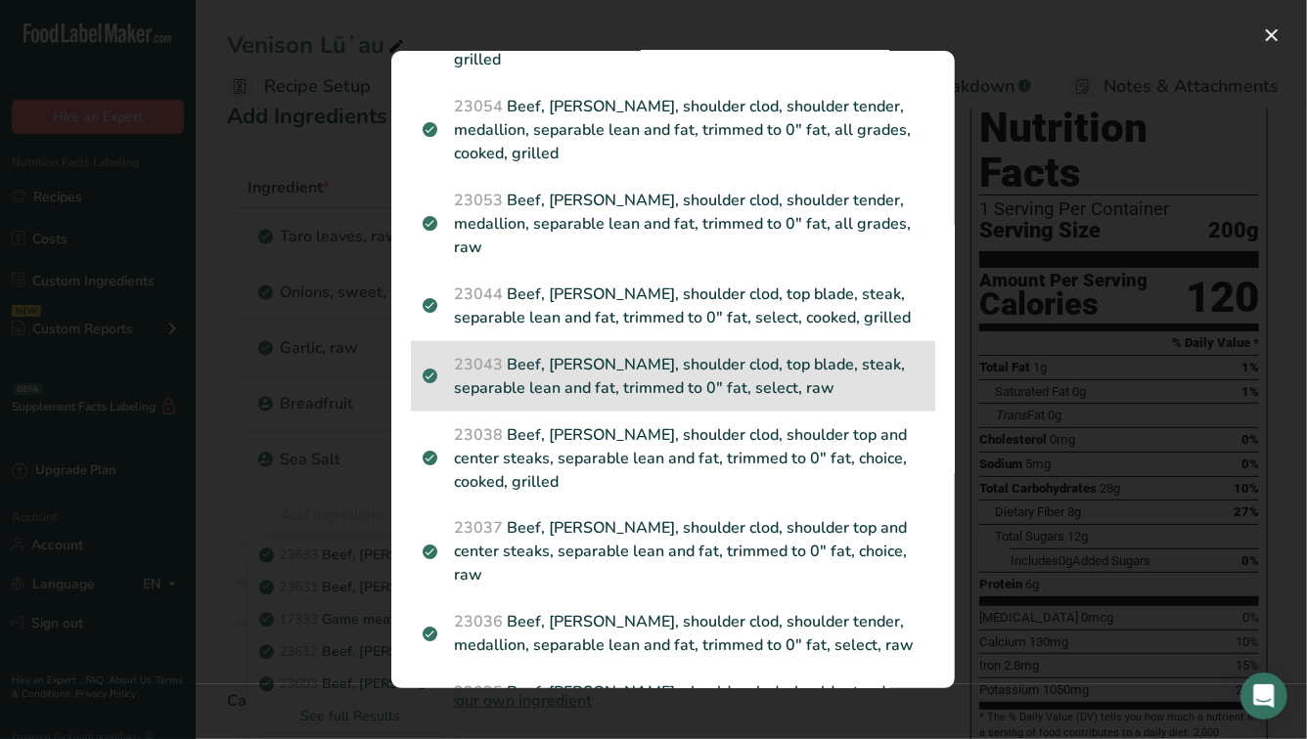
click at [665, 353] on p "23043 Beef, [PERSON_NAME], shoulder clod, top blade, steak, separable lean and …" at bounding box center [672, 376] width 501 height 47
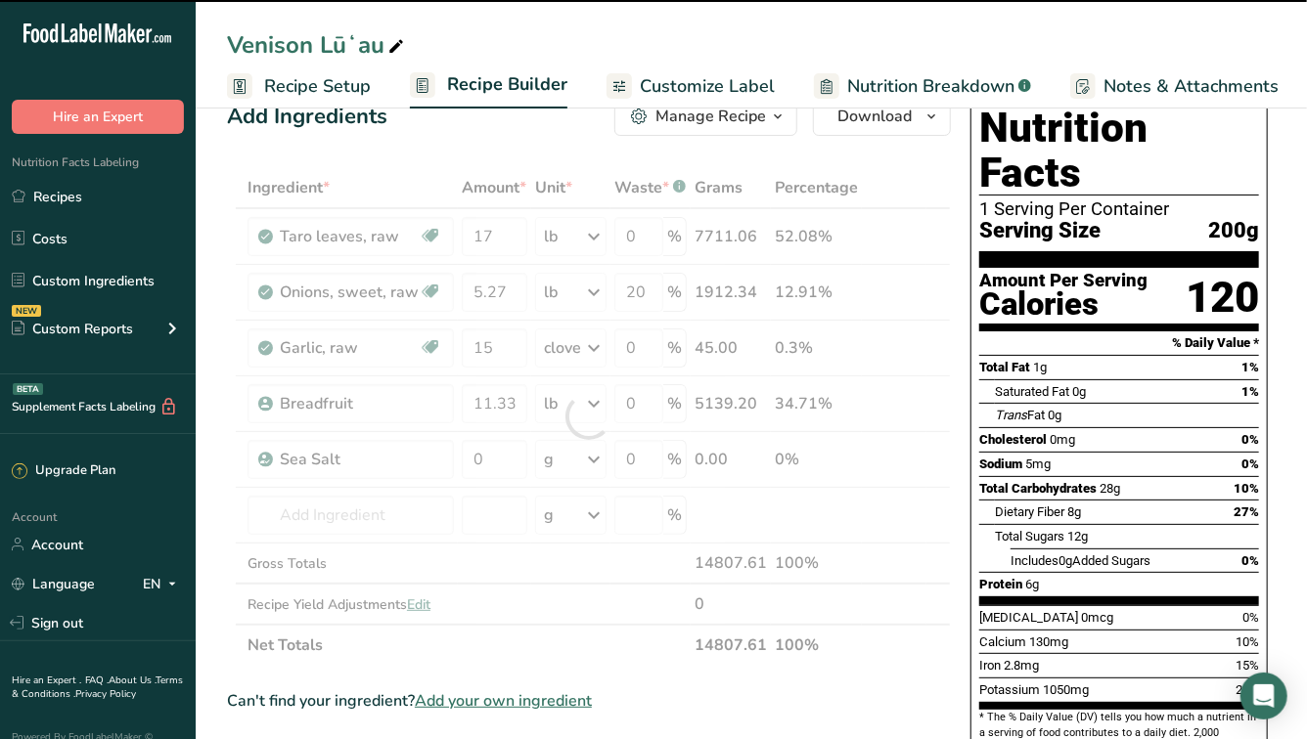
type input "0"
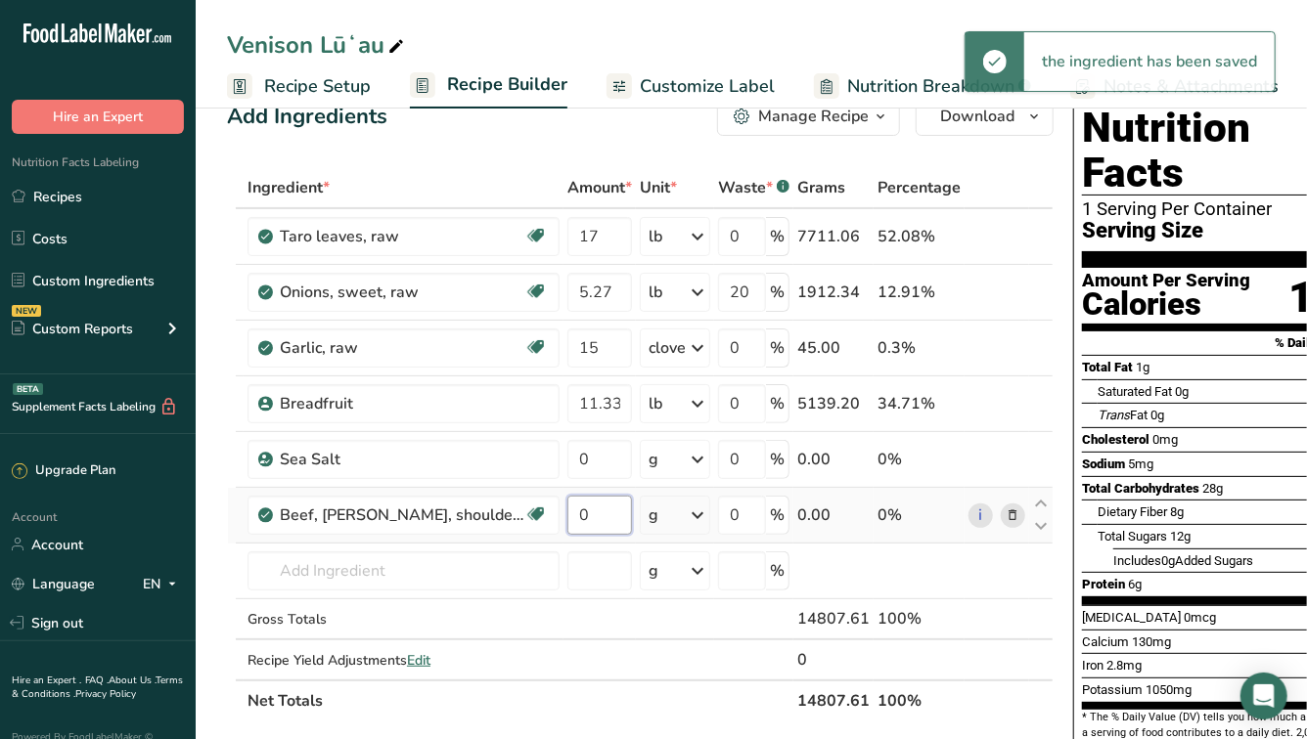
click at [606, 517] on input "0" at bounding box center [599, 515] width 65 height 39
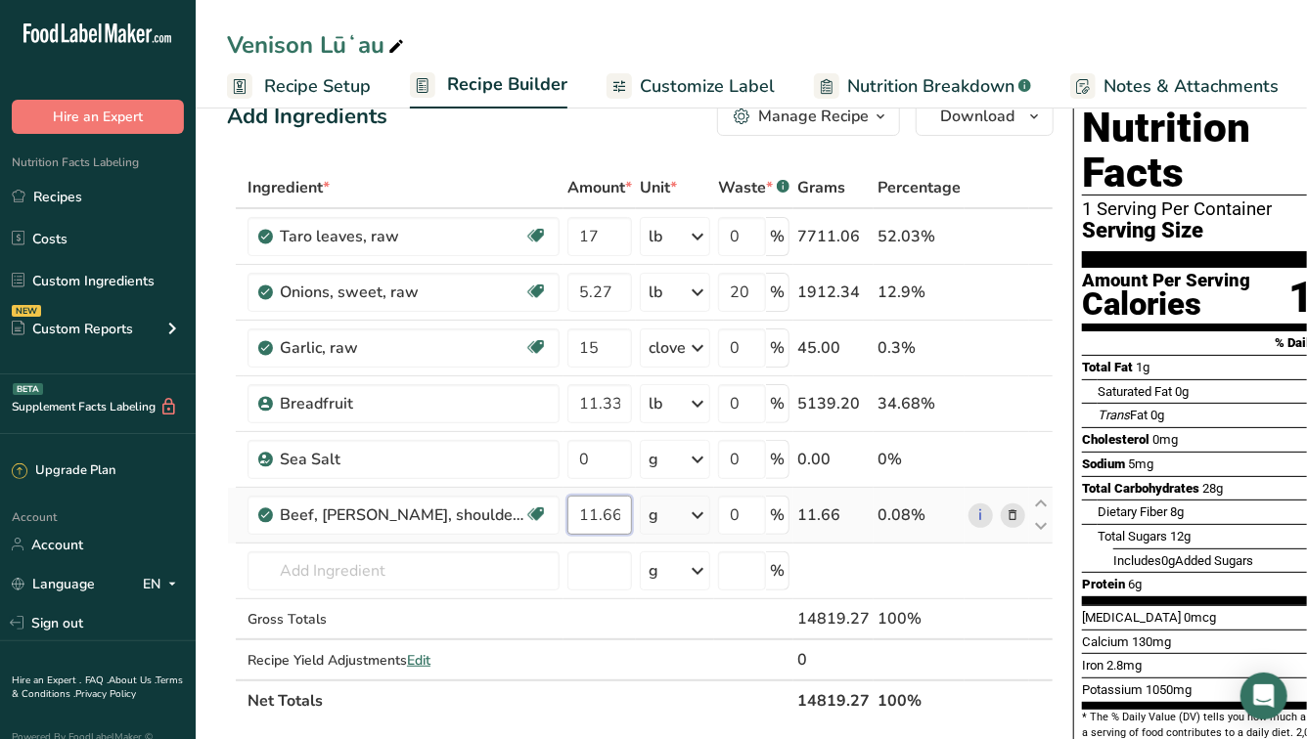
type input "11.66"
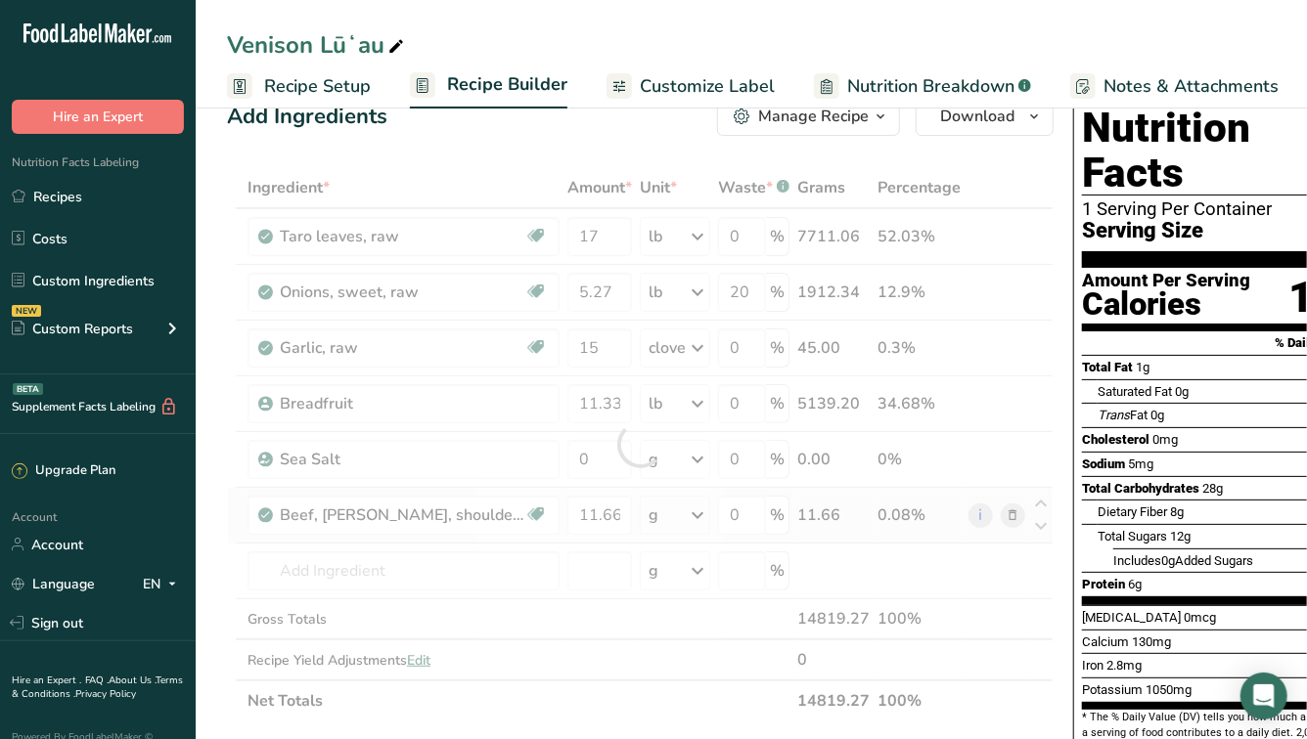
click at [701, 510] on div "Ingredient * Amount * Unit * Waste * .a-a{fill:#347362;}.b-a{fill:#fff;} Grams …" at bounding box center [640, 444] width 826 height 554
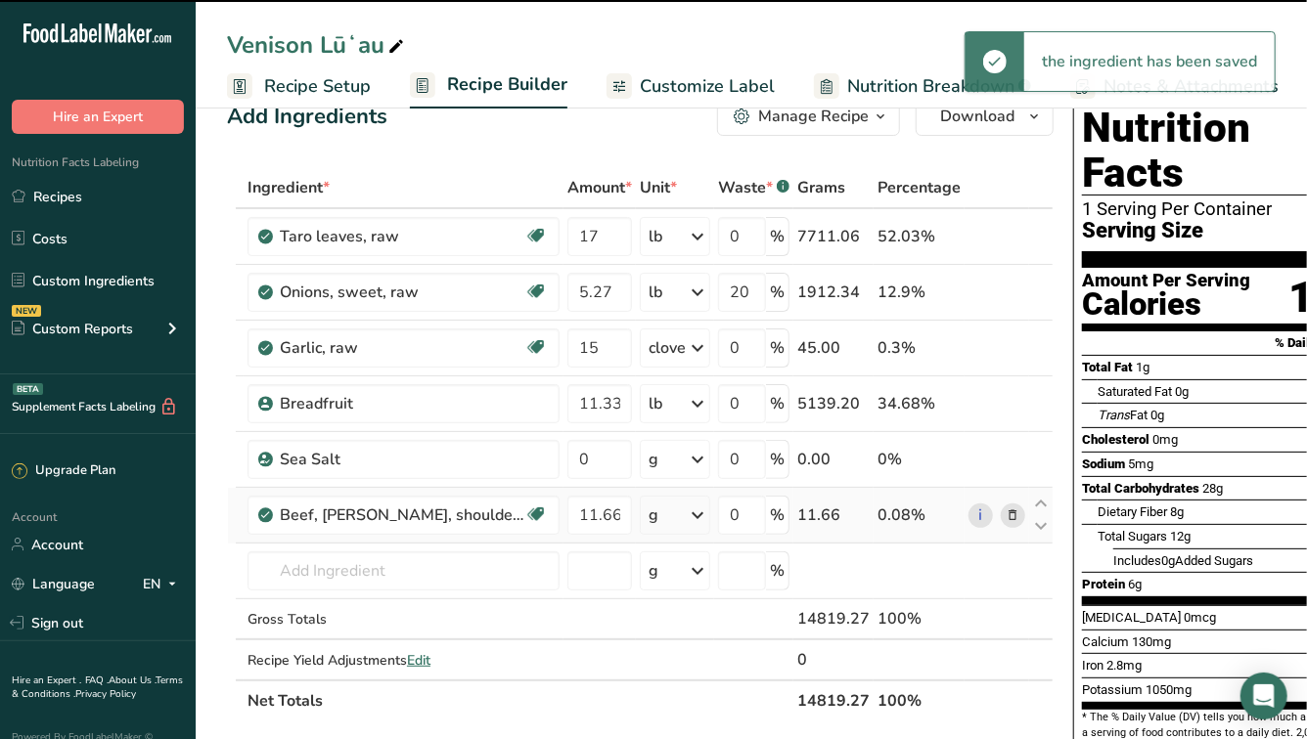
click at [692, 512] on icon at bounding box center [697, 515] width 23 height 35
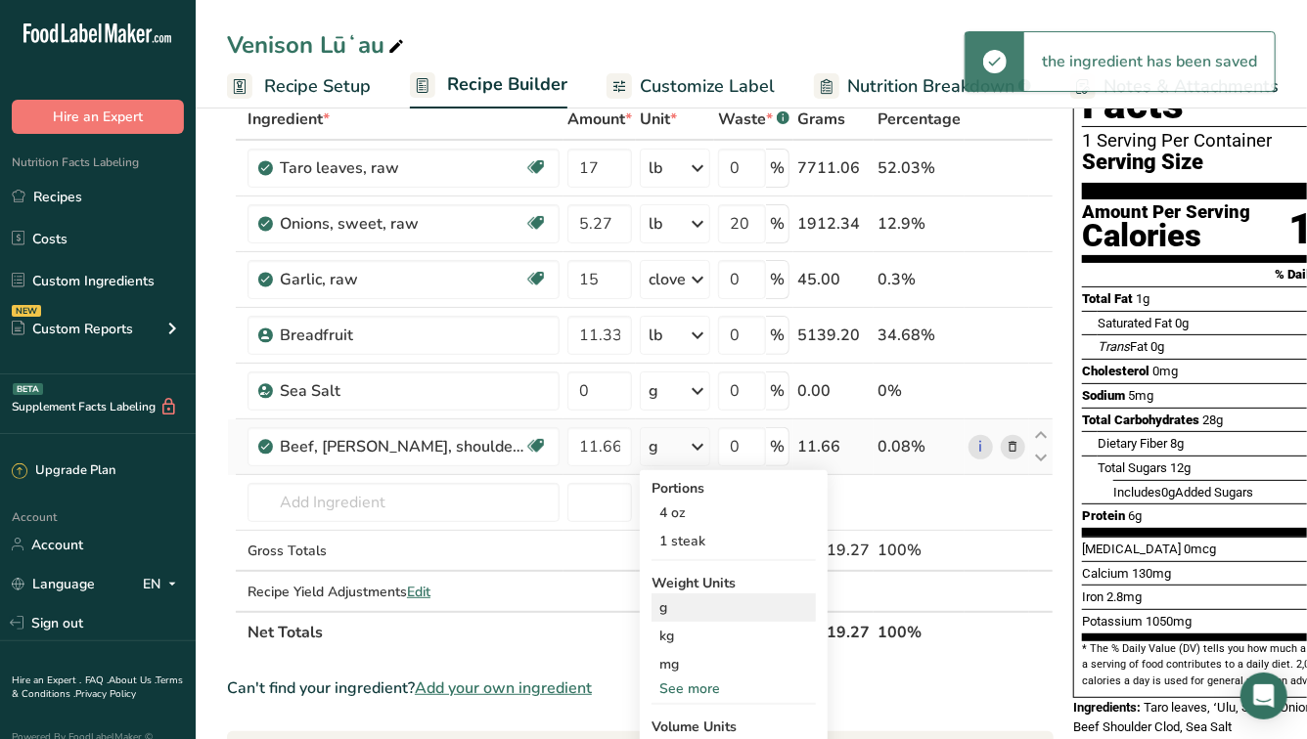
scroll to position [143, 0]
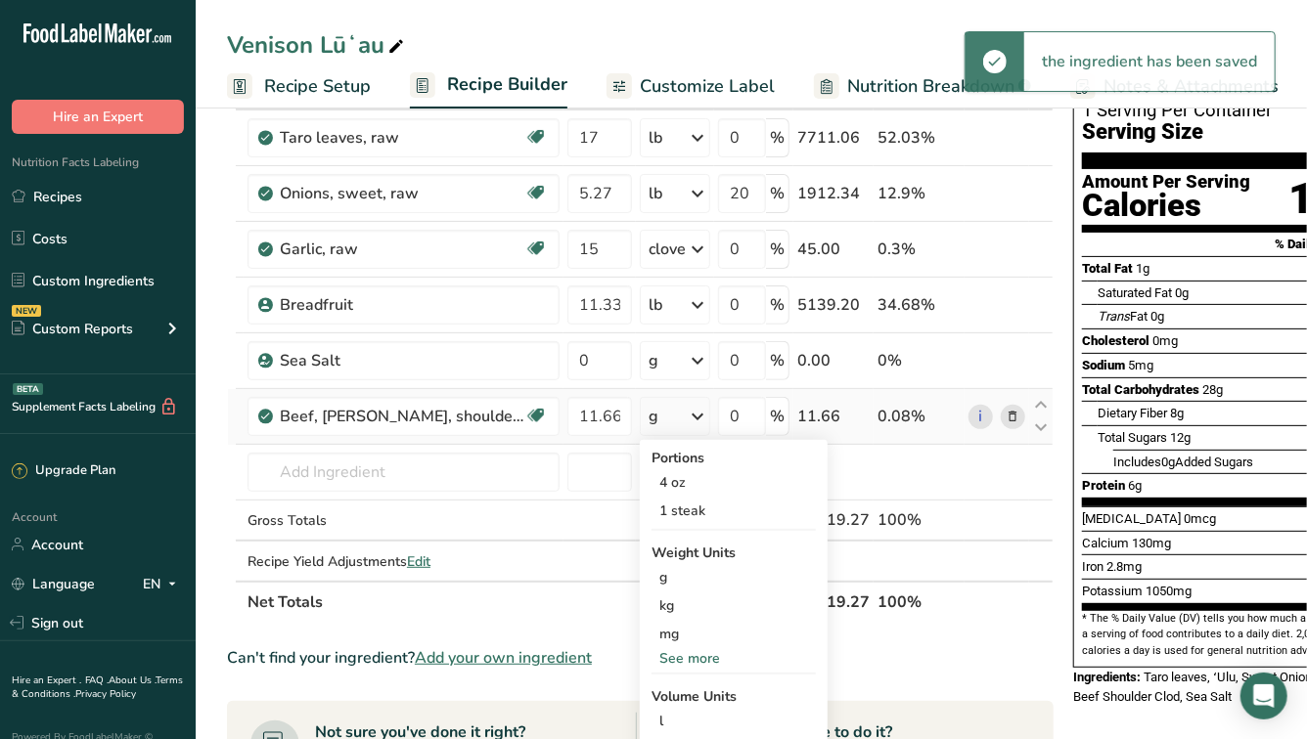
click at [678, 661] on div "See more" at bounding box center [733, 658] width 164 height 21
click at [677, 693] on div "lb" at bounding box center [733, 691] width 164 height 28
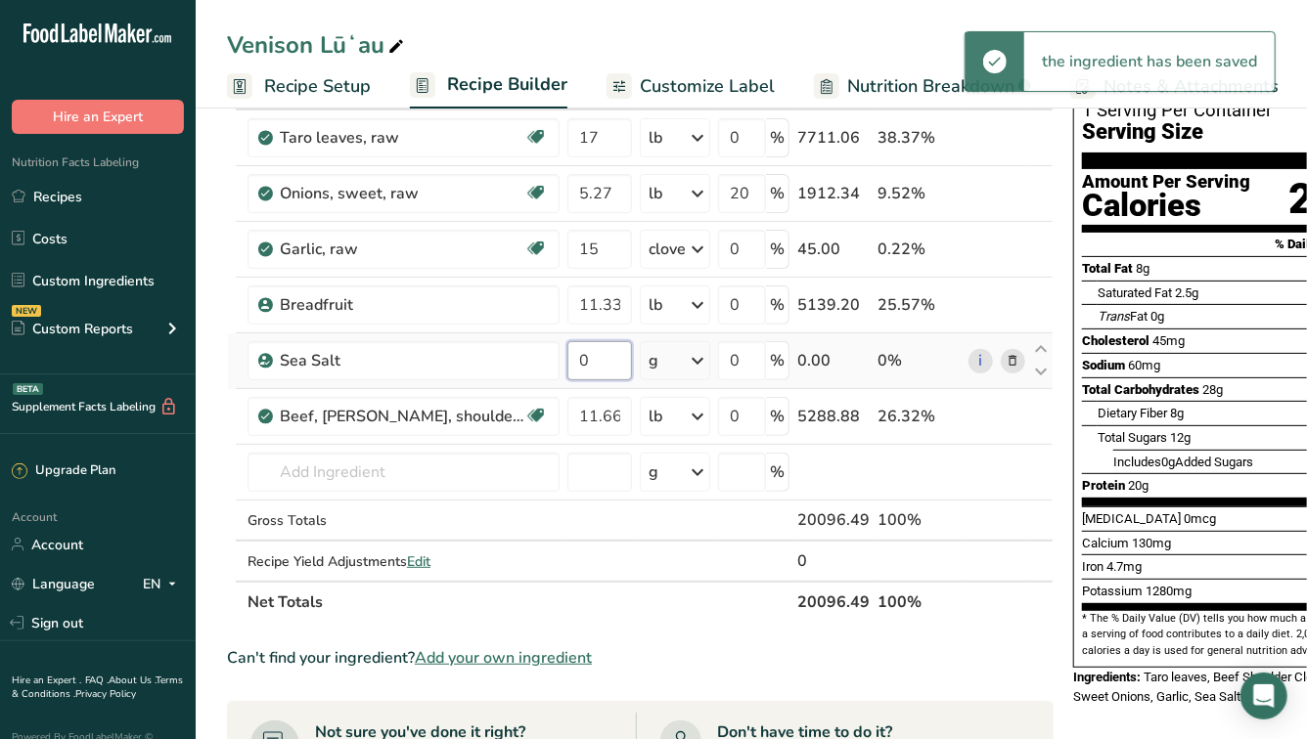
click at [599, 369] on input "0" at bounding box center [599, 360] width 65 height 39
type input "0"
click at [664, 369] on div "Ingredient * Amount * Unit * Waste * .a-a{fill:#347362;}.b-a{fill:#fff;} Grams …" at bounding box center [640, 345] width 826 height 554
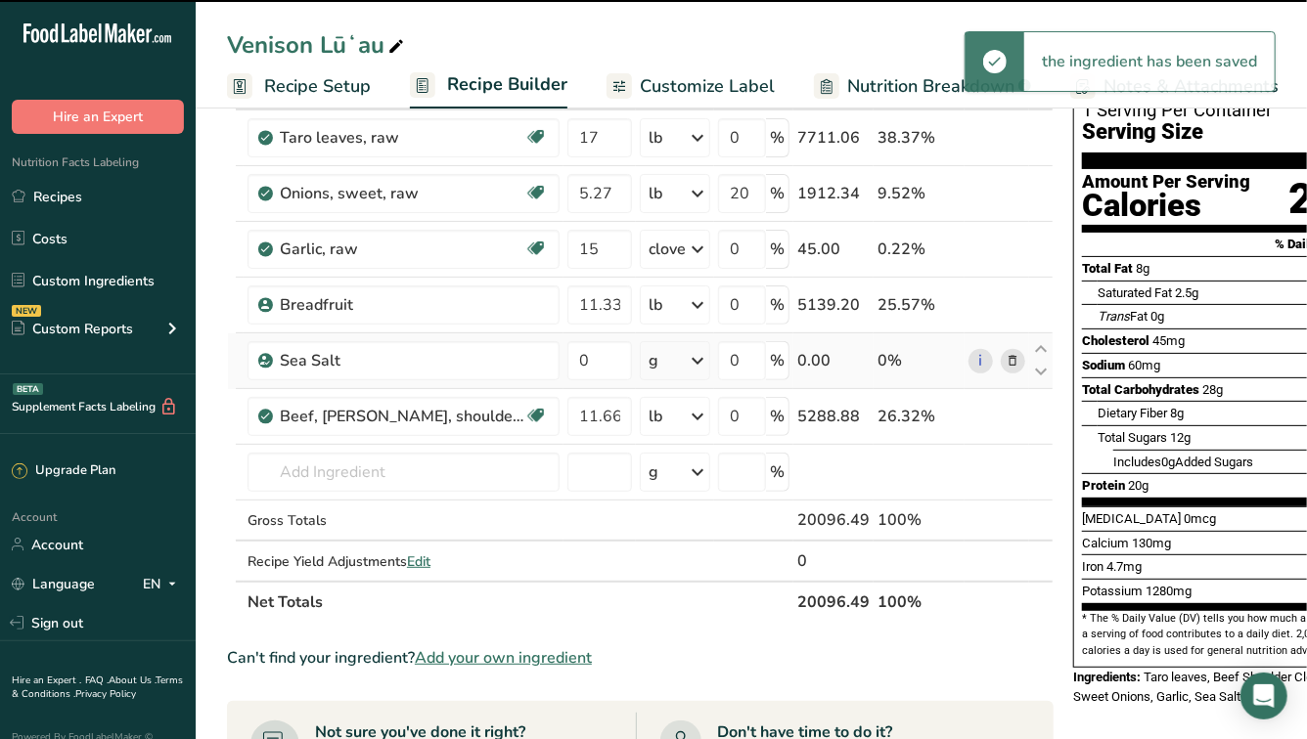
click at [696, 360] on icon at bounding box center [697, 360] width 23 height 35
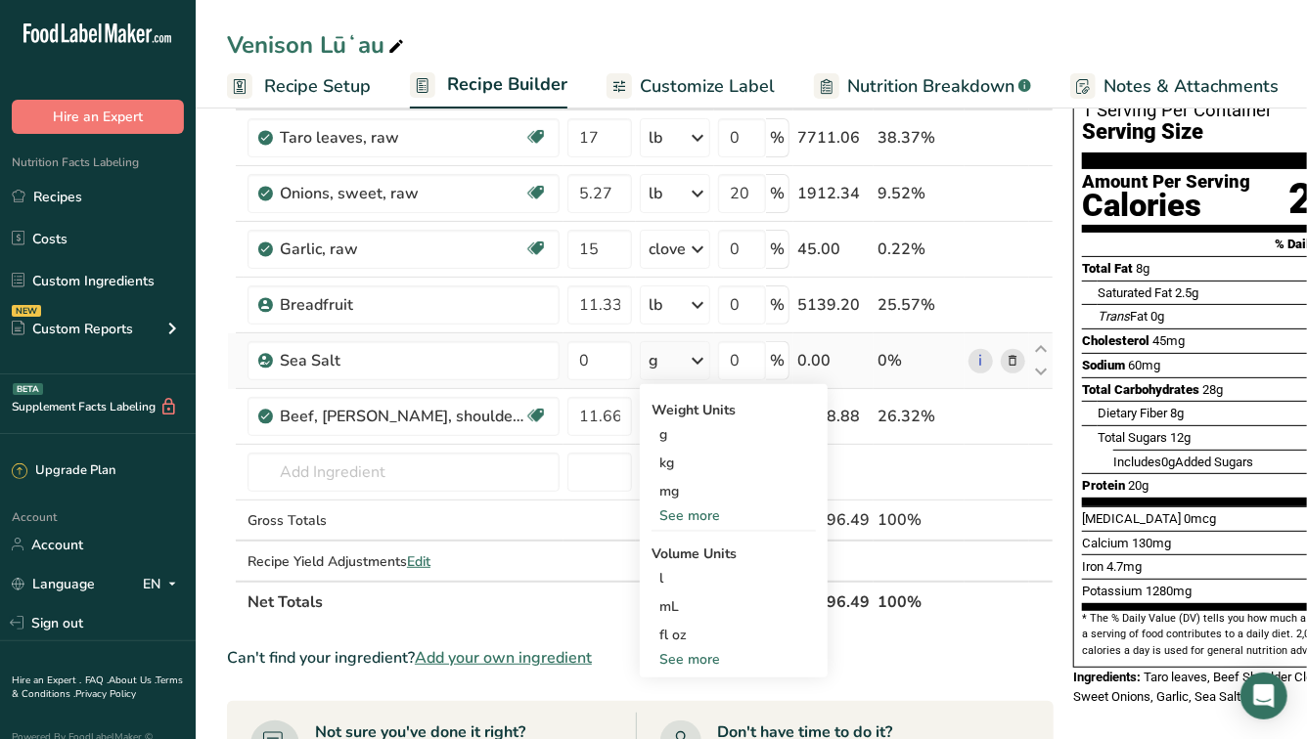
click at [689, 511] on div "See more" at bounding box center [733, 516] width 164 height 21
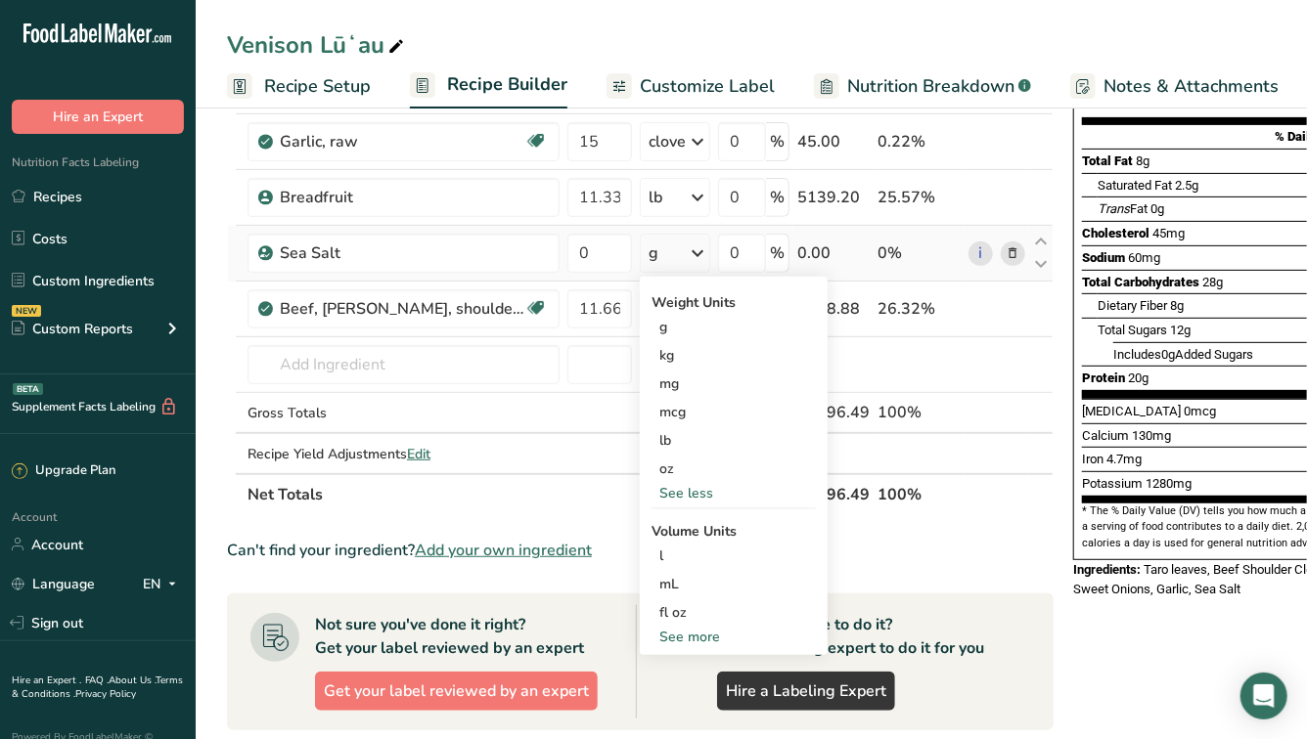
scroll to position [297, 0]
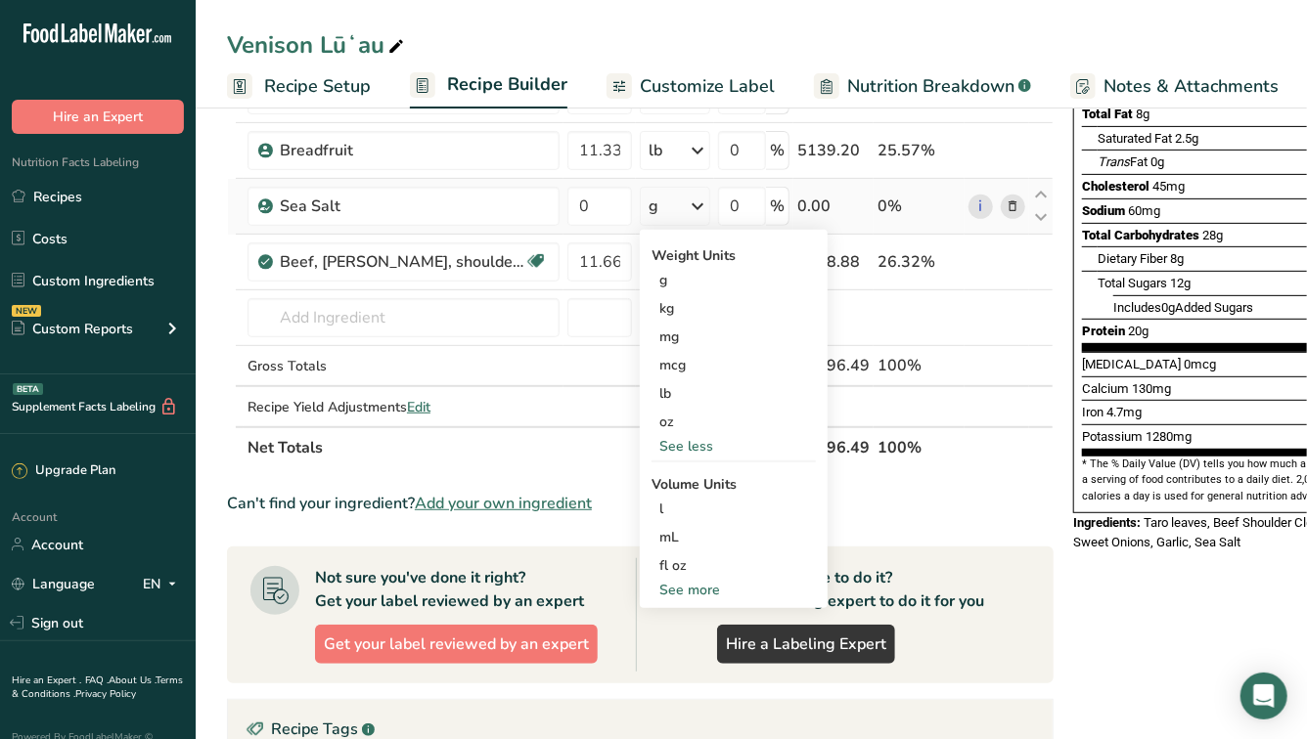
click at [691, 588] on div "See more" at bounding box center [733, 590] width 164 height 21
select select "22"
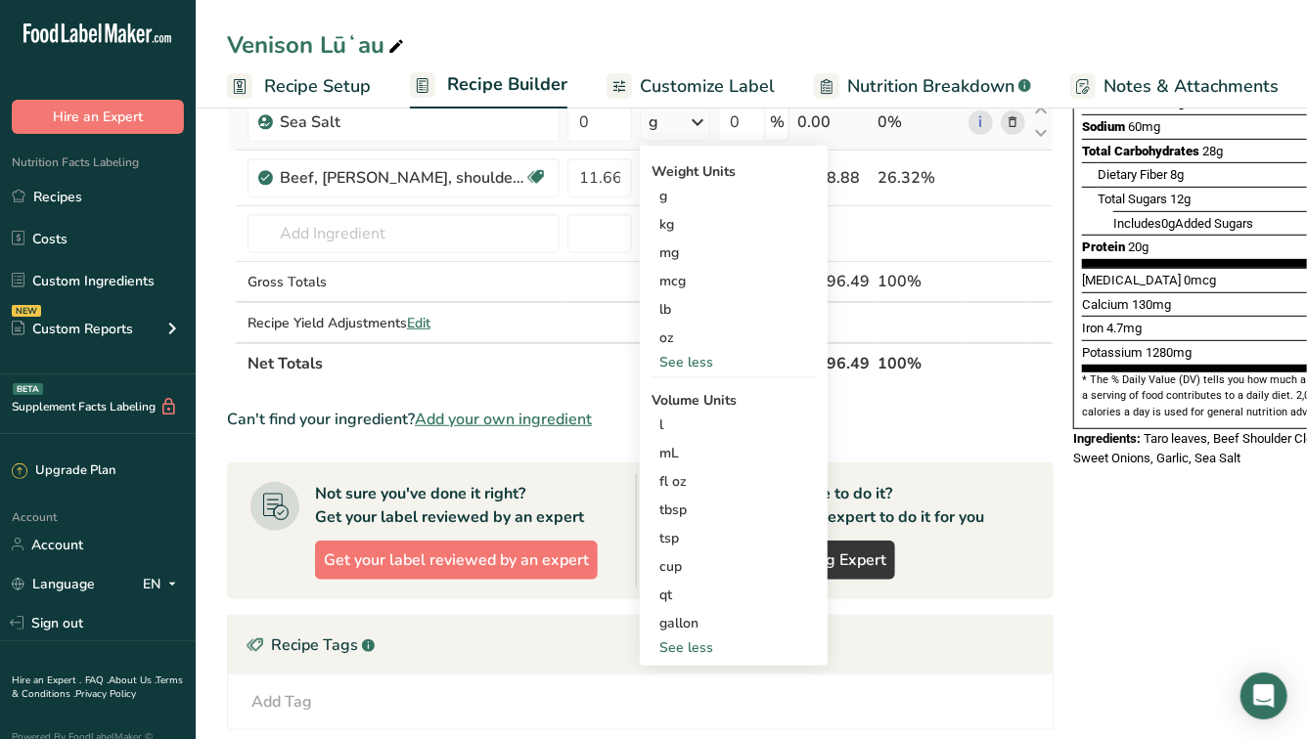
scroll to position [384, 0]
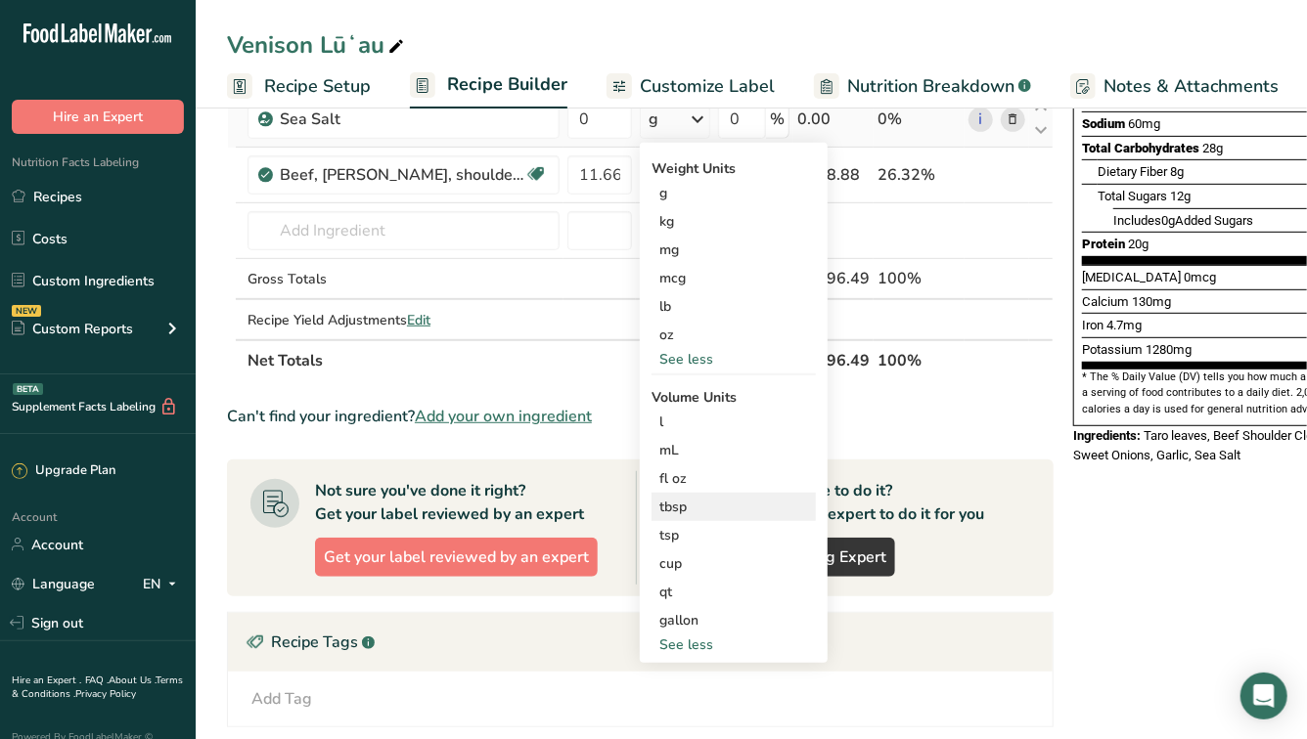
click at [681, 507] on div "tbsp" at bounding box center [733, 507] width 149 height 21
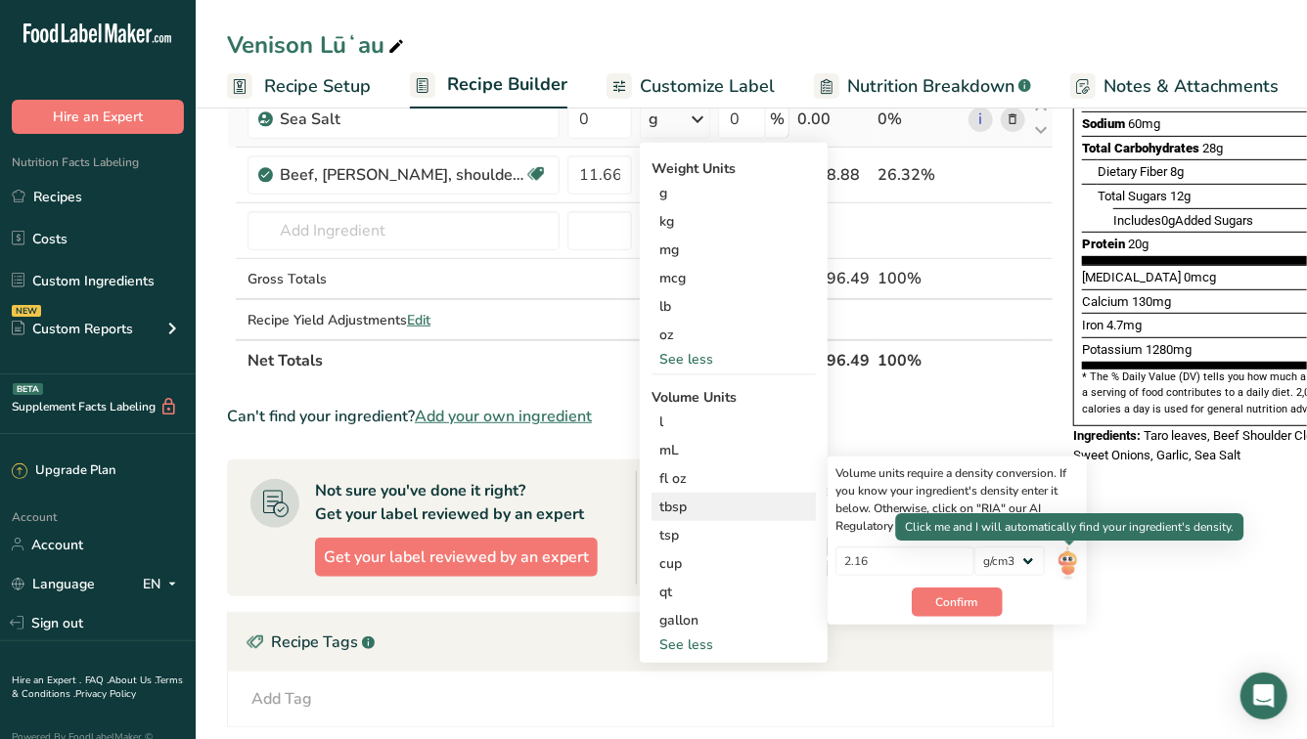
click at [1075, 562] on img at bounding box center [1067, 564] width 22 height 34
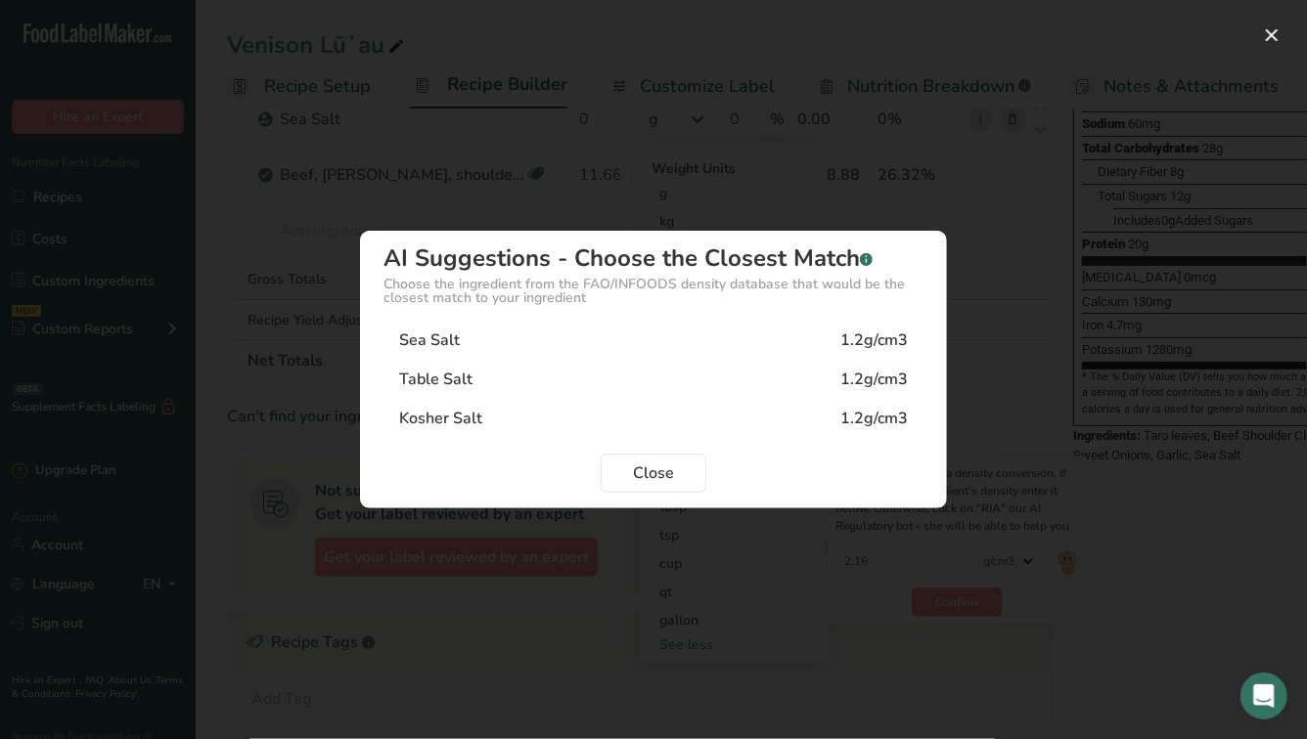
click at [739, 344] on div "Sea Salt 1.2g/cm3" at bounding box center [653, 340] width 540 height 39
type input "1.2"
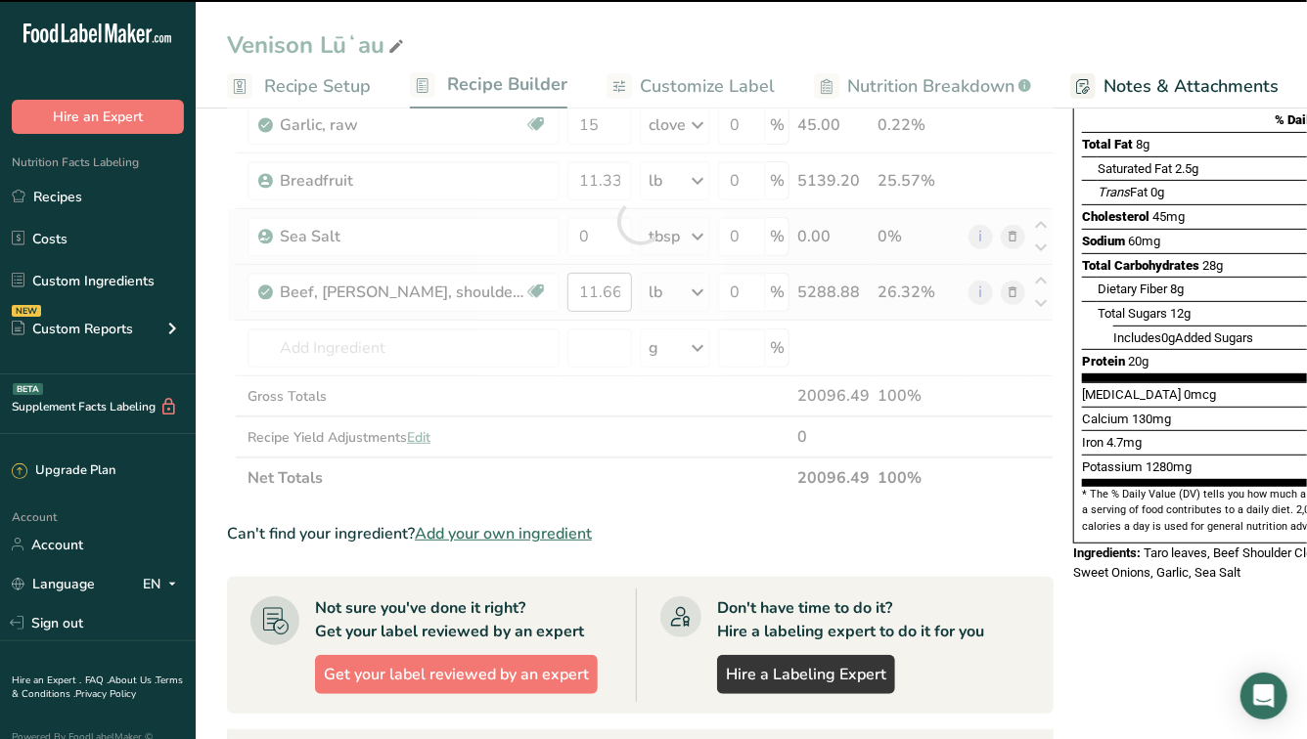
scroll to position [254, 0]
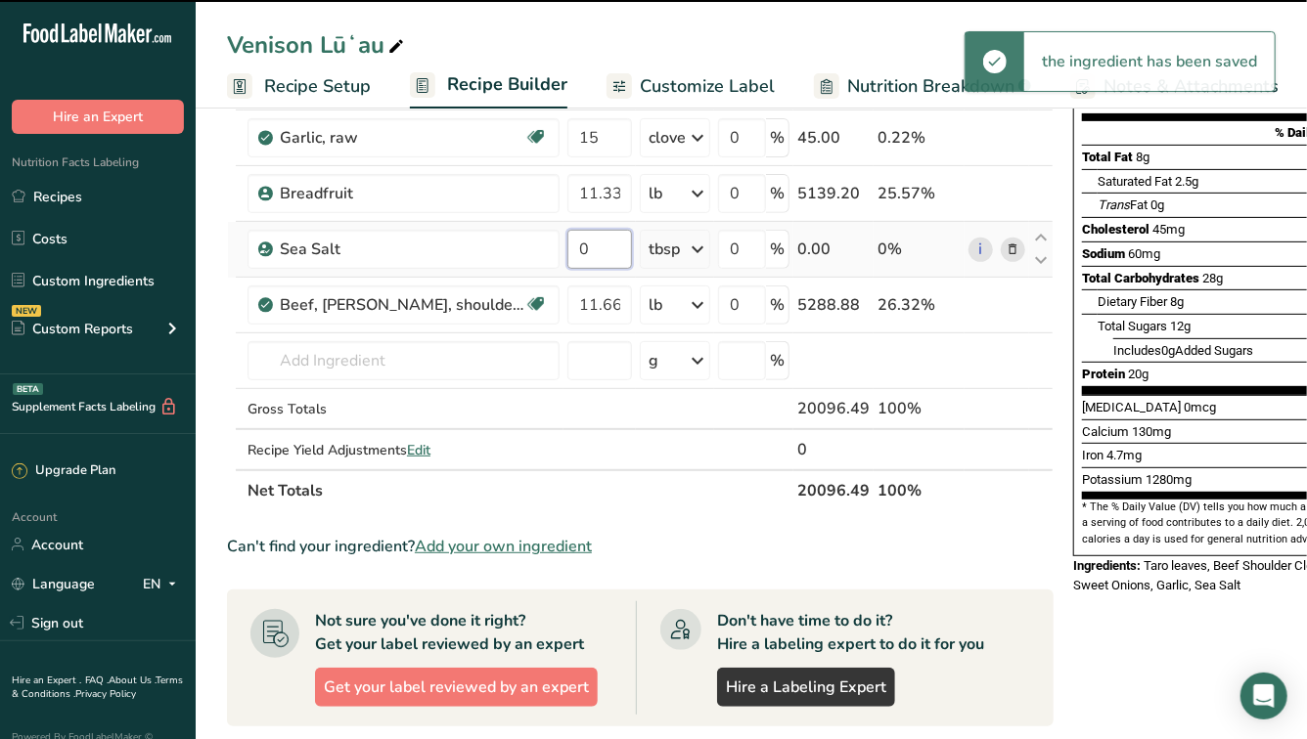
click at [608, 261] on input "0" at bounding box center [599, 249] width 65 height 39
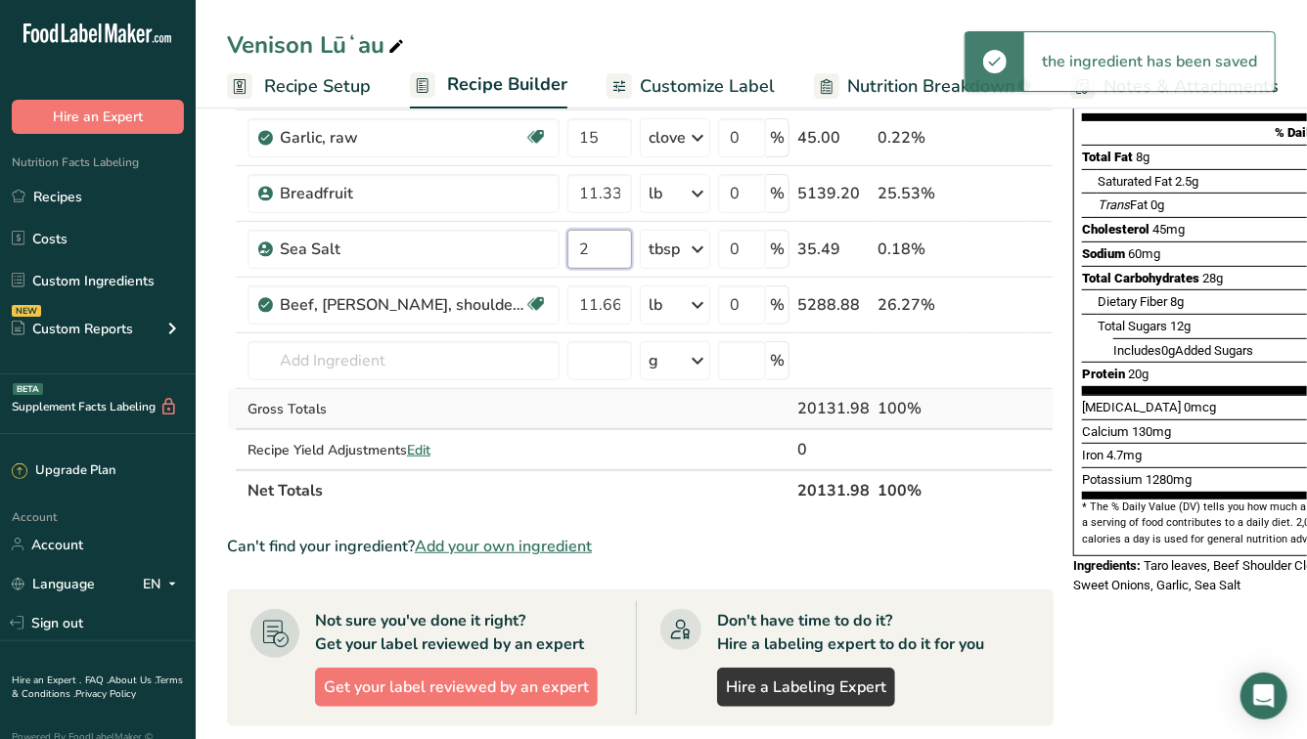
type input "2"
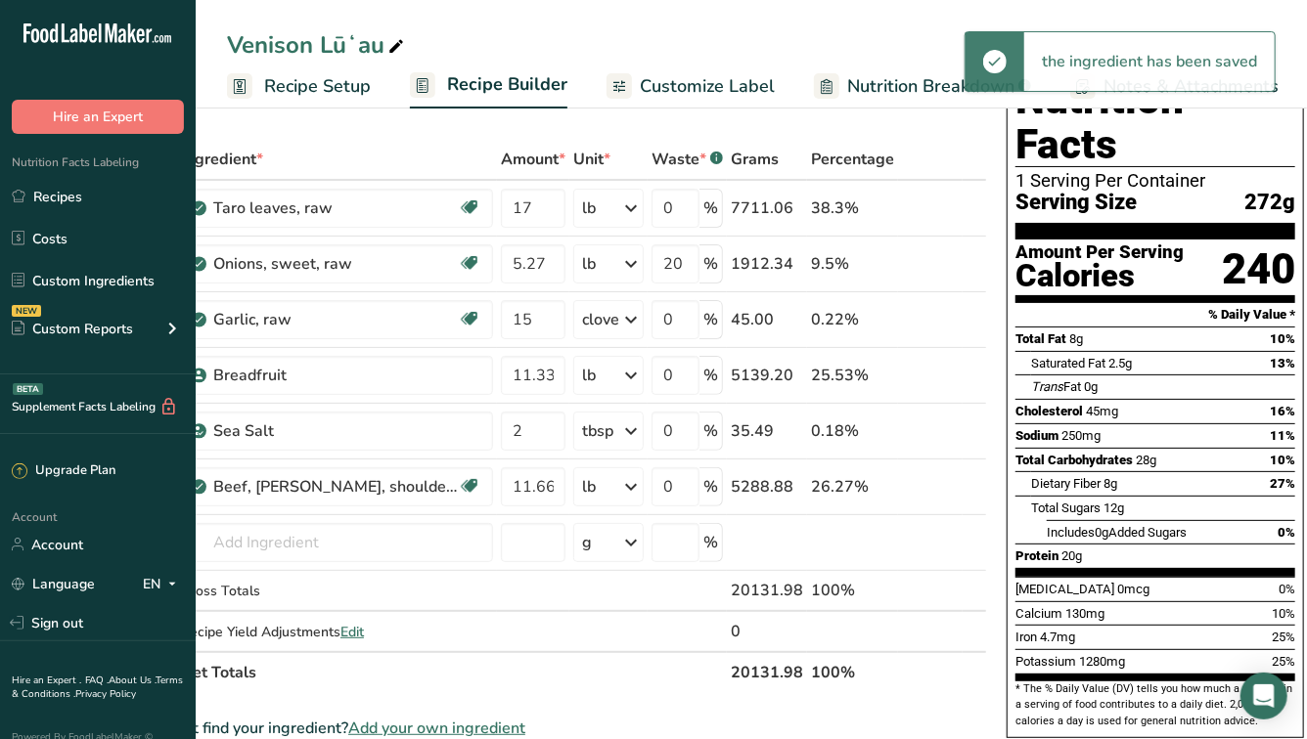
scroll to position [0, 0]
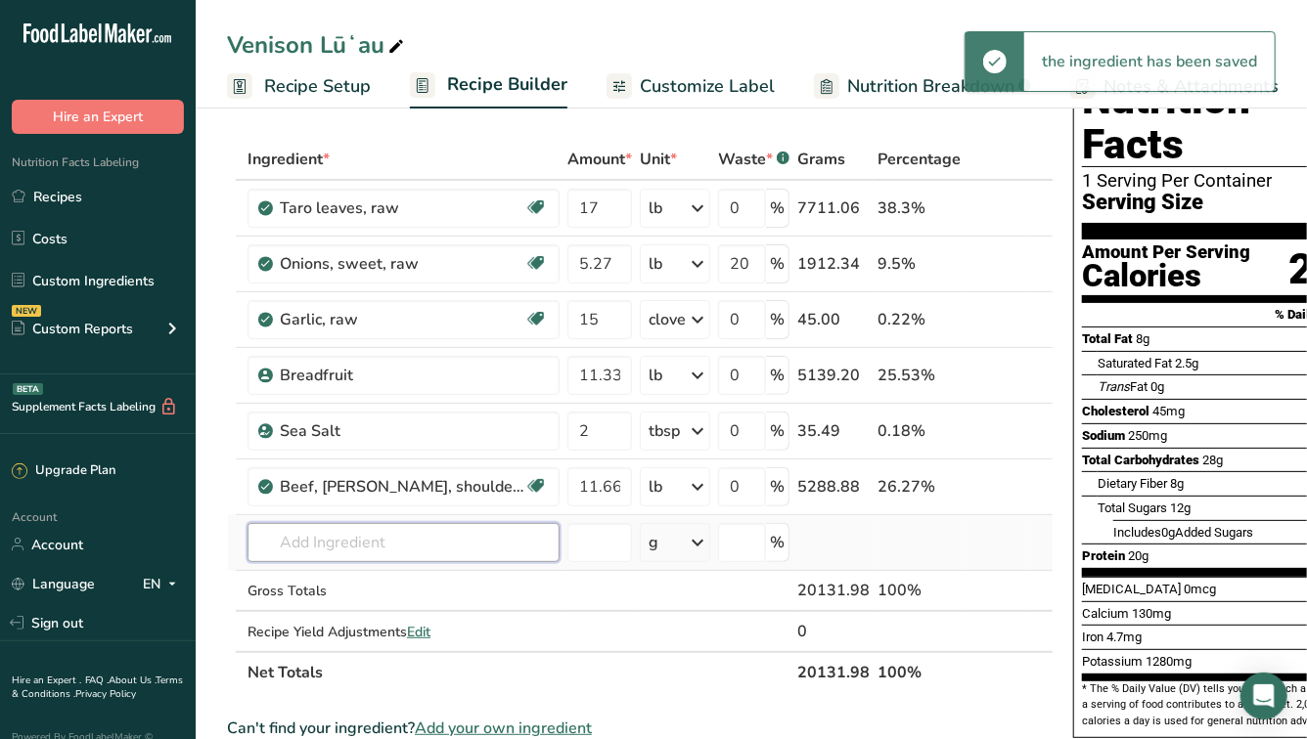
click at [420, 545] on input "text" at bounding box center [403, 542] width 312 height 39
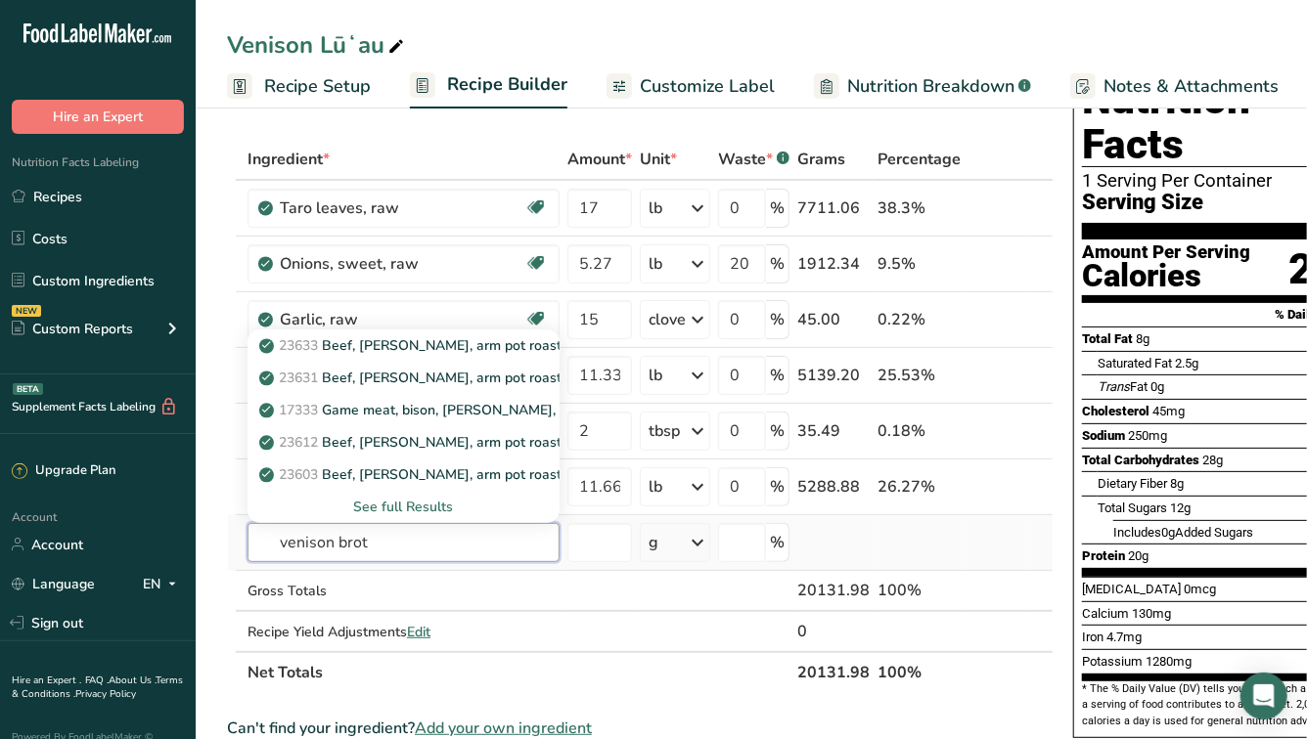
type input "venison broth"
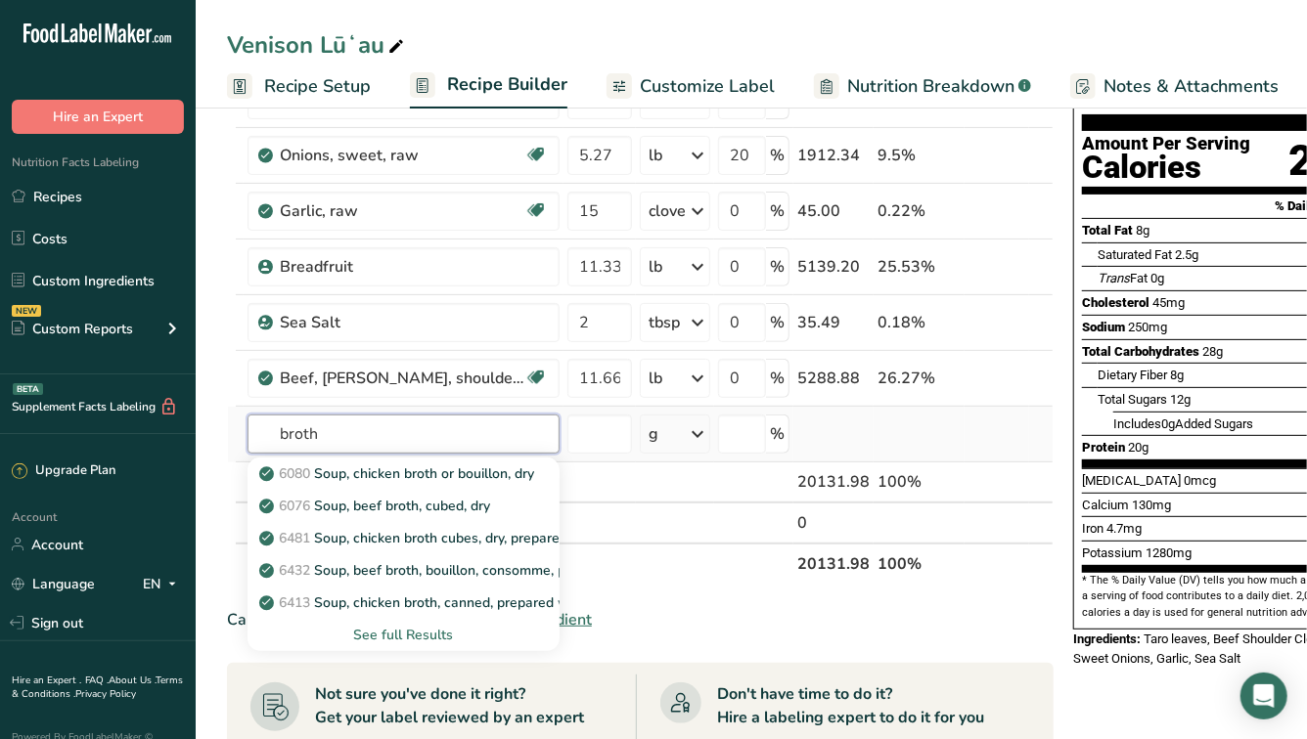
scroll to position [187, 0]
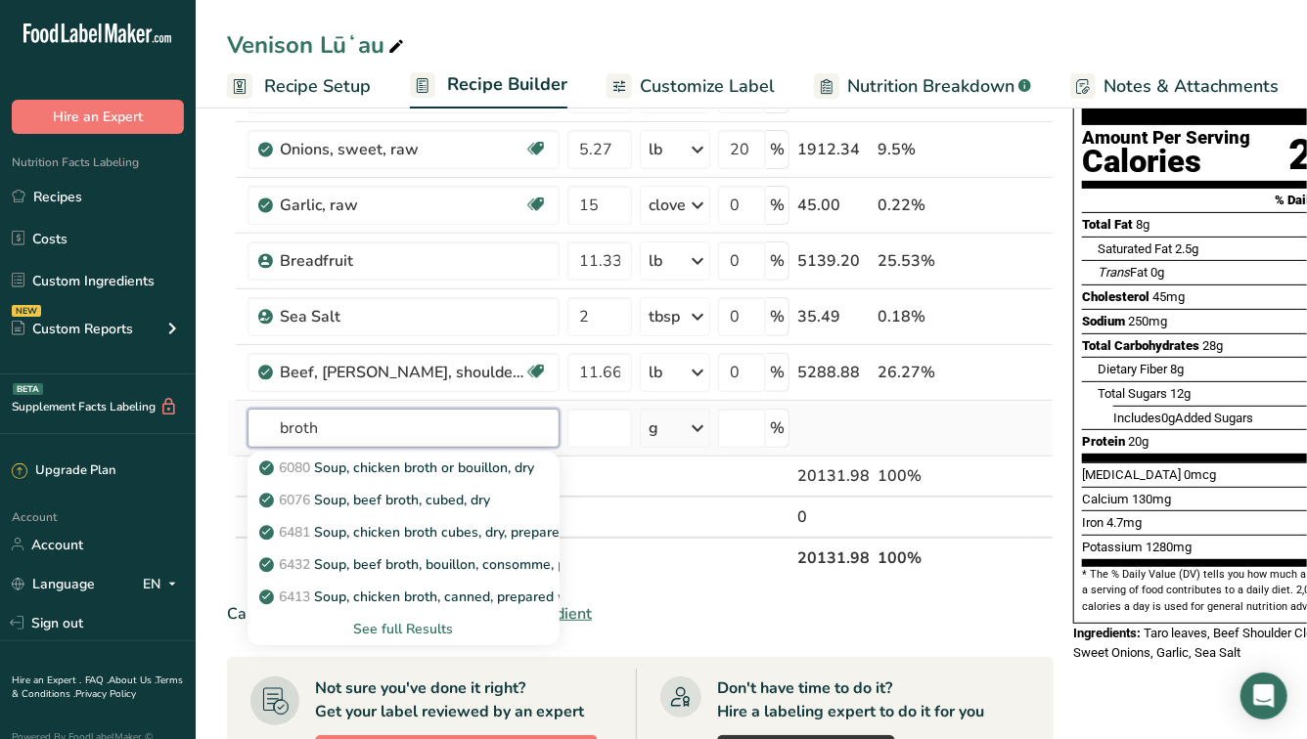
type input "broth"
click at [403, 630] on div "See full Results" at bounding box center [403, 629] width 281 height 21
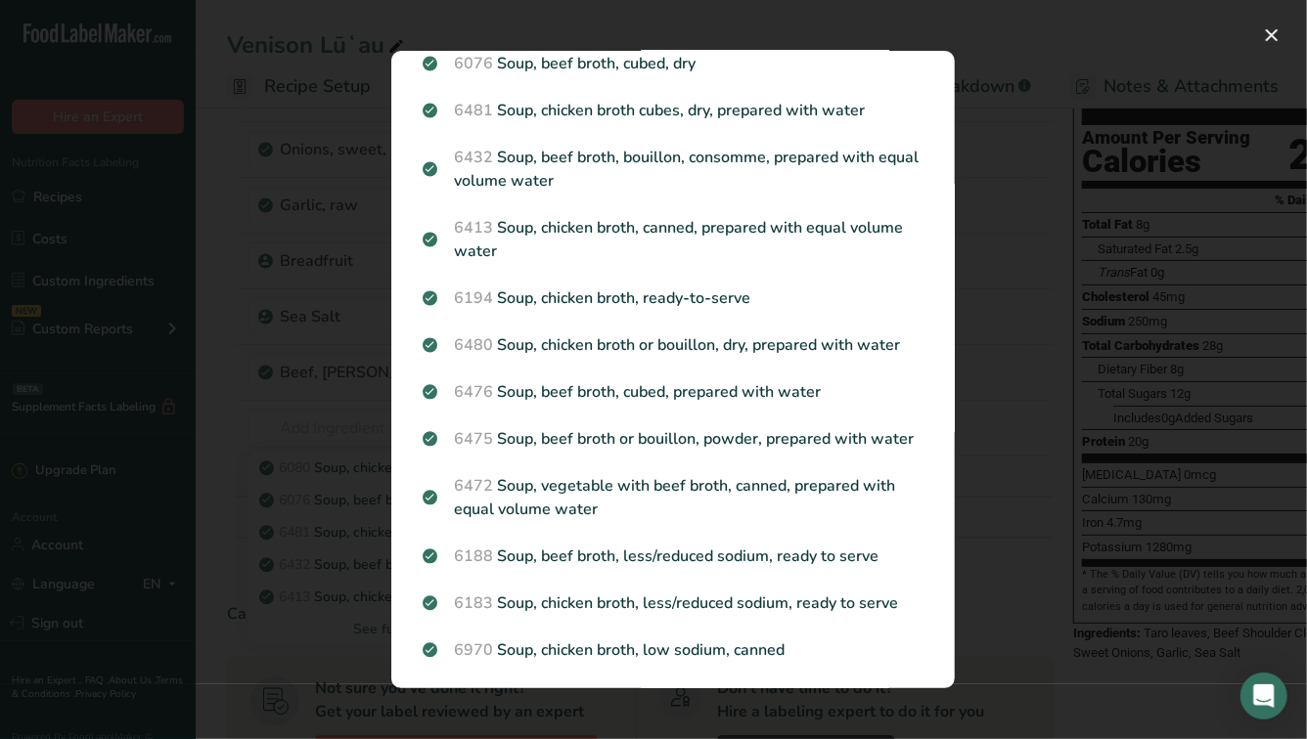
scroll to position [0, 0]
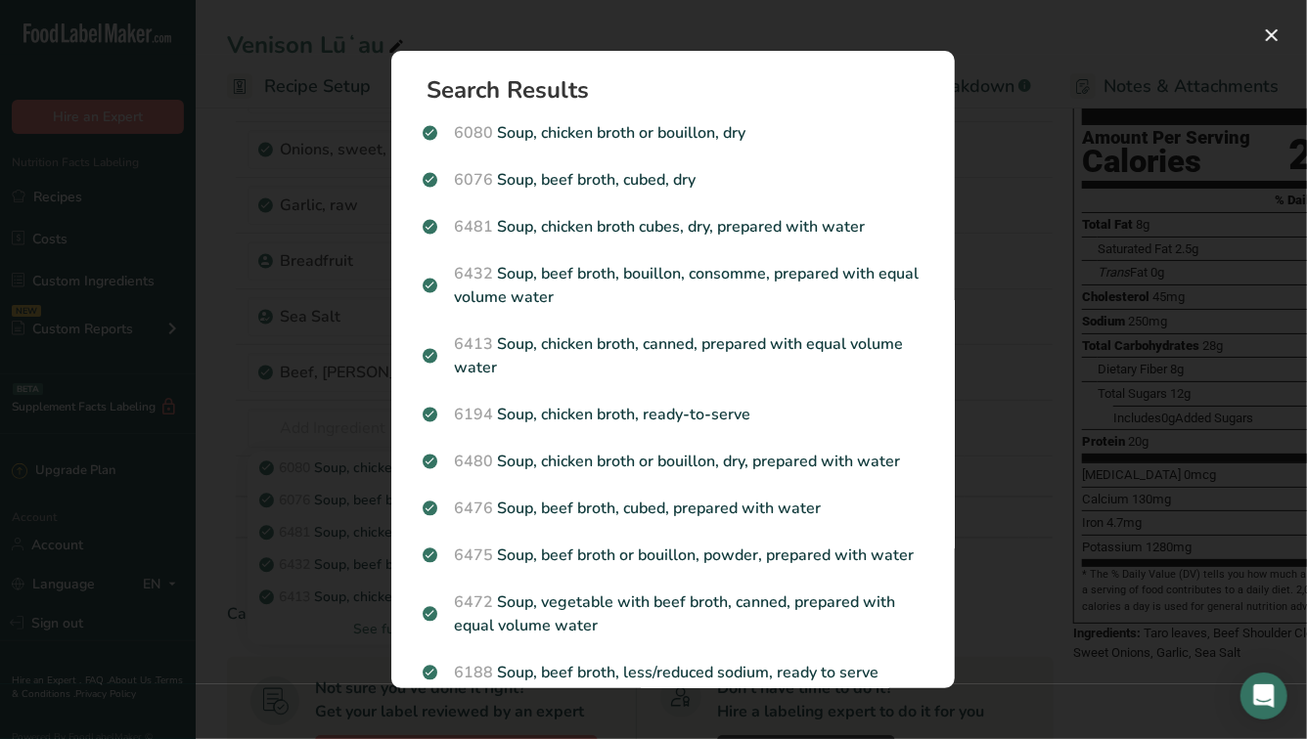
click at [309, 542] on div "Search results modal" at bounding box center [653, 369] width 1307 height 739
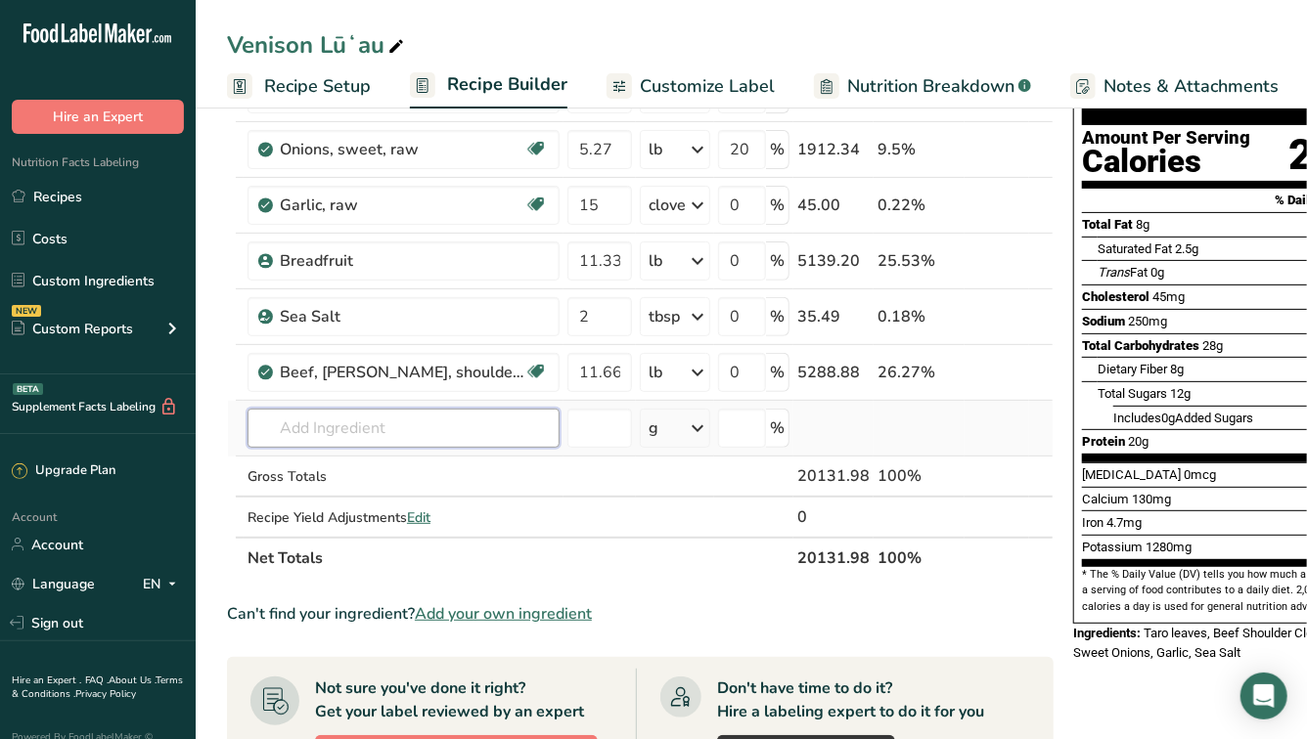
click at [289, 431] on input "text" at bounding box center [403, 428] width 312 height 39
click at [473, 617] on span "Add your own ingredient" at bounding box center [503, 613] width 177 height 23
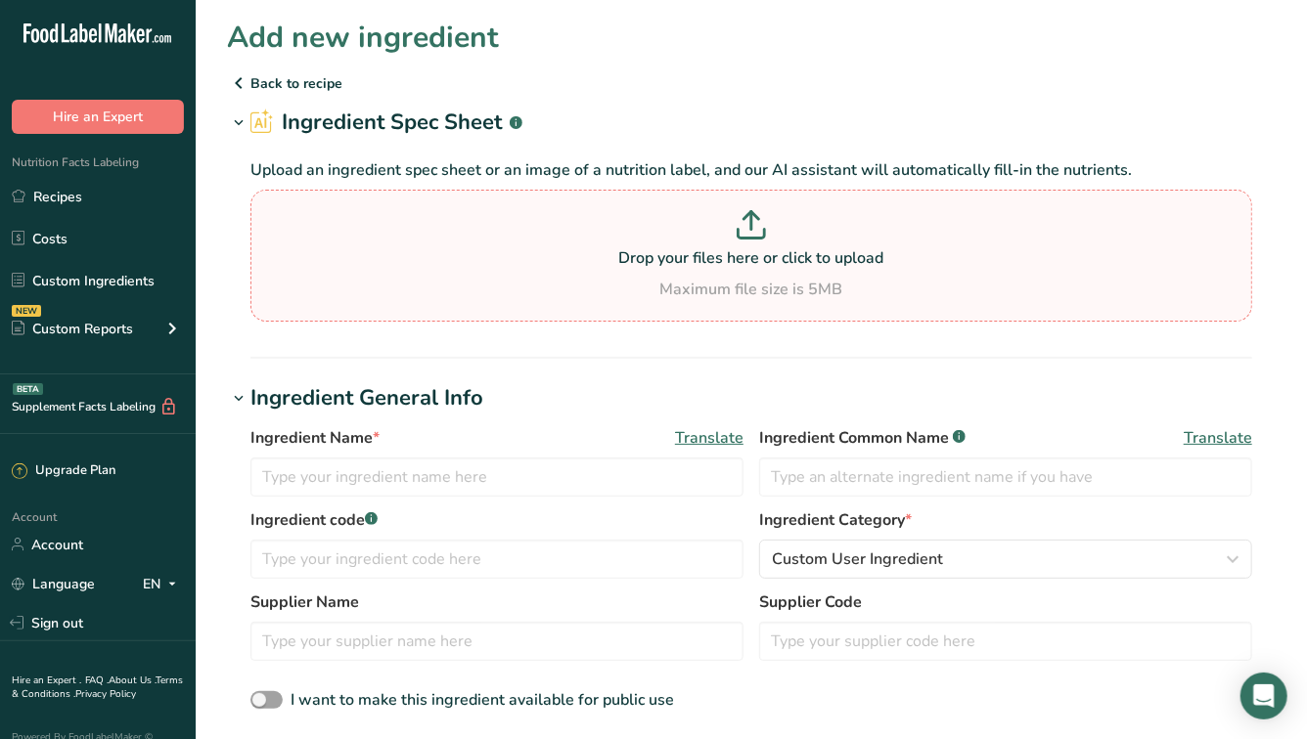
click at [465, 263] on p "Drop your files here or click to upload" at bounding box center [751, 257] width 992 height 23
click at [465, 263] on input "Drop your files here or click to upload Maximum file size is 5MB" at bounding box center [750, 256] width 1001 height 132
type input "C:\fakepath\Screenshot [DATE] 2.09.41 PM.png"
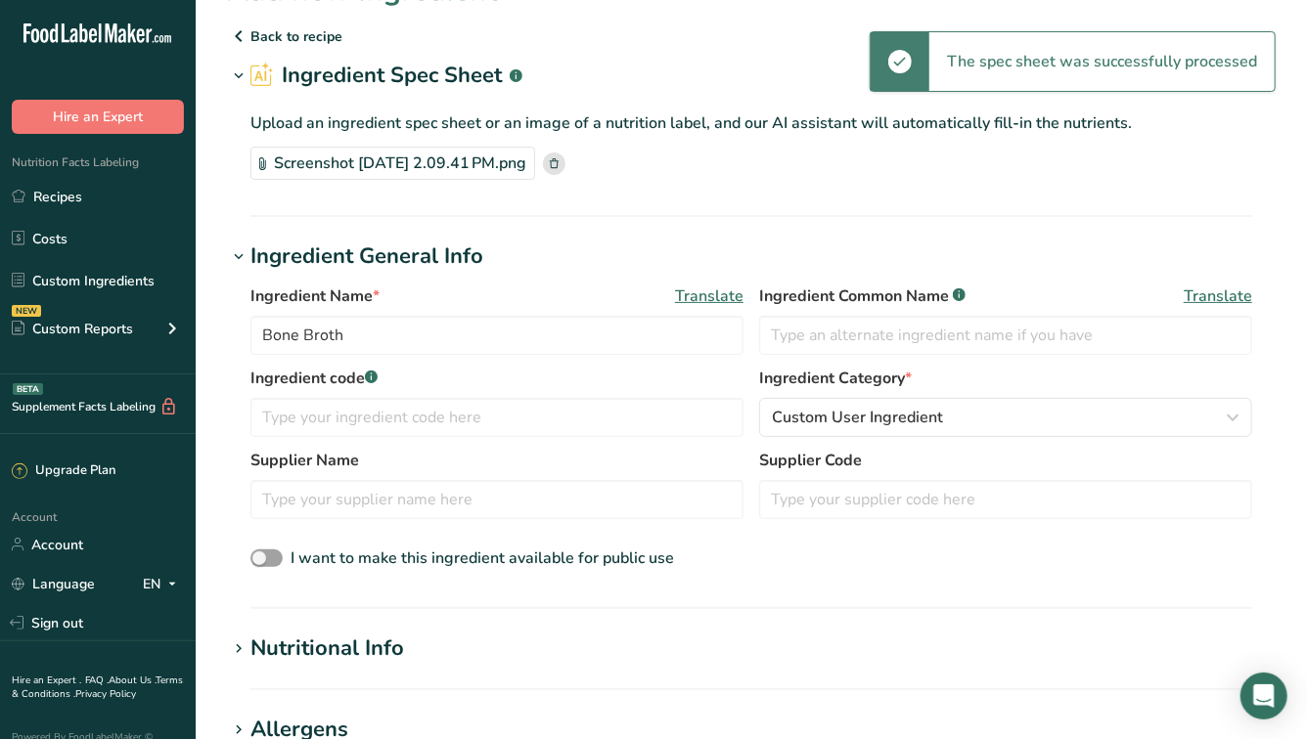
scroll to position [54, 0]
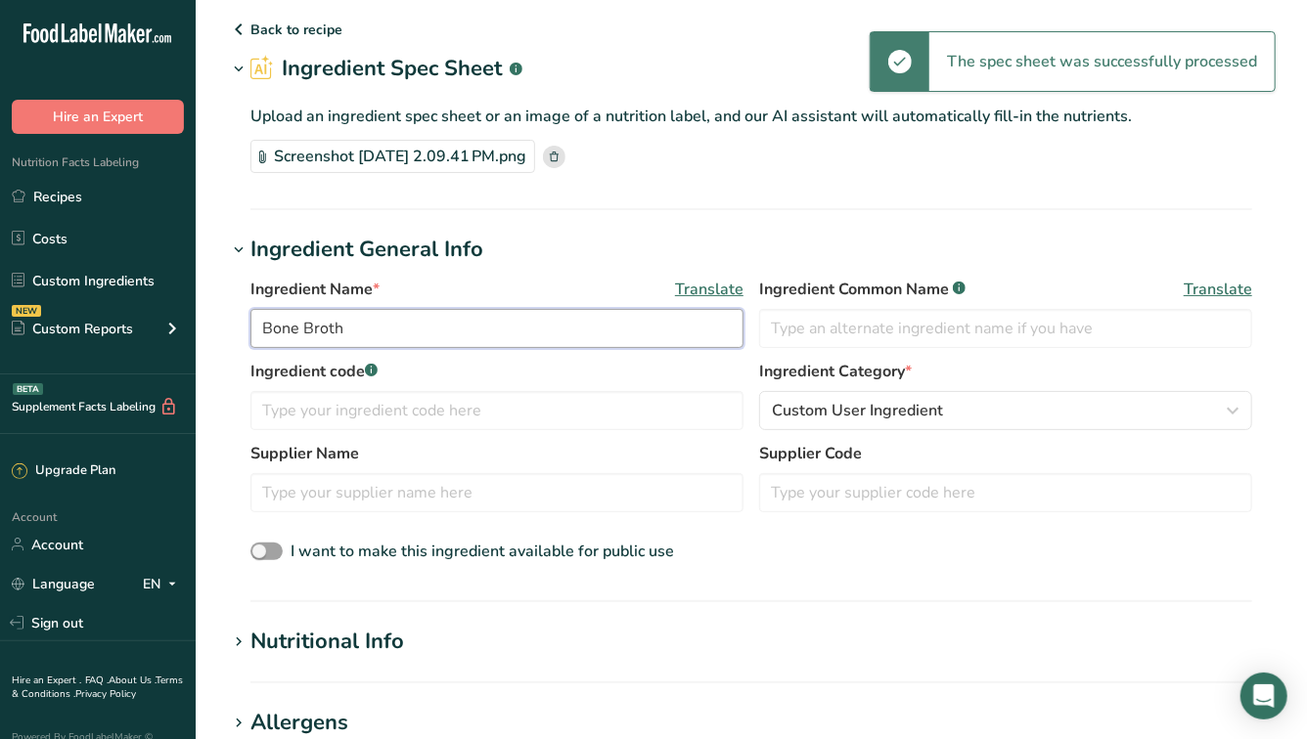
click at [263, 331] on input "Bone Broth" at bounding box center [496, 328] width 493 height 39
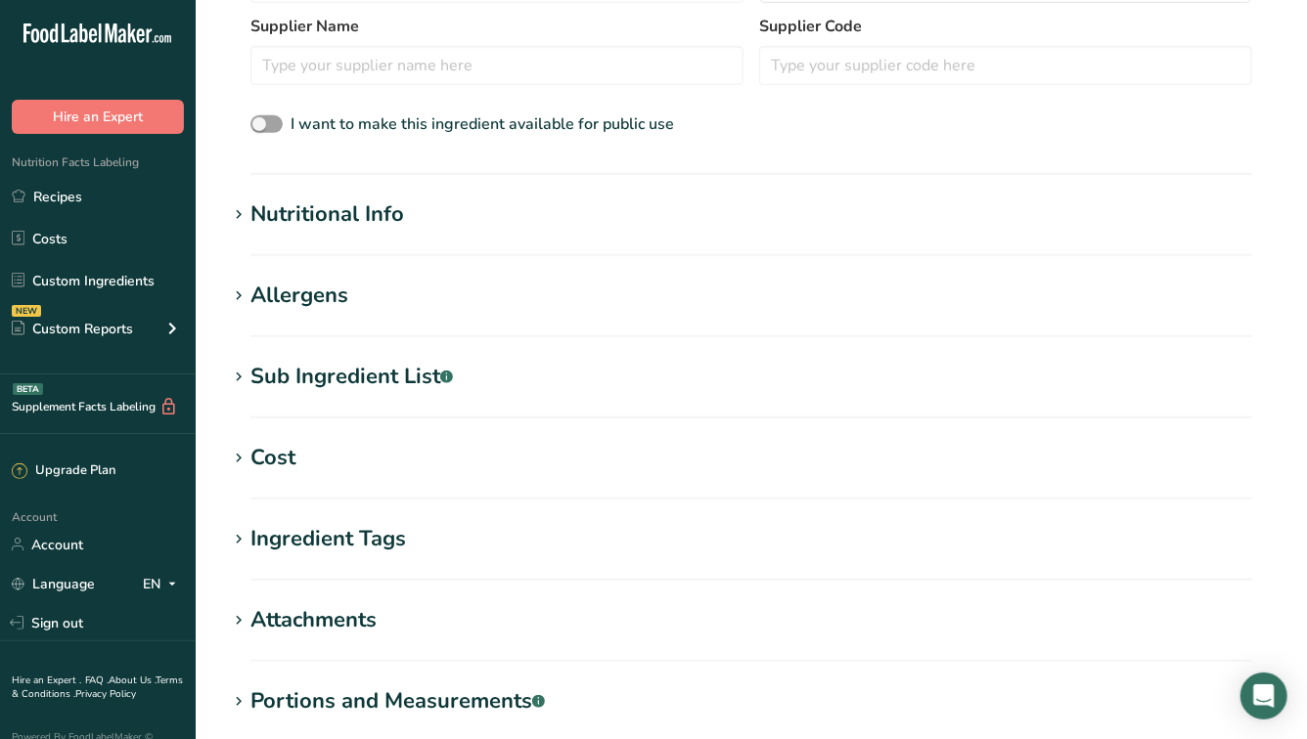
scroll to position [597, 0]
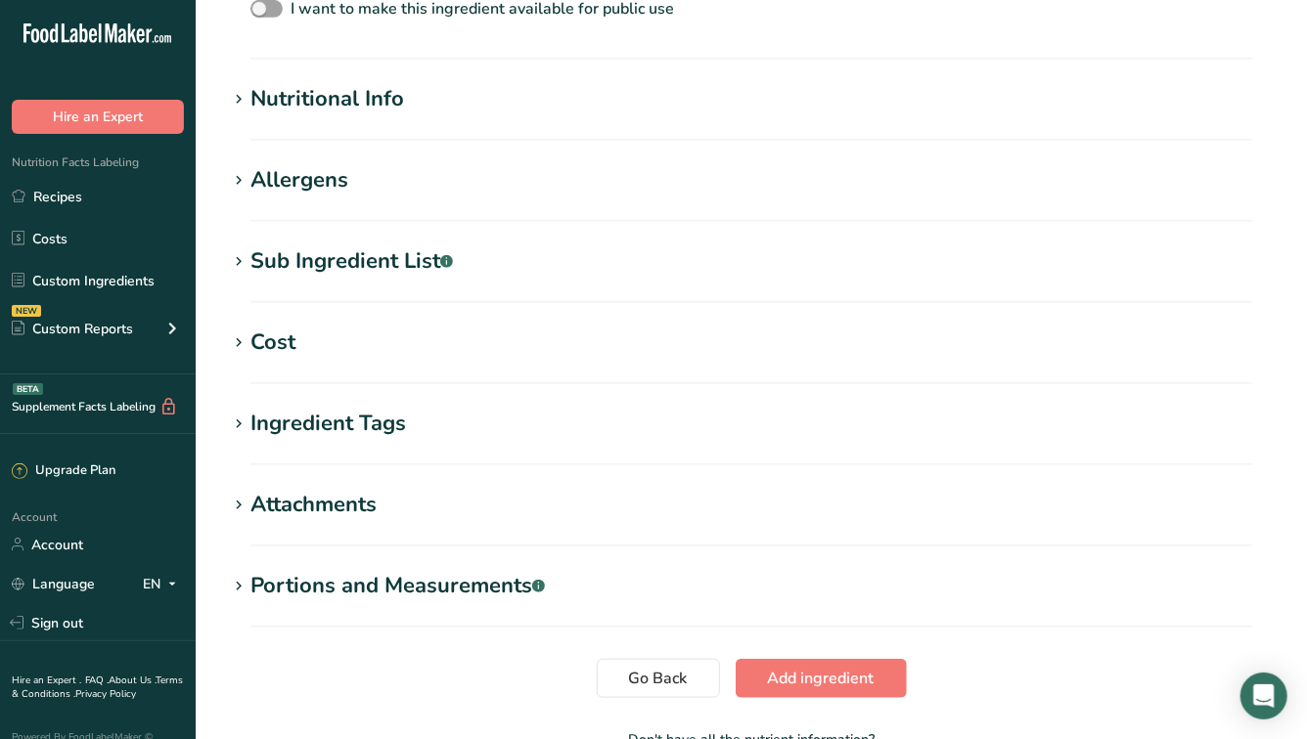
type input "Venison Bone Broth"
click at [392, 75] on section "Add new ingredient Back to recipe Ingredient Spec Sheet .a-a{fill:#347362;}.b-a…" at bounding box center [751, 102] width 1111 height 1398
click at [388, 108] on div "Nutritional Info" at bounding box center [327, 99] width 154 height 32
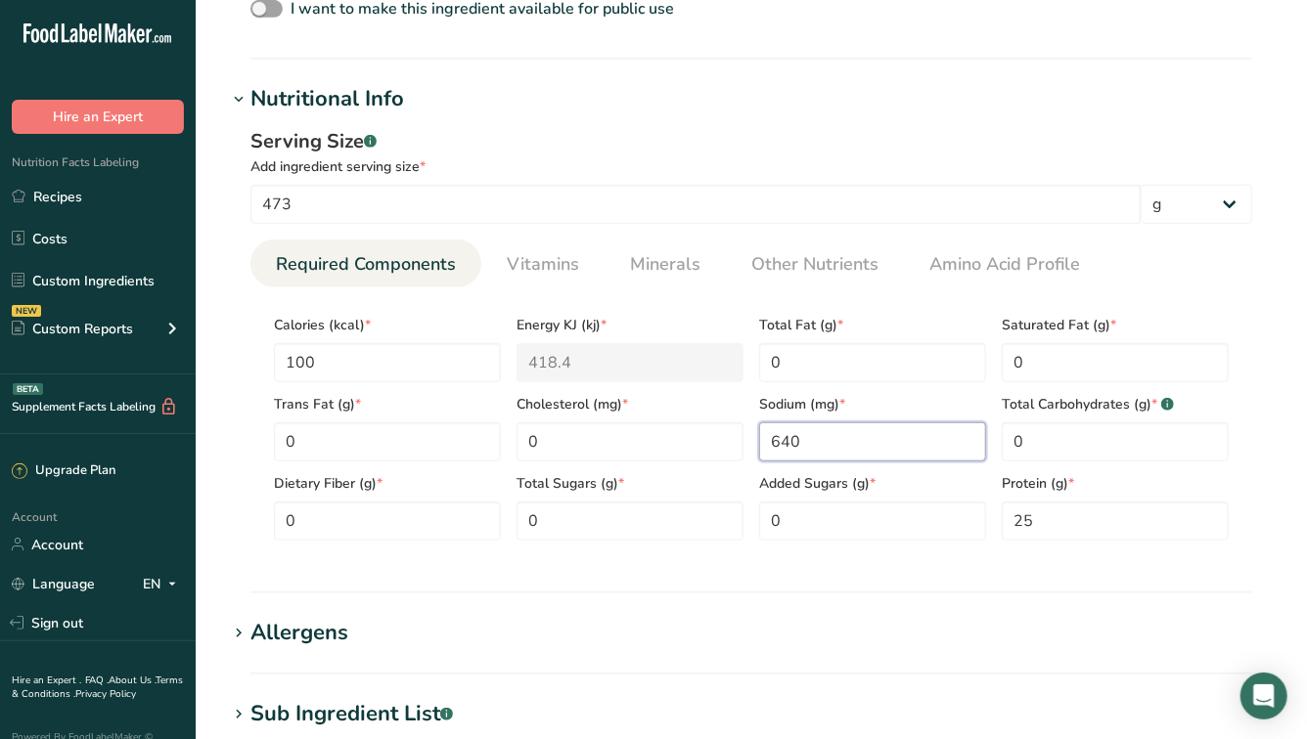
click at [891, 427] on input "640" at bounding box center [872, 441] width 227 height 39
drag, startPoint x: 849, startPoint y: 436, endPoint x: 737, endPoint y: 436, distance: 111.5
click at [737, 436] on div "Calories (kcal) * 100 Energy KJ (kj) * 418.4 Total Fat (g) * 0 Saturated Fat (g…" at bounding box center [751, 422] width 970 height 238
type input "0"
click at [539, 265] on span "Vitamins" at bounding box center [543, 264] width 72 height 26
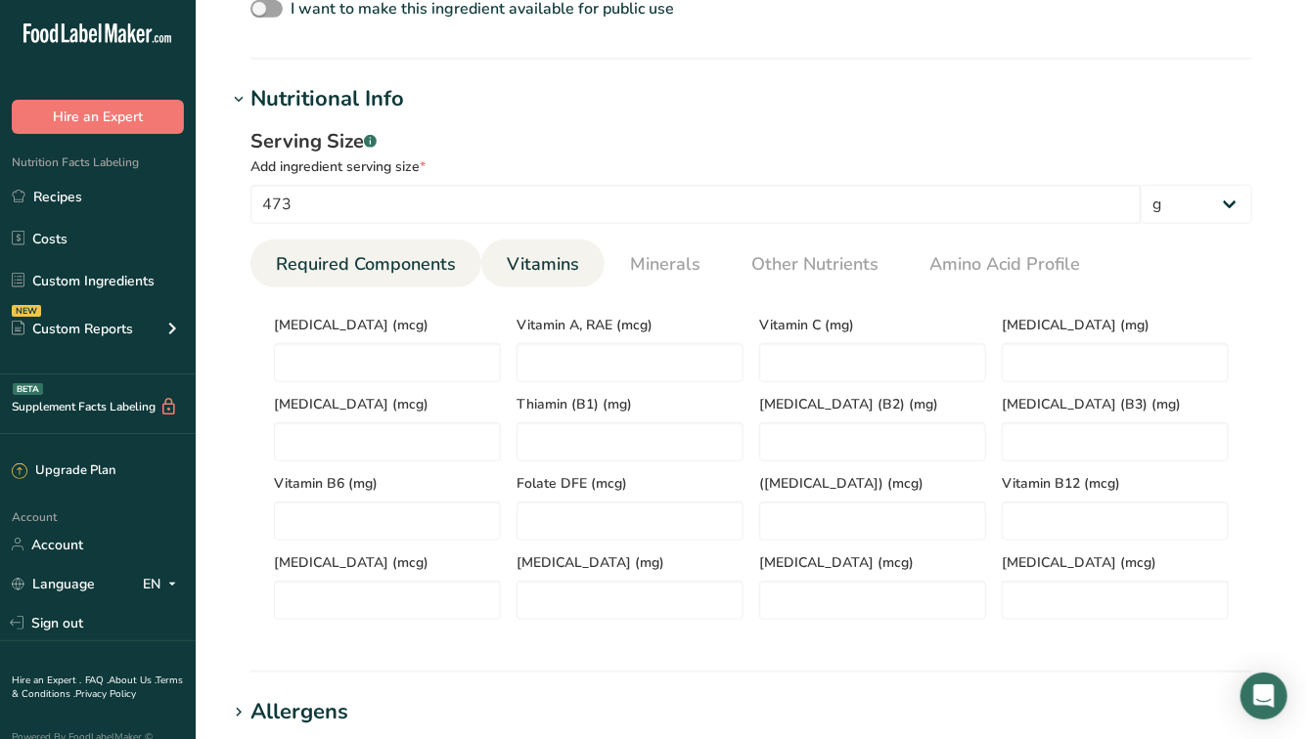
click at [437, 266] on span "Required Components" at bounding box center [366, 264] width 180 height 26
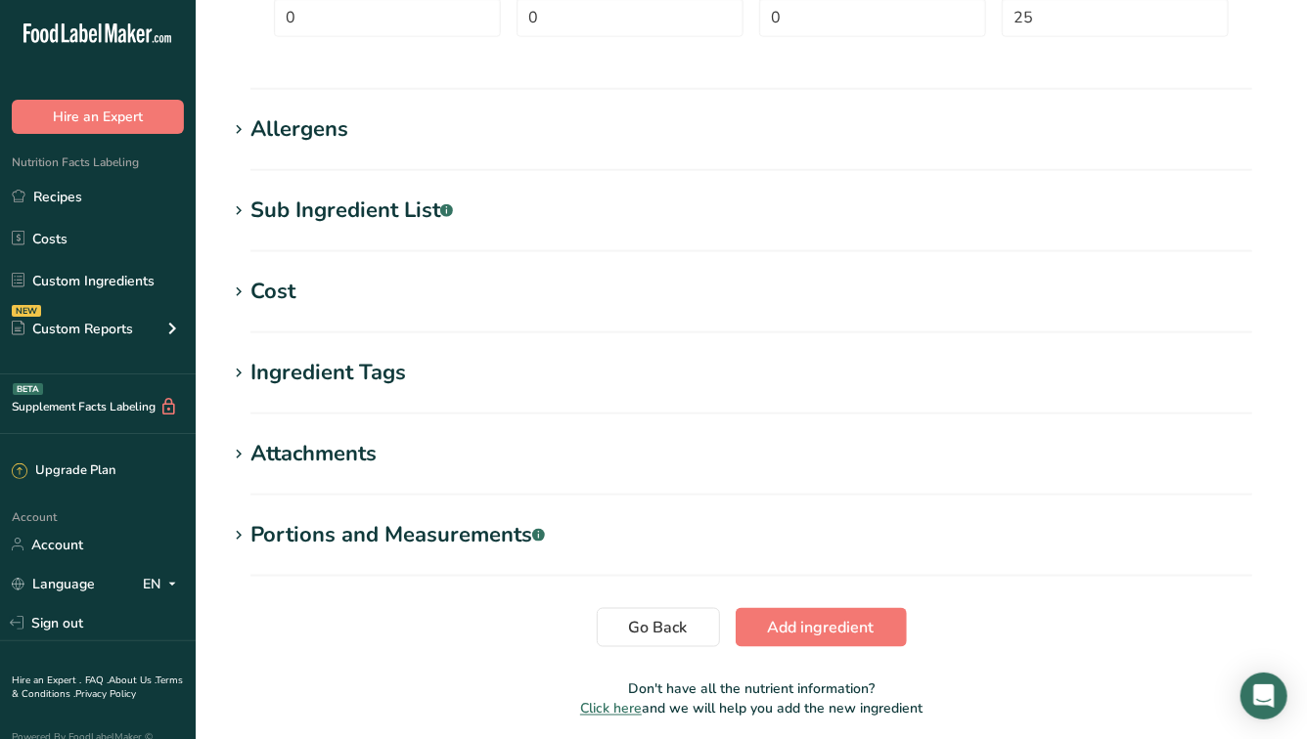
scroll to position [1174, 0]
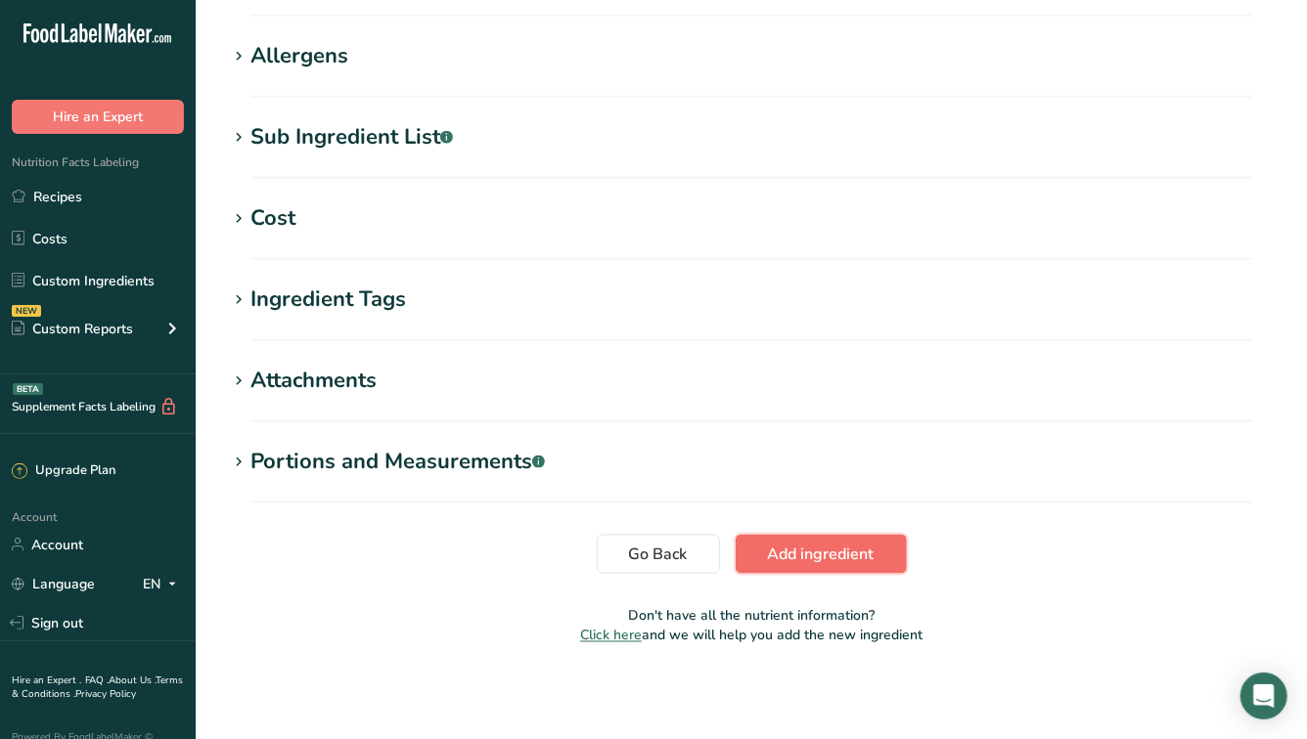
click at [822, 545] on span "Add ingredient" at bounding box center [821, 554] width 107 height 23
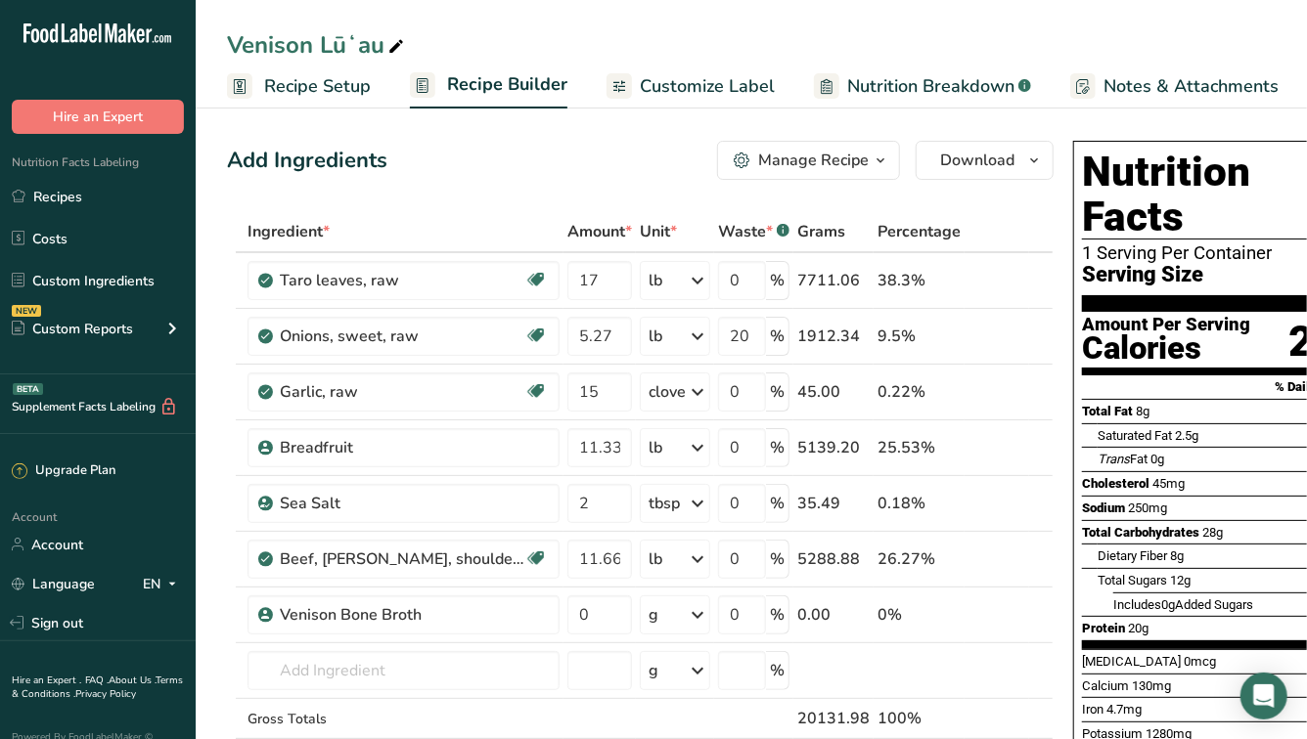
scroll to position [98, 0]
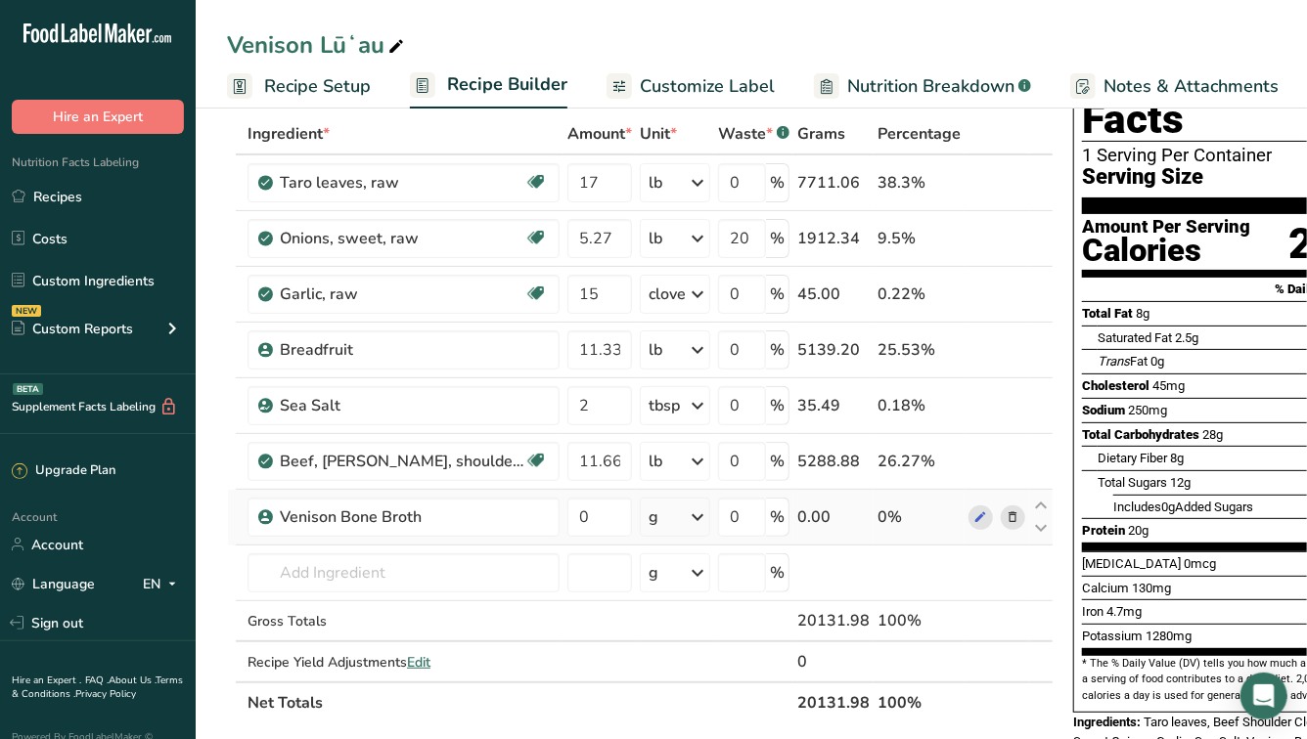
click at [668, 517] on div "g" at bounding box center [675, 517] width 70 height 39
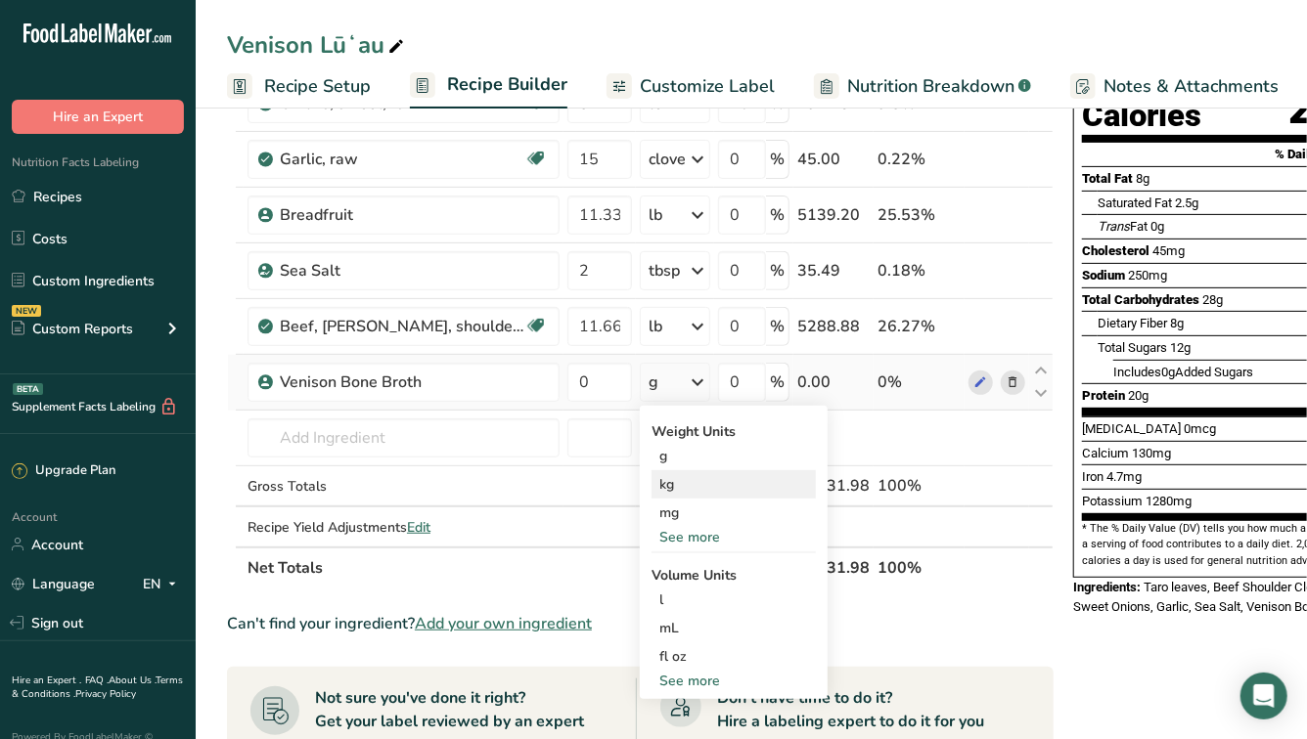
scroll to position [259, 0]
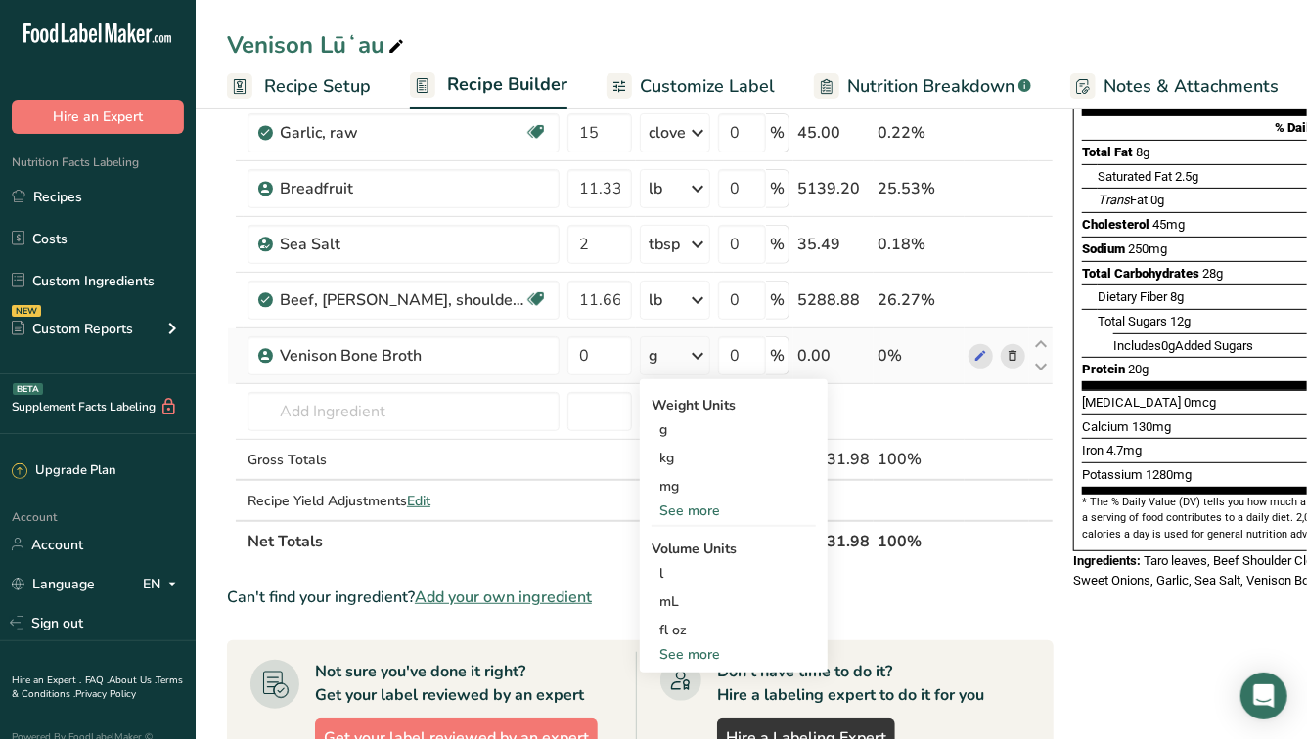
click at [682, 508] on div "See more" at bounding box center [733, 511] width 164 height 21
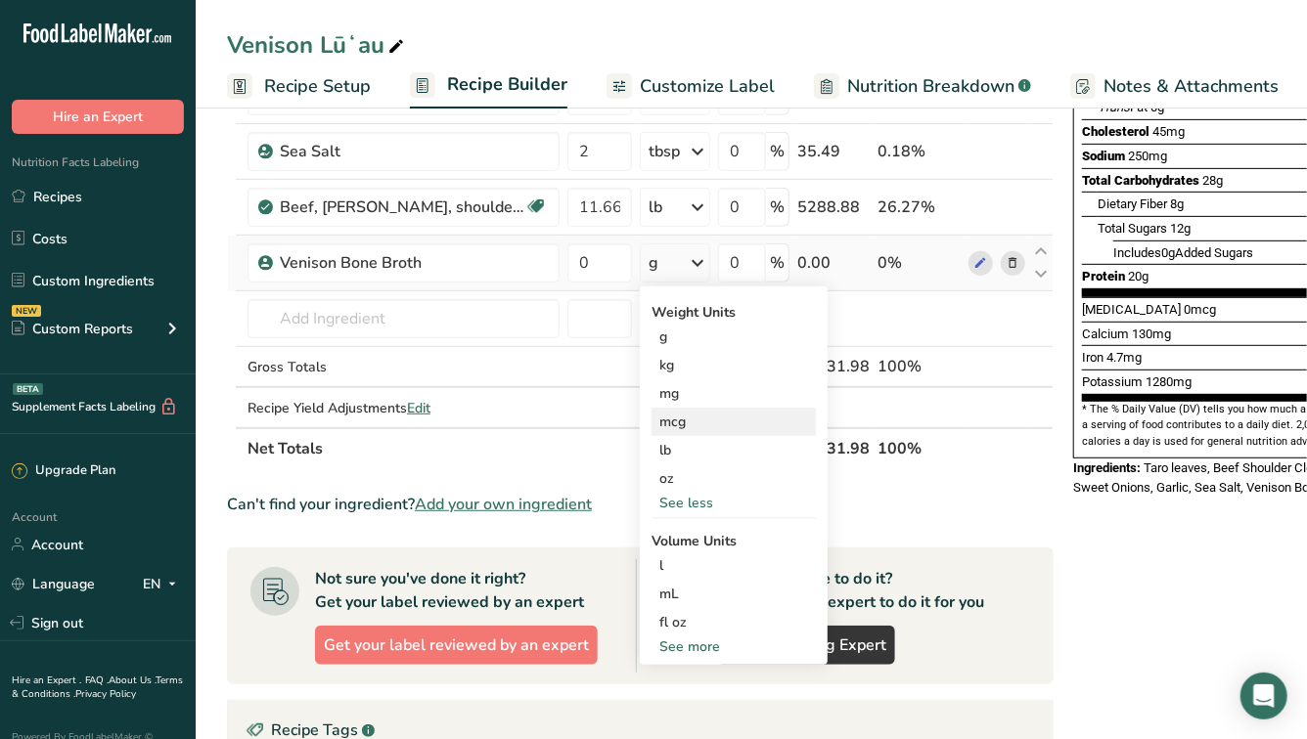
scroll to position [382, 0]
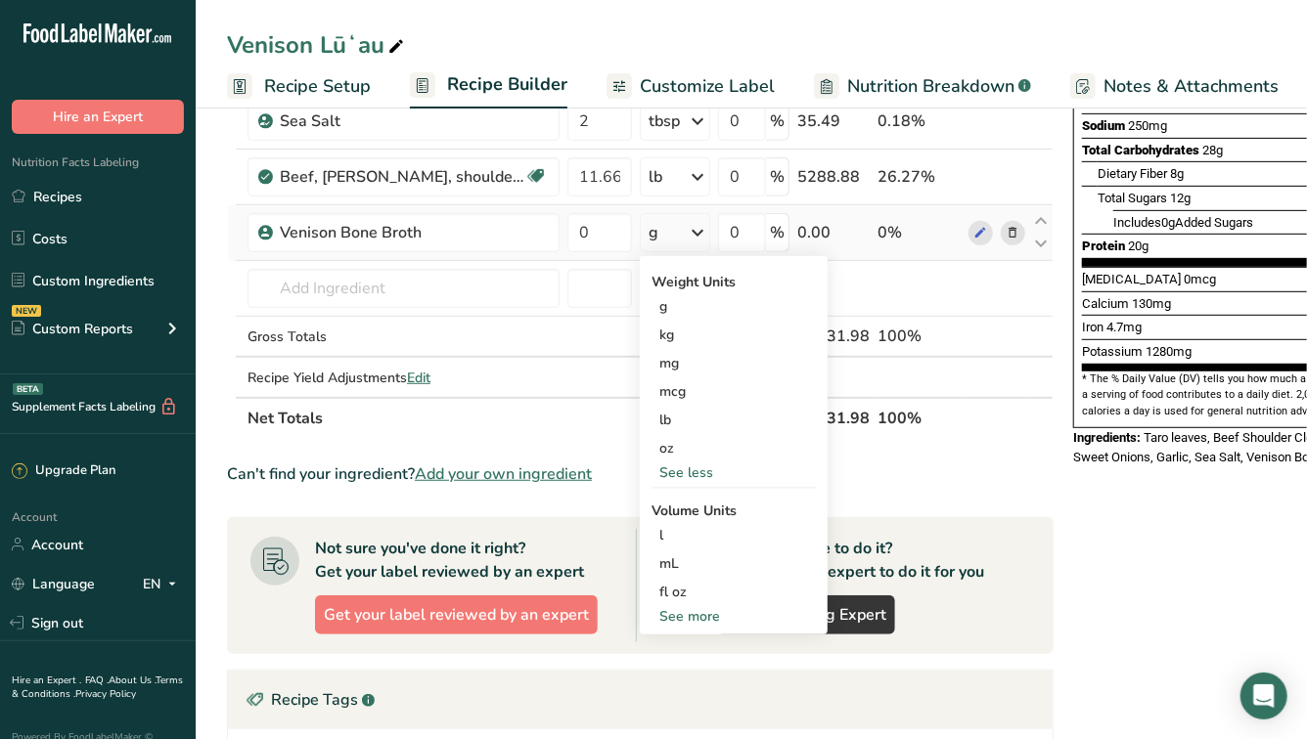
click at [690, 612] on div "See more" at bounding box center [733, 616] width 164 height 21
select select "22"
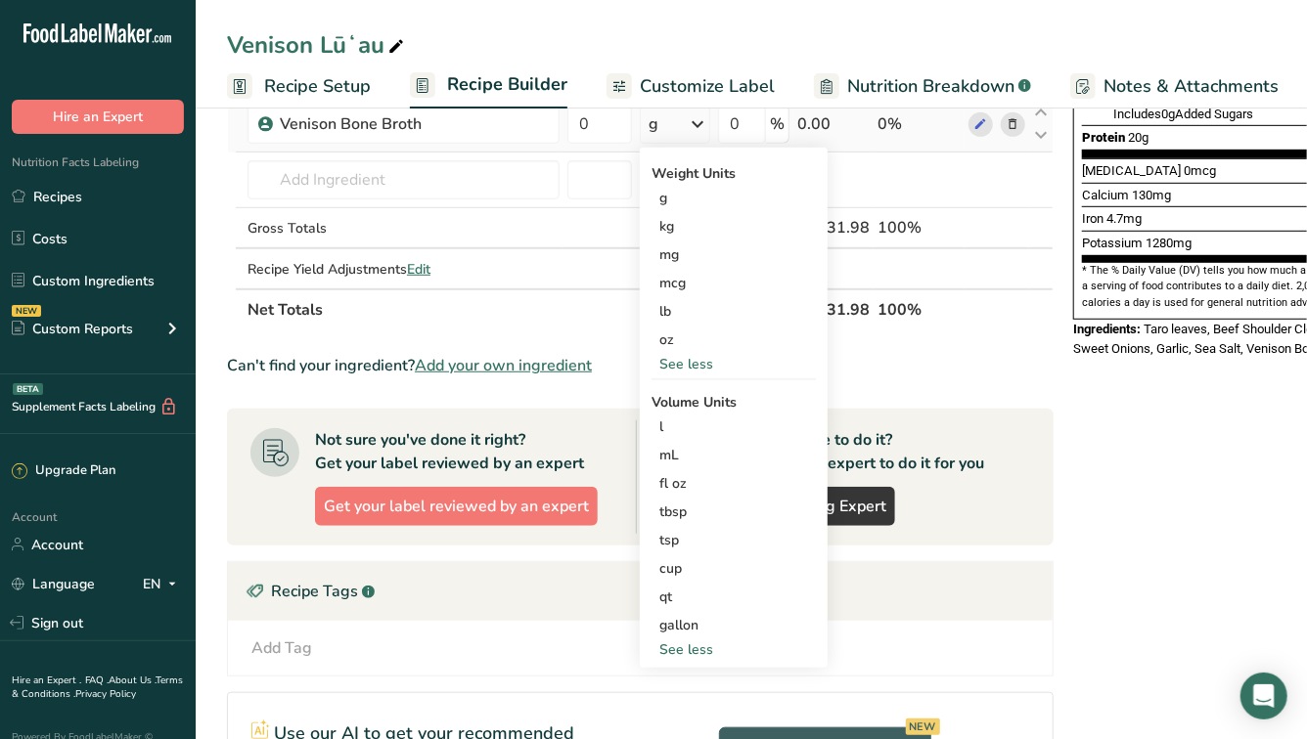
scroll to position [497, 0]
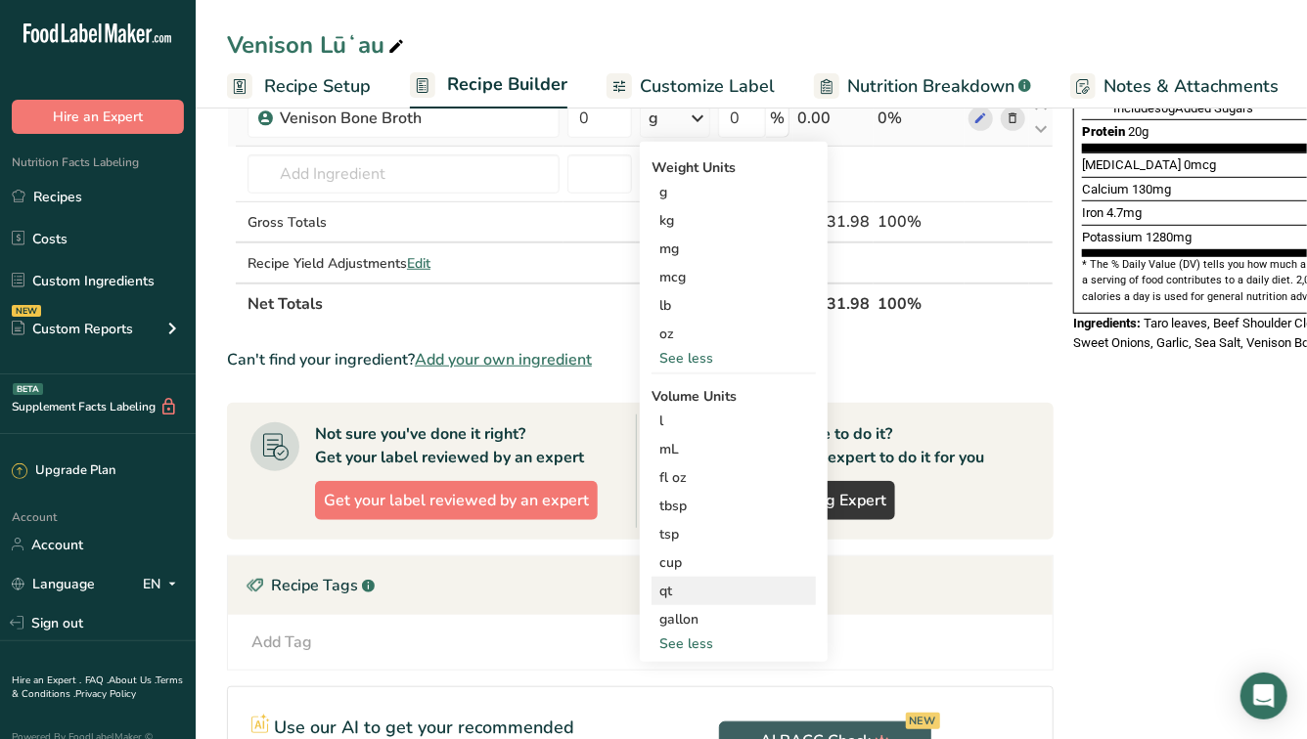
click at [682, 595] on div "qt" at bounding box center [733, 591] width 149 height 21
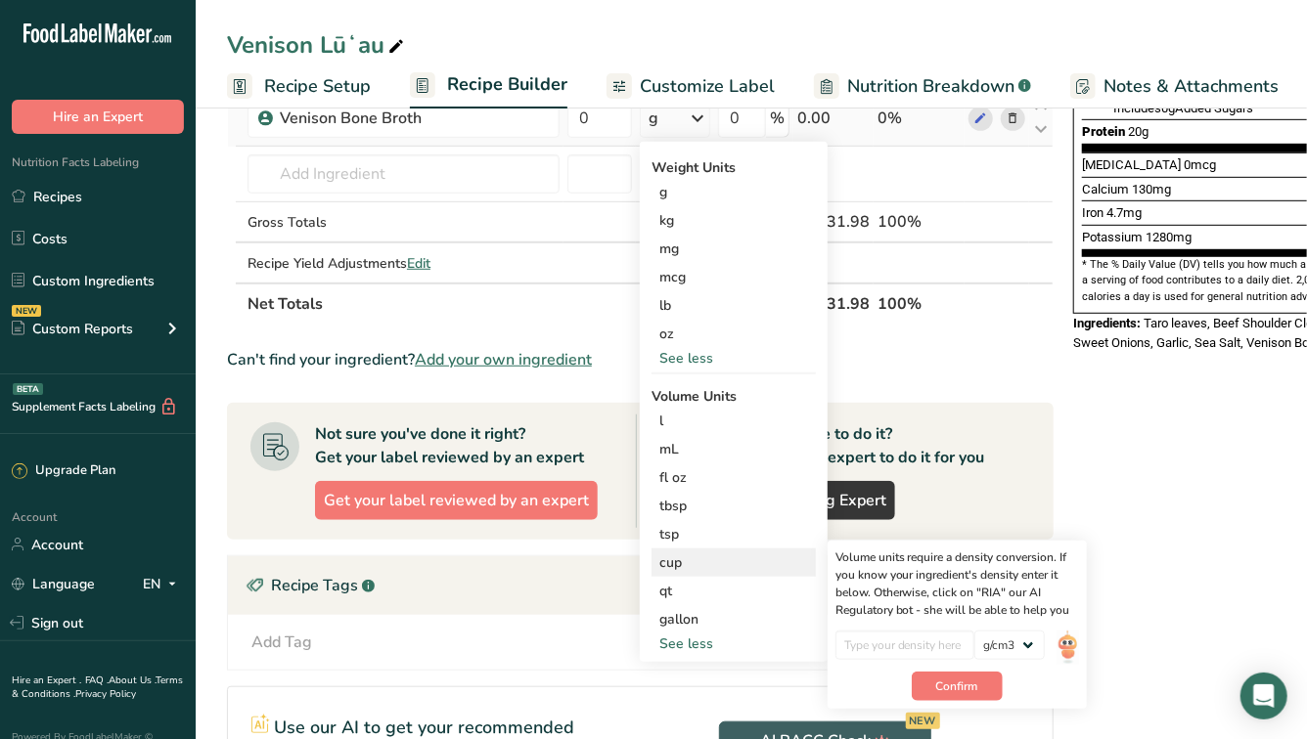
click at [680, 562] on div "cup" at bounding box center [733, 563] width 149 height 21
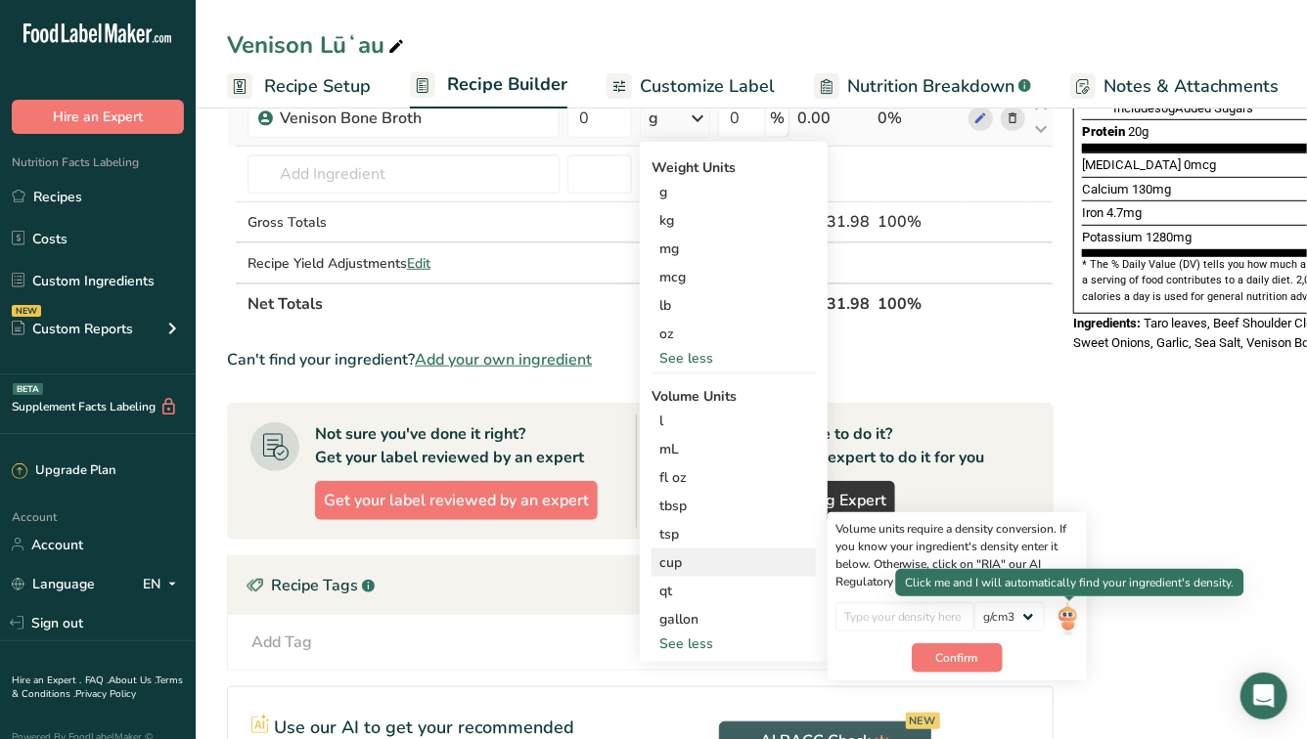
click at [1071, 616] on img at bounding box center [1067, 619] width 22 height 34
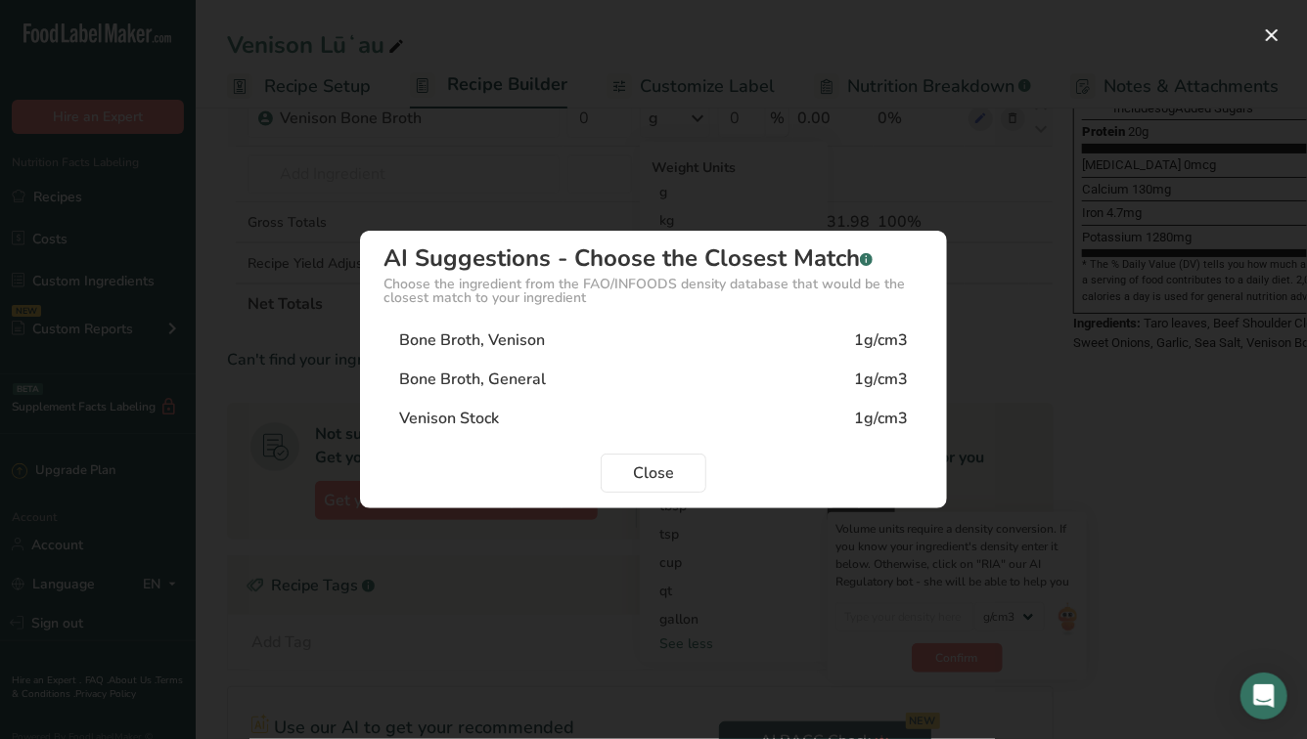
click at [637, 345] on div "Bone Broth, Venison 1g/cm3" at bounding box center [653, 340] width 540 height 39
type input "1"
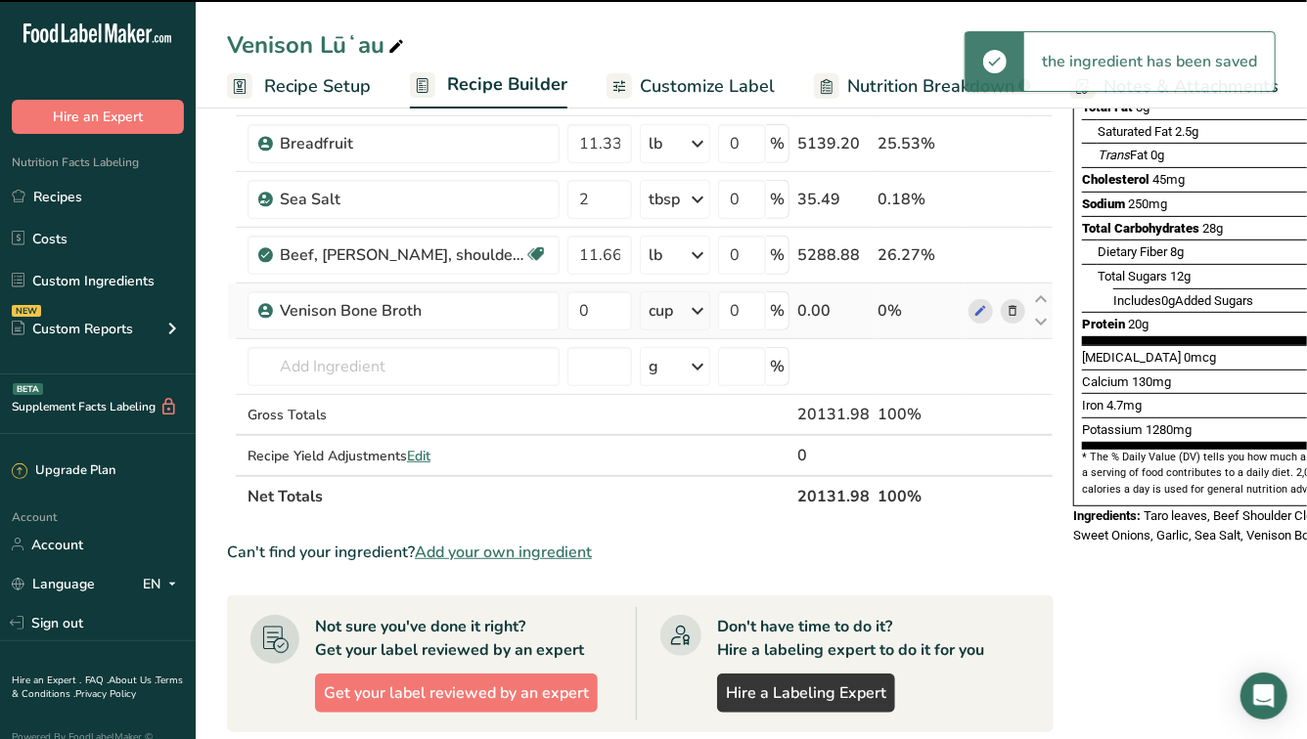
scroll to position [299, 0]
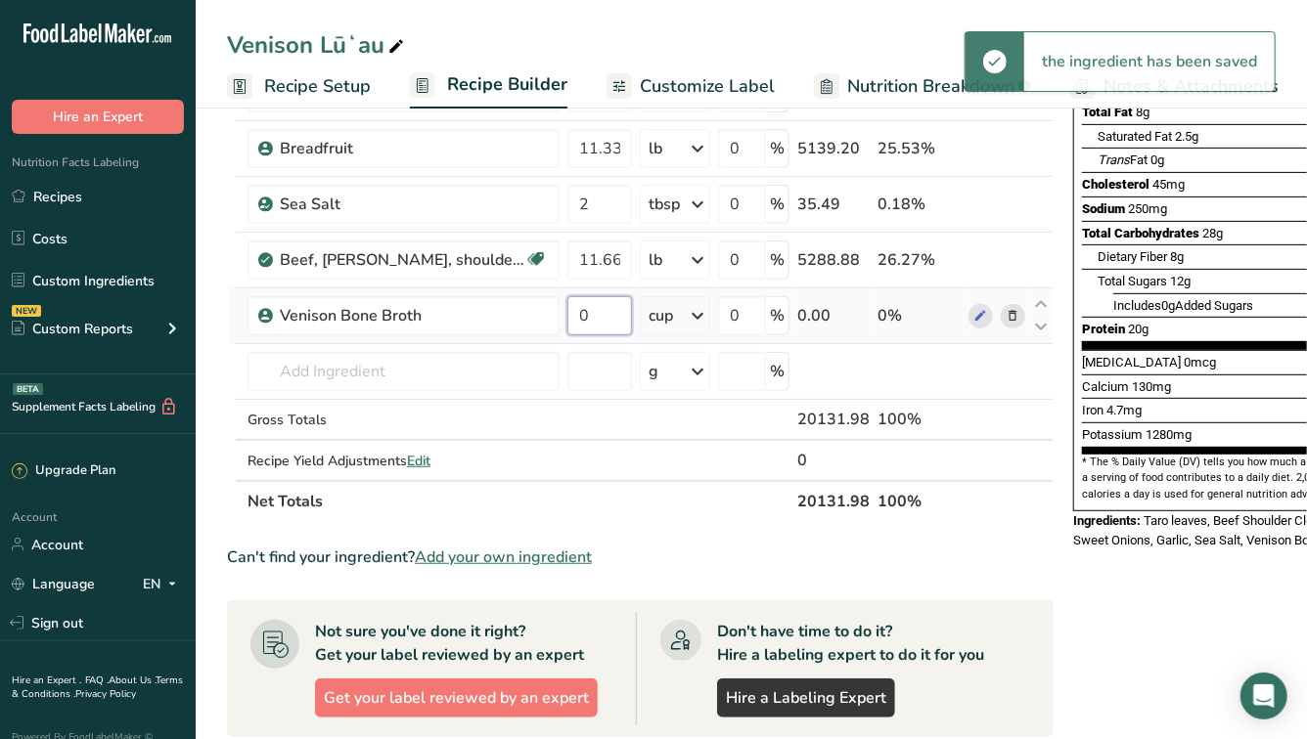
click at [607, 315] on input "0" at bounding box center [599, 315] width 65 height 39
type input "12"
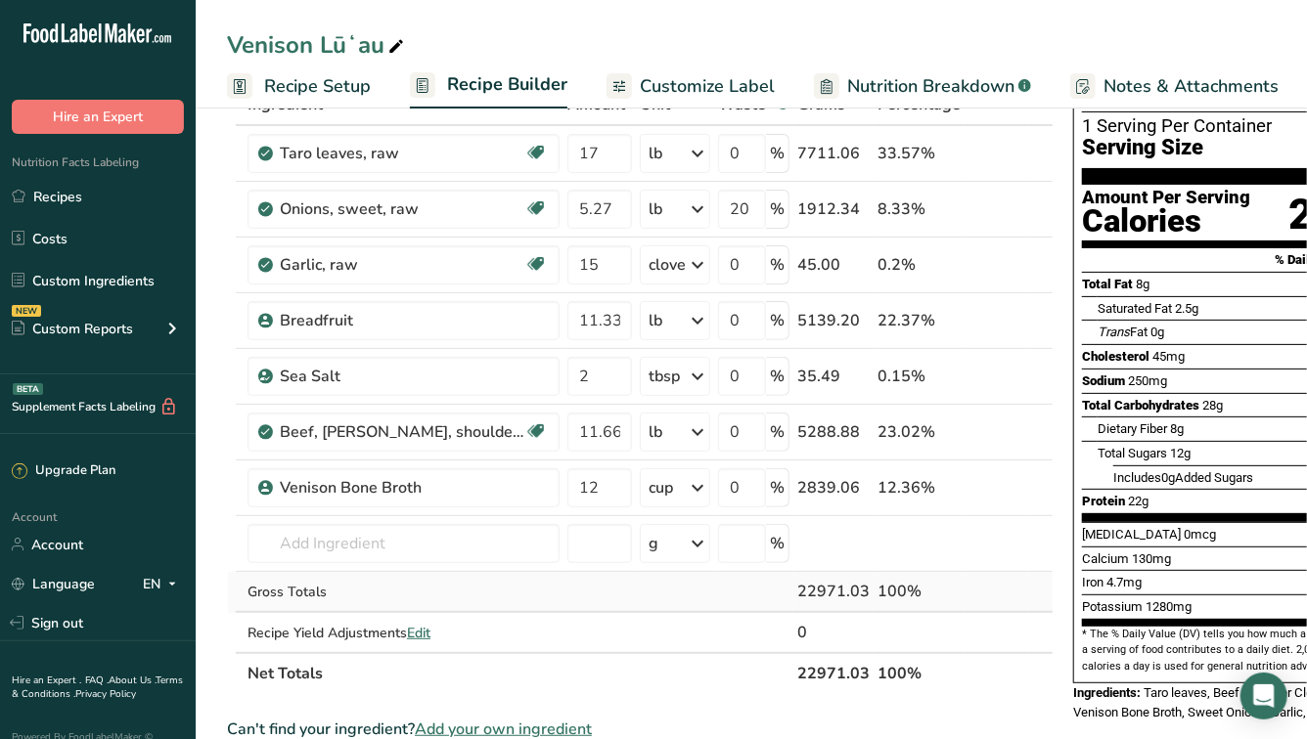
scroll to position [0, 0]
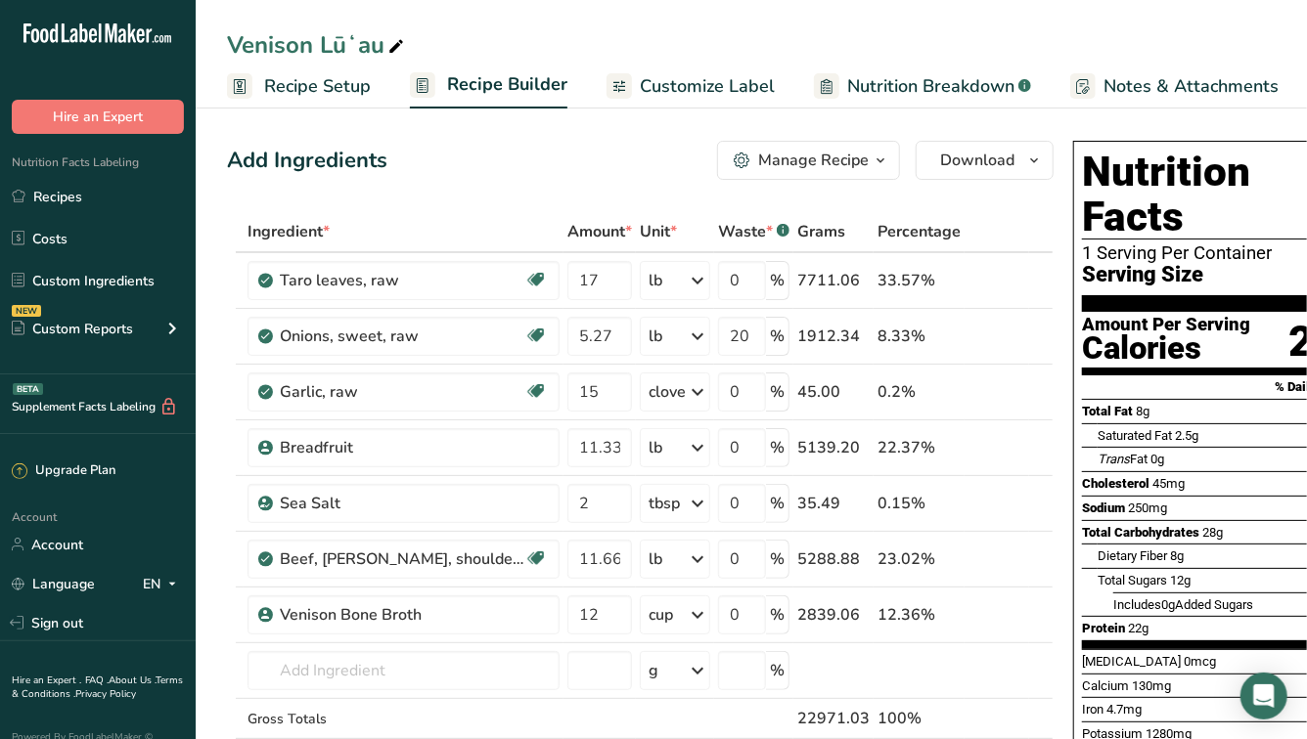
click at [669, 92] on span "Customize Label" at bounding box center [707, 86] width 135 height 26
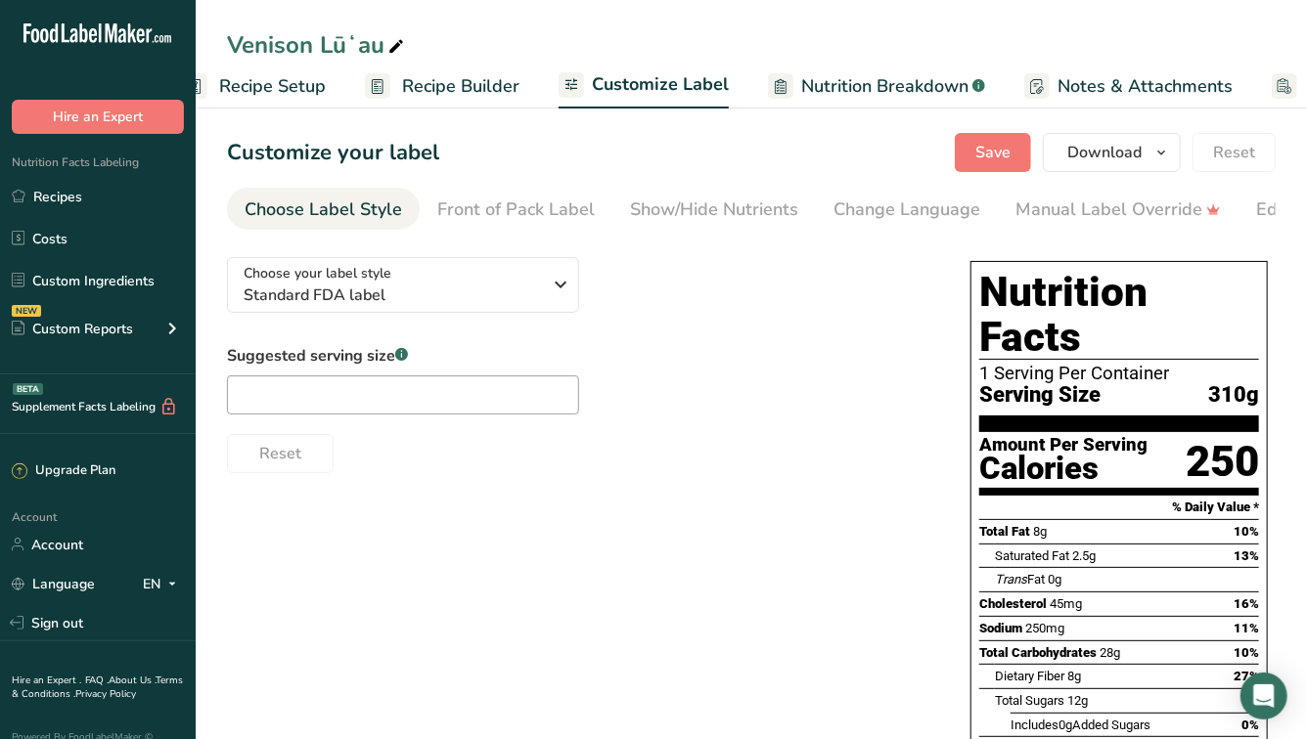
scroll to position [0, 197]
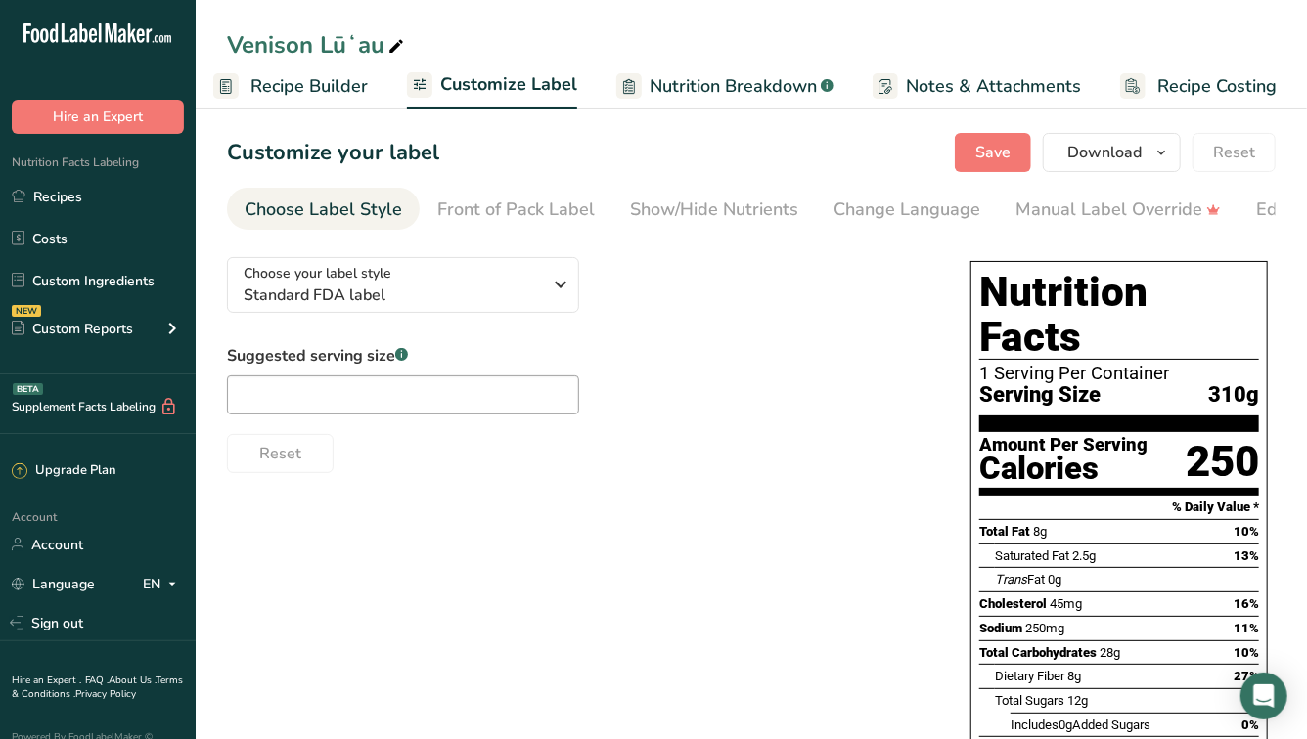
click at [742, 70] on link "Nutrition Breakdown .a-a{fill:#347362;}.b-a{fill:#fff;}" at bounding box center [724, 87] width 217 height 44
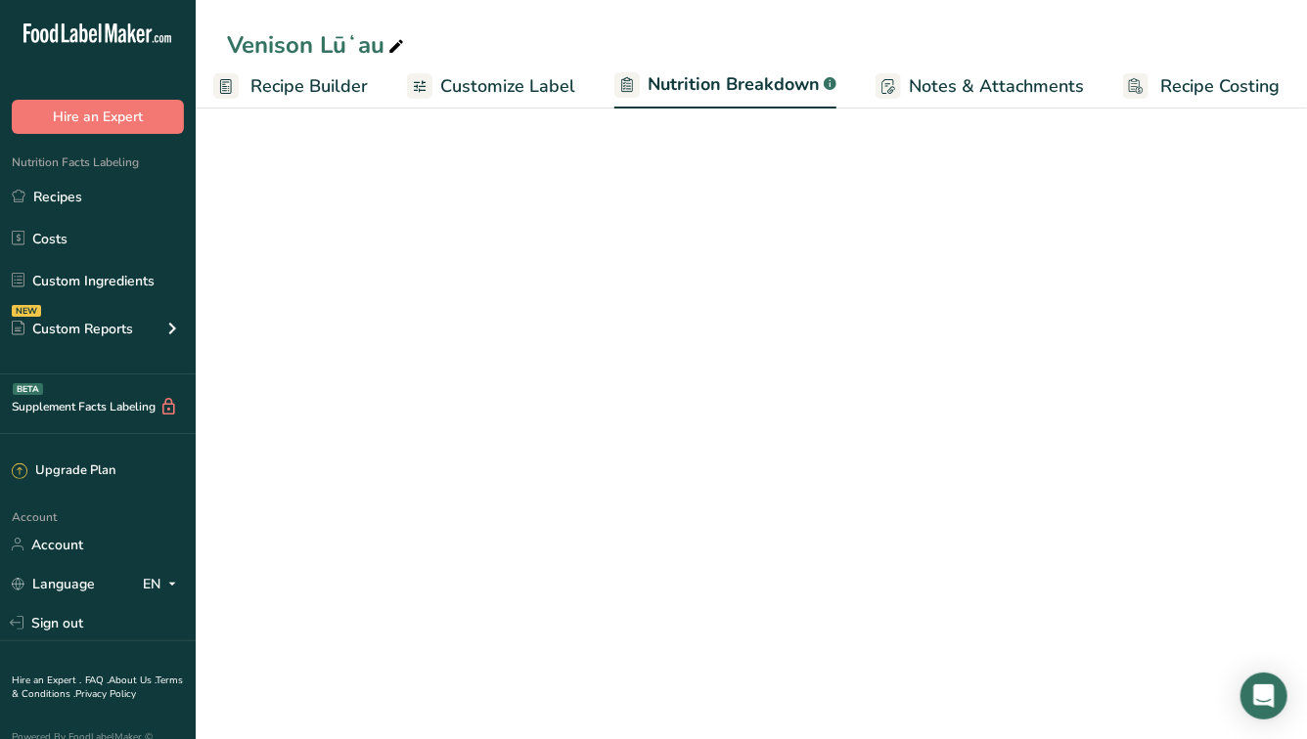
scroll to position [0, 199]
select select "Calories"
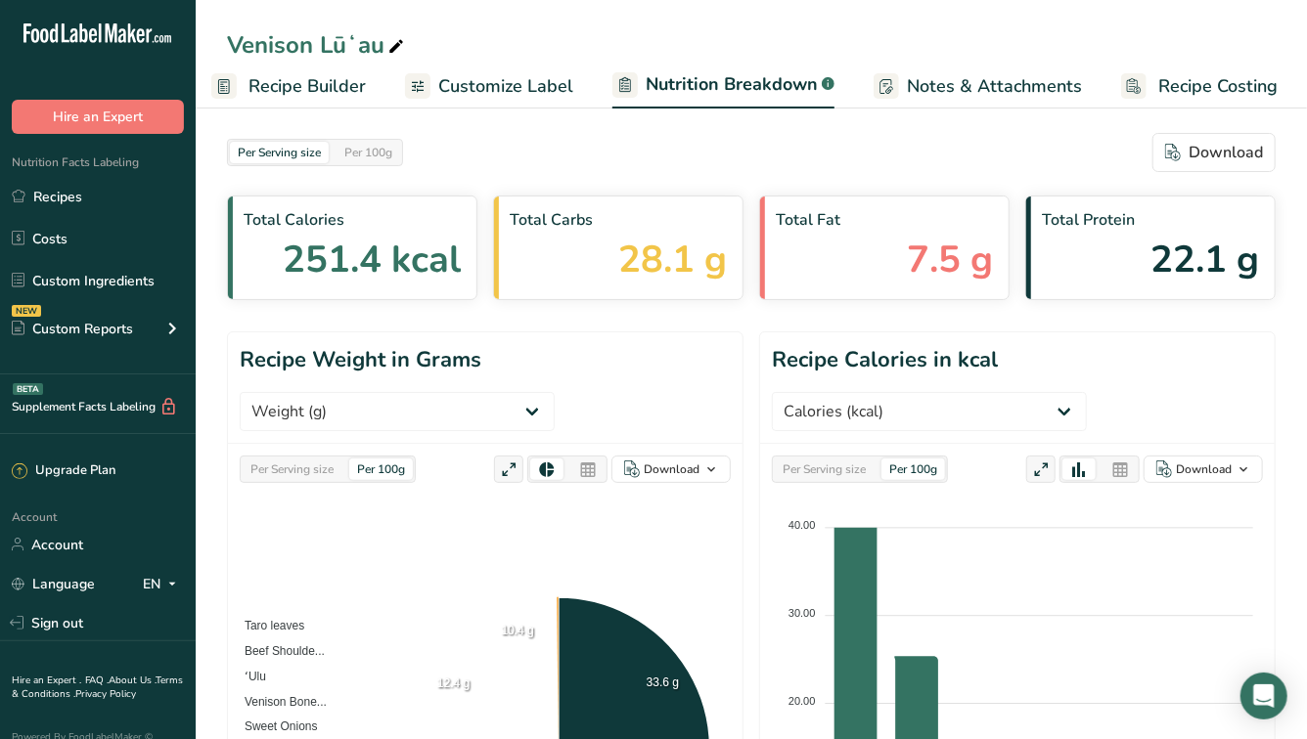
click at [557, 97] on span "Customize Label" at bounding box center [505, 86] width 135 height 26
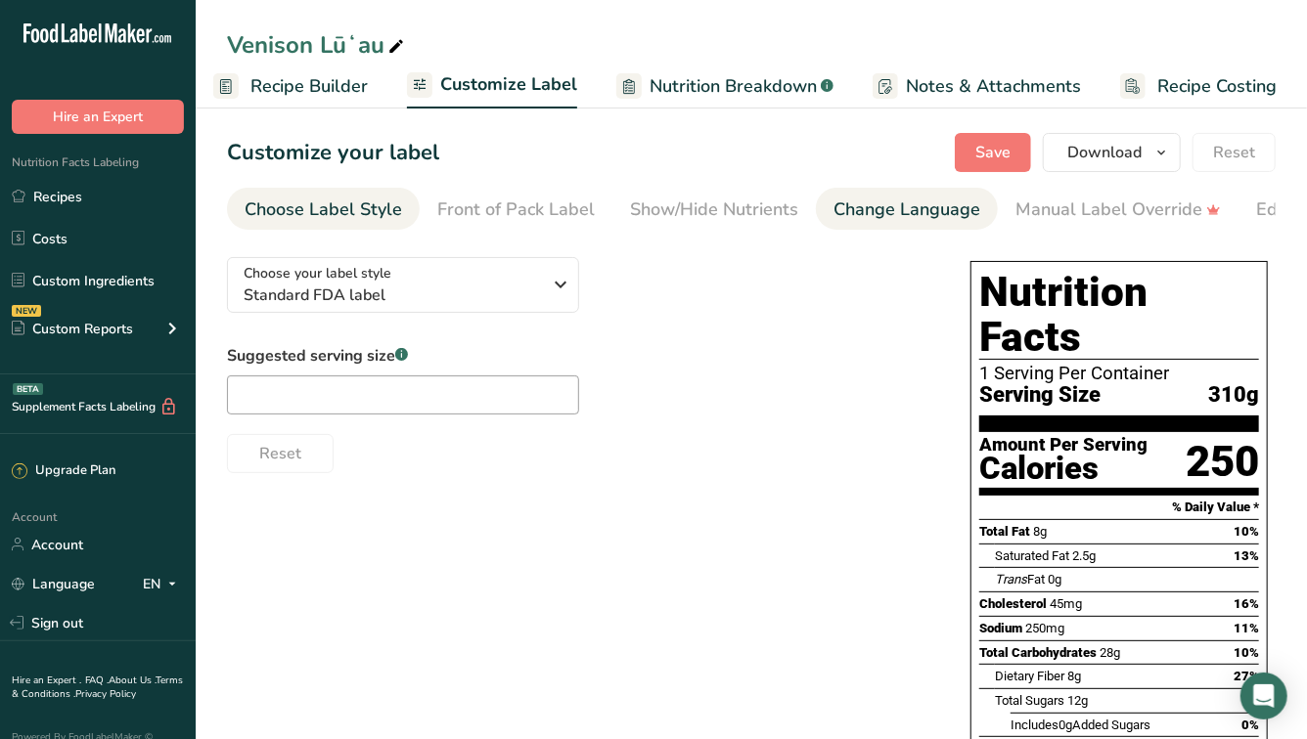
click at [904, 211] on div "Change Language" at bounding box center [906, 210] width 147 height 26
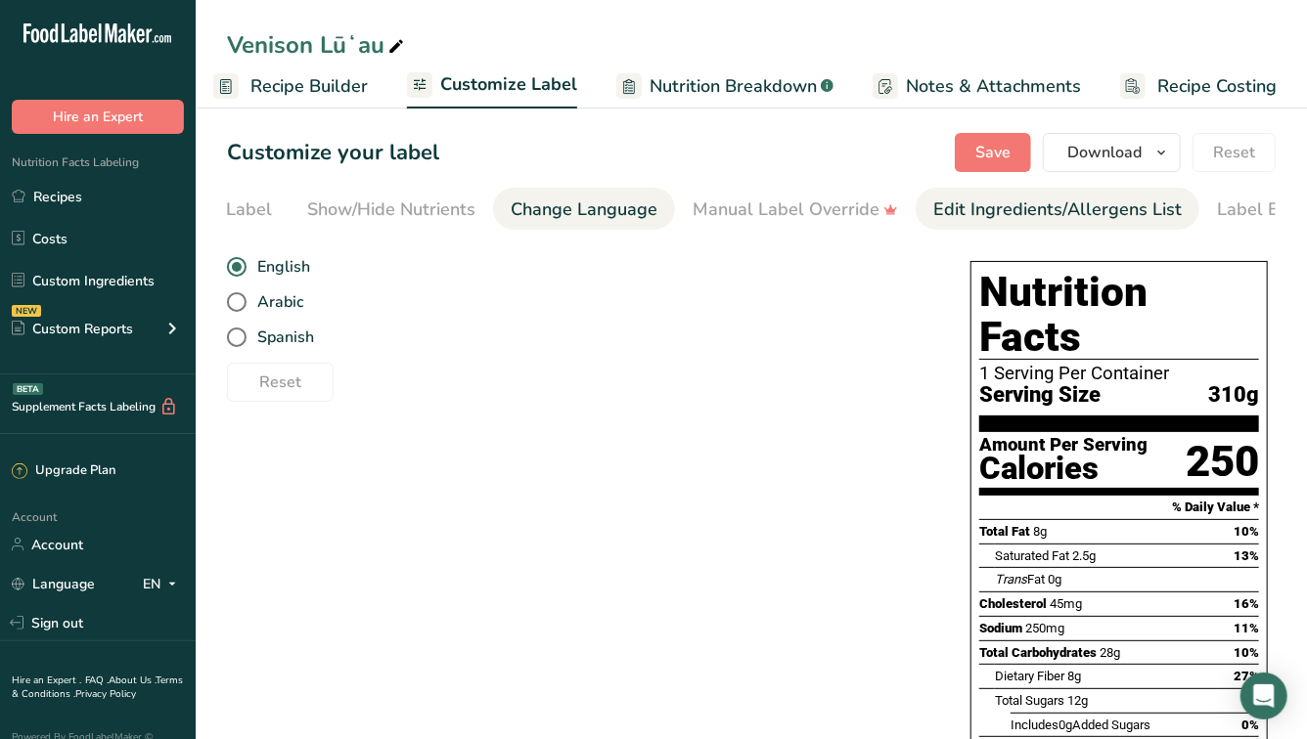
click at [1074, 221] on div "Edit Ingredients/Allergens List" at bounding box center [1057, 210] width 248 height 26
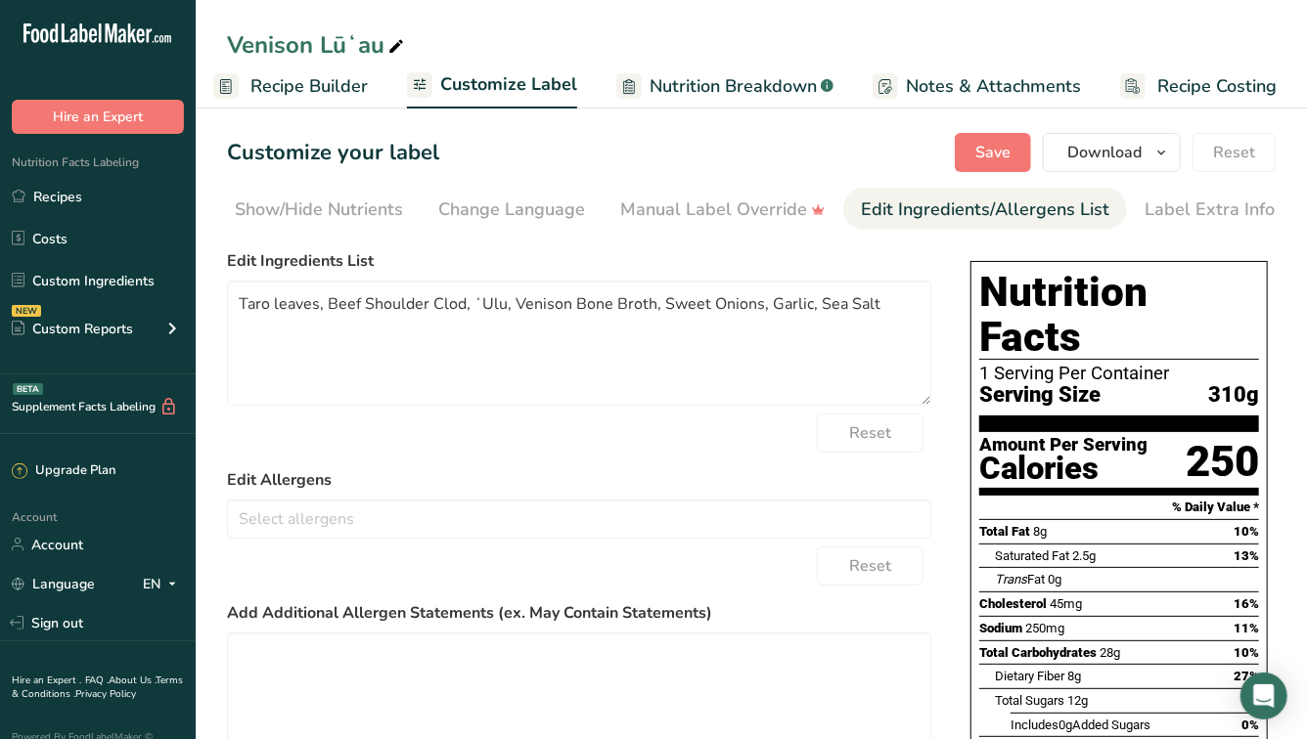
click at [1074, 221] on div "Edit Ingredients/Allergens List" at bounding box center [985, 210] width 248 height 26
click at [1144, 220] on div "Label Extra Info" at bounding box center [1209, 210] width 130 height 26
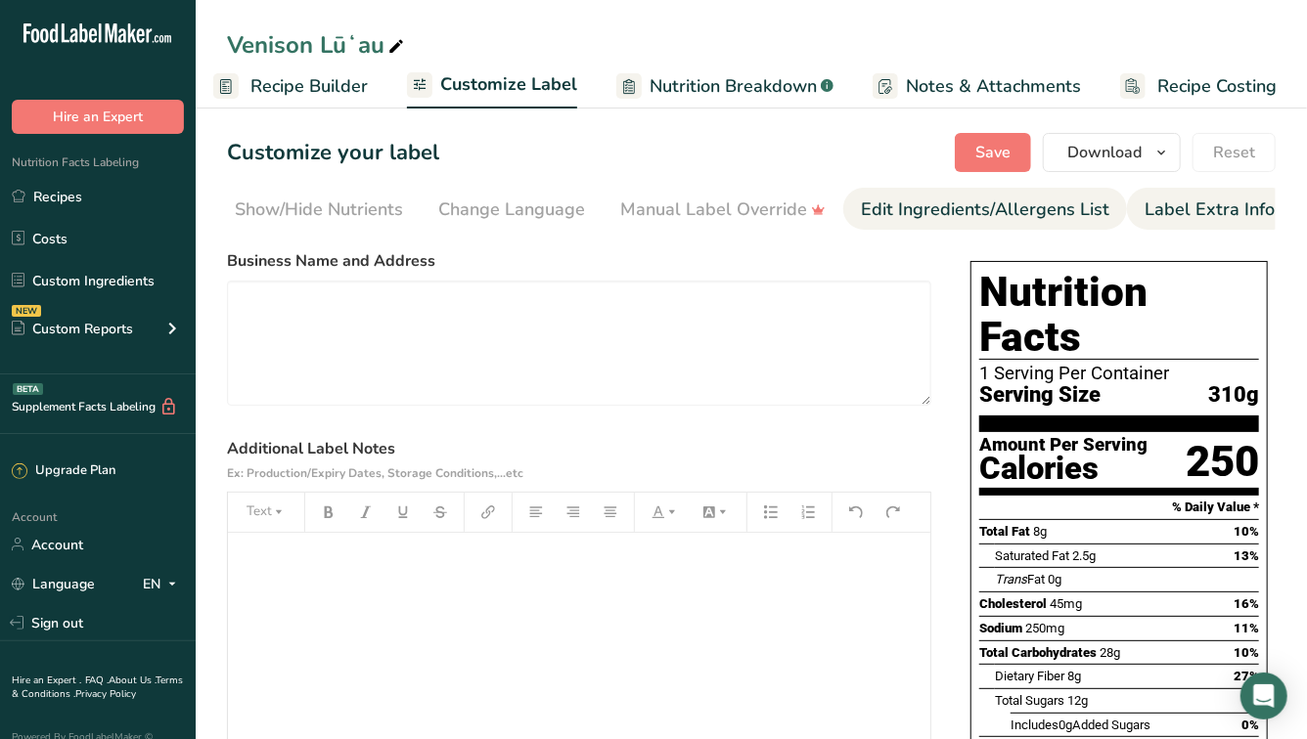
click at [1057, 221] on div "Edit Ingredients/Allergens List" at bounding box center [985, 210] width 248 height 26
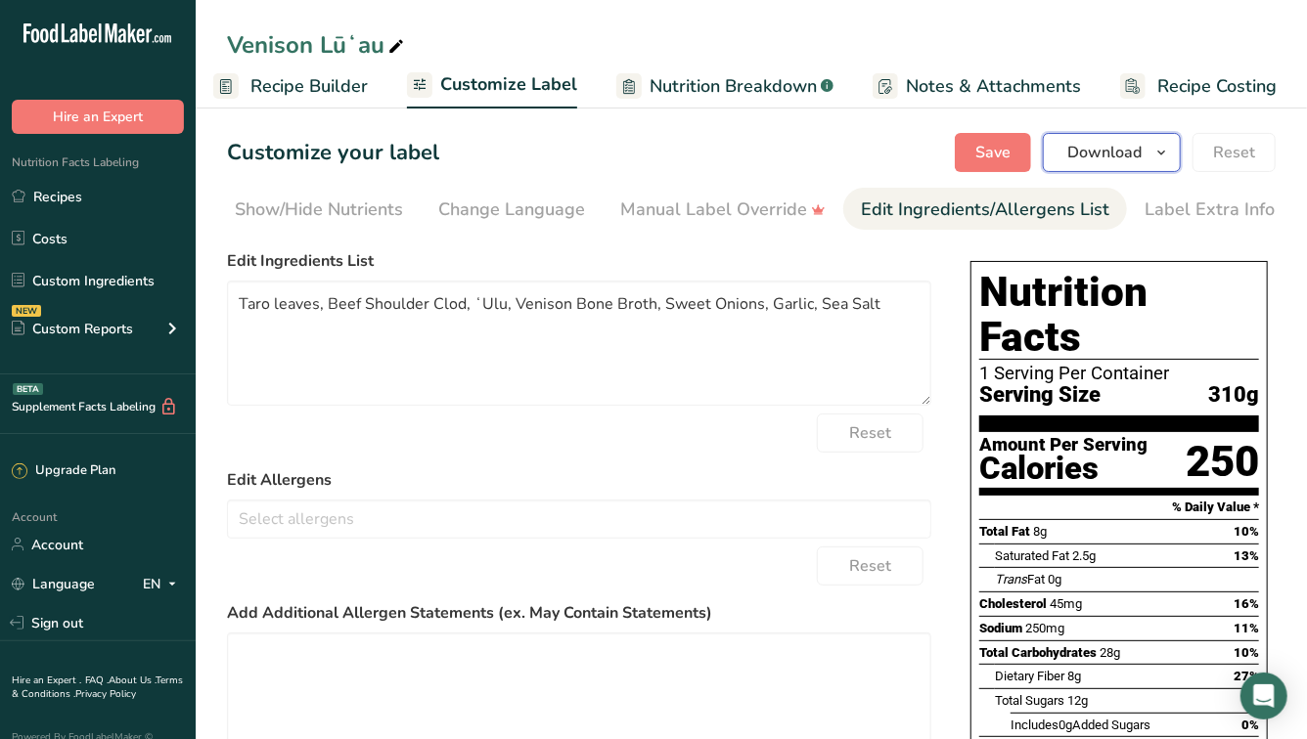
click at [1082, 157] on span "Download" at bounding box center [1104, 152] width 74 height 23
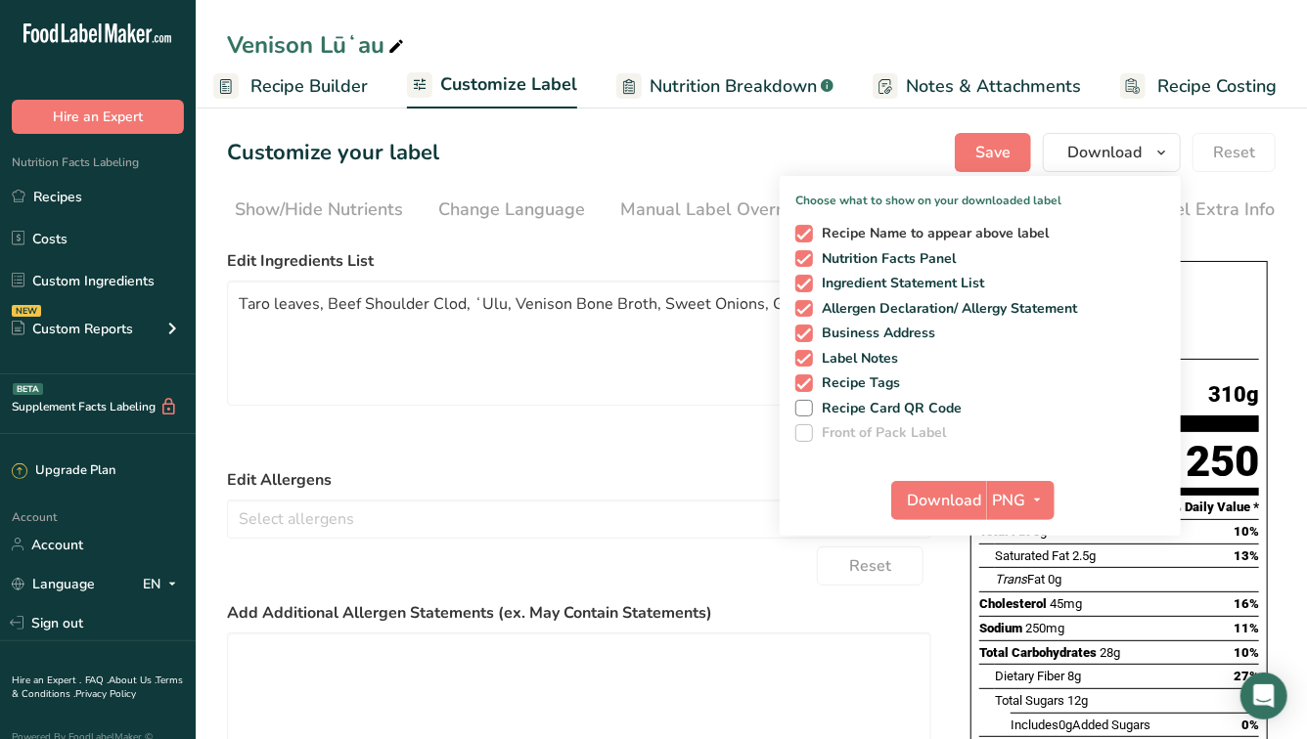
click at [906, 236] on span "Recipe Name to appear above label" at bounding box center [931, 234] width 237 height 18
click at [808, 236] on input "Recipe Name to appear above label" at bounding box center [801, 233] width 13 height 13
checkbox input "false"
click at [881, 284] on span "Ingredient Statement List" at bounding box center [899, 284] width 172 height 18
click at [808, 284] on input "Ingredient Statement List" at bounding box center [801, 283] width 13 height 13
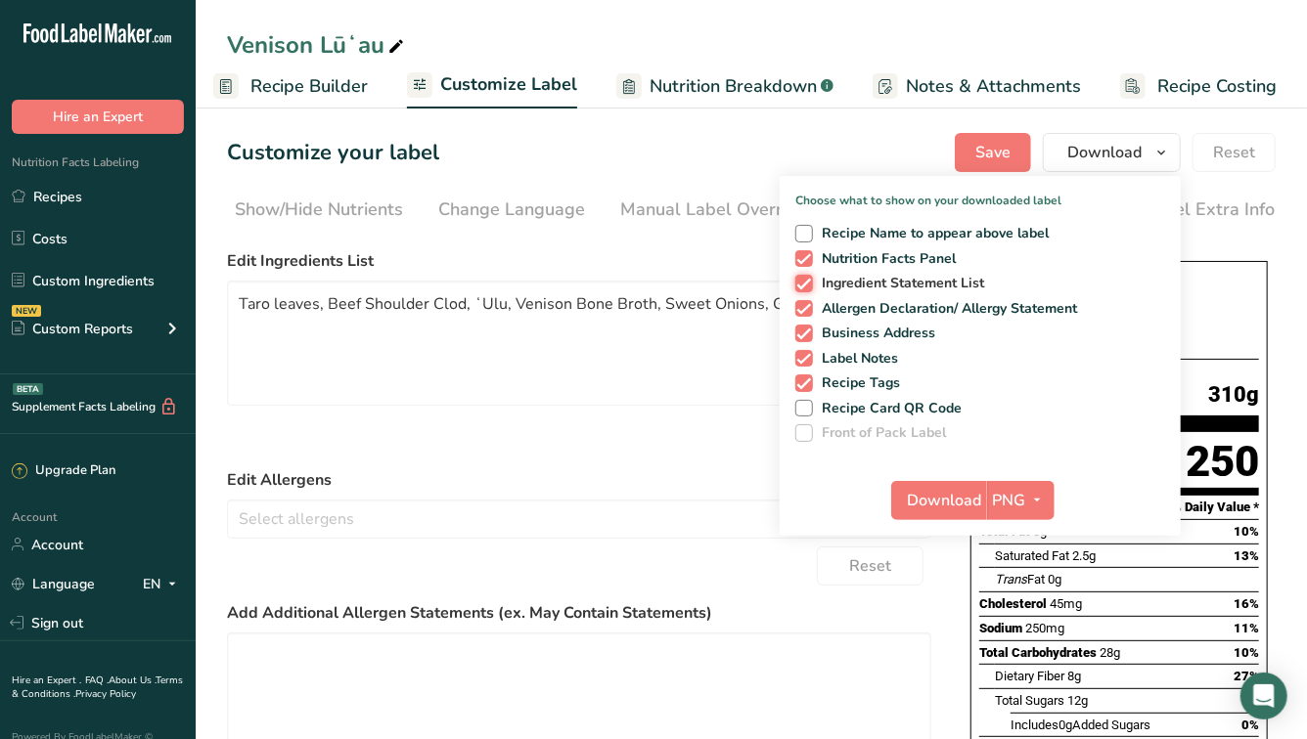
checkbox input "false"
click at [881, 305] on span "Allergen Declaration/ Allergy Statement" at bounding box center [945, 309] width 265 height 18
click at [808, 305] on input "Allergen Declaration/ Allergy Statement" at bounding box center [801, 308] width 13 height 13
click at [871, 308] on span "Allergen Declaration/ Allergy Statement" at bounding box center [945, 309] width 265 height 18
click at [808, 308] on input "Allergen Declaration/ Allergy Statement" at bounding box center [801, 308] width 13 height 13
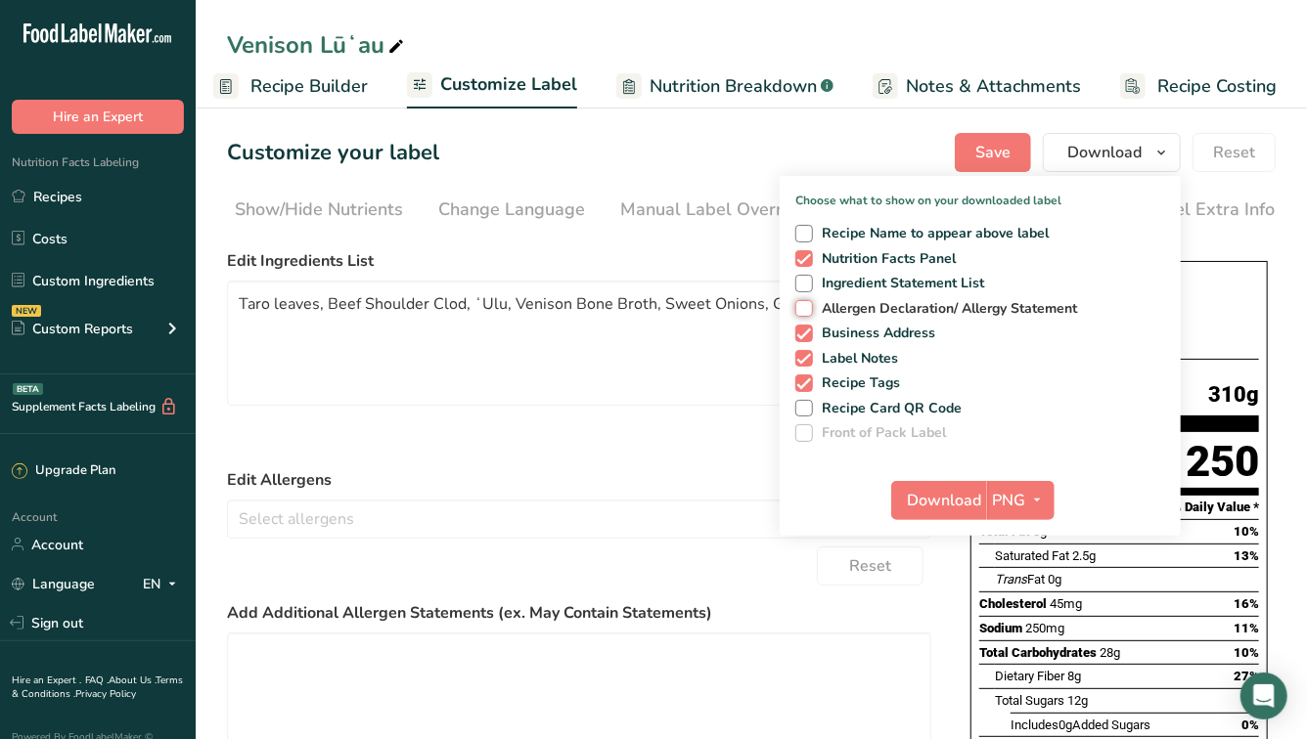
checkbox input "true"
click at [871, 332] on span "Business Address" at bounding box center [874, 334] width 123 height 18
click at [808, 332] on input "Business Address" at bounding box center [801, 333] width 13 height 13
checkbox input "false"
click at [871, 351] on span "Label Notes" at bounding box center [856, 359] width 86 height 18
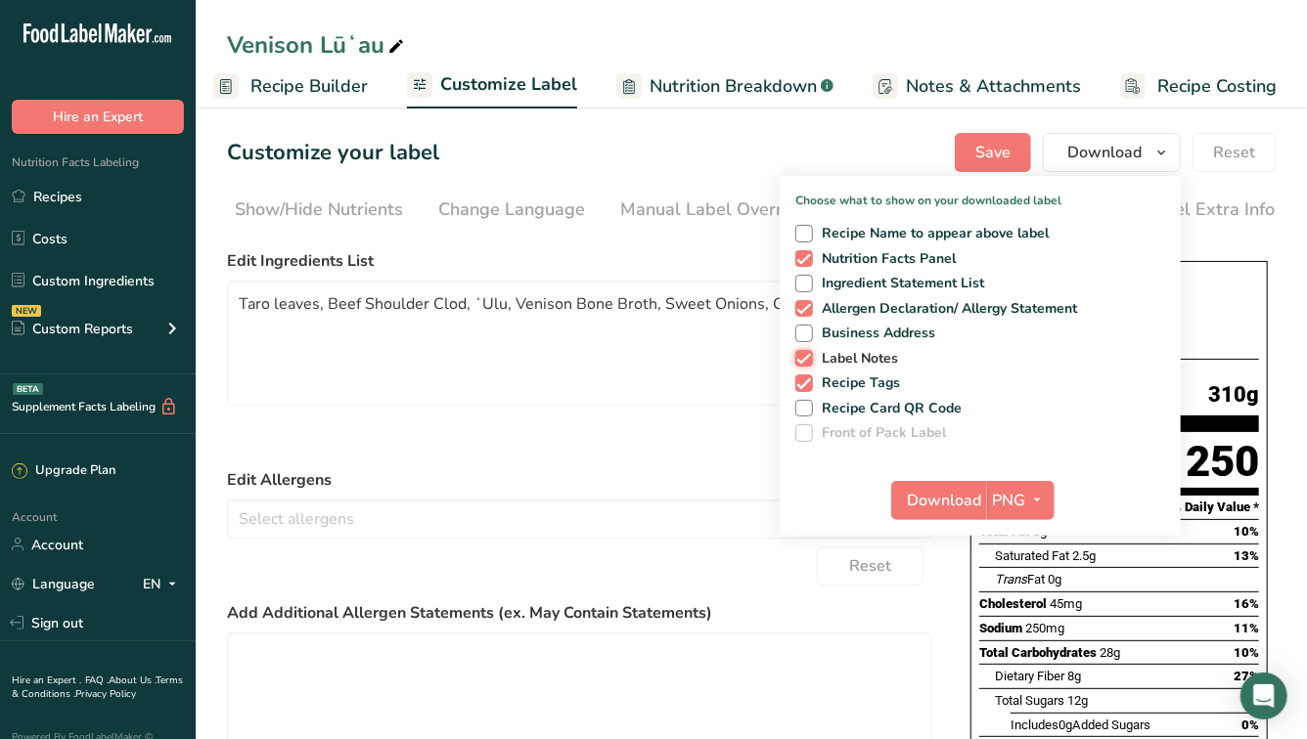
click at [808, 352] on input "Label Notes" at bounding box center [801, 358] width 13 height 13
checkbox input "false"
click at [873, 384] on span "Recipe Tags" at bounding box center [857, 384] width 88 height 18
click at [808, 384] on input "Recipe Tags" at bounding box center [801, 383] width 13 height 13
checkbox input "false"
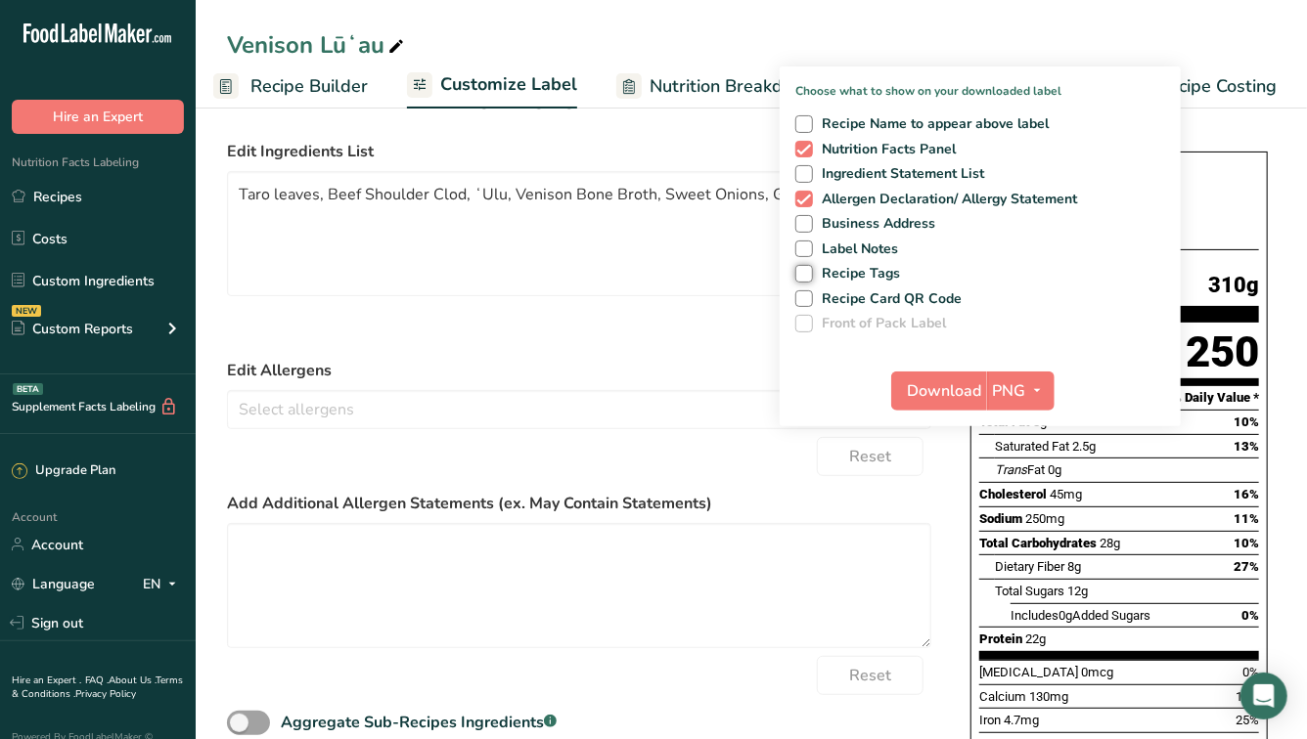
scroll to position [54, 0]
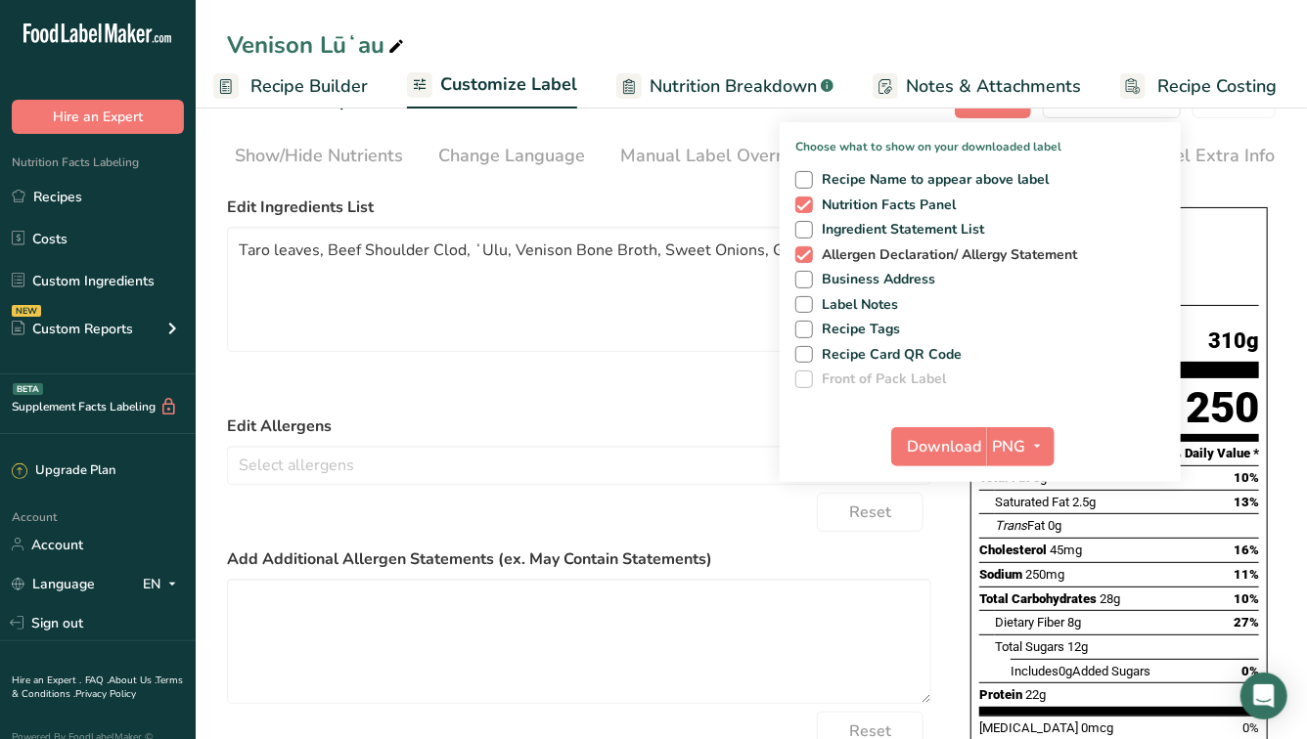
click at [865, 257] on span "Allergen Declaration/ Allergy Statement" at bounding box center [945, 255] width 265 height 18
click at [808, 257] on input "Allergen Declaration/ Allergy Statement" at bounding box center [801, 254] width 13 height 13
checkbox input "false"
click at [946, 448] on span "Download" at bounding box center [945, 446] width 74 height 23
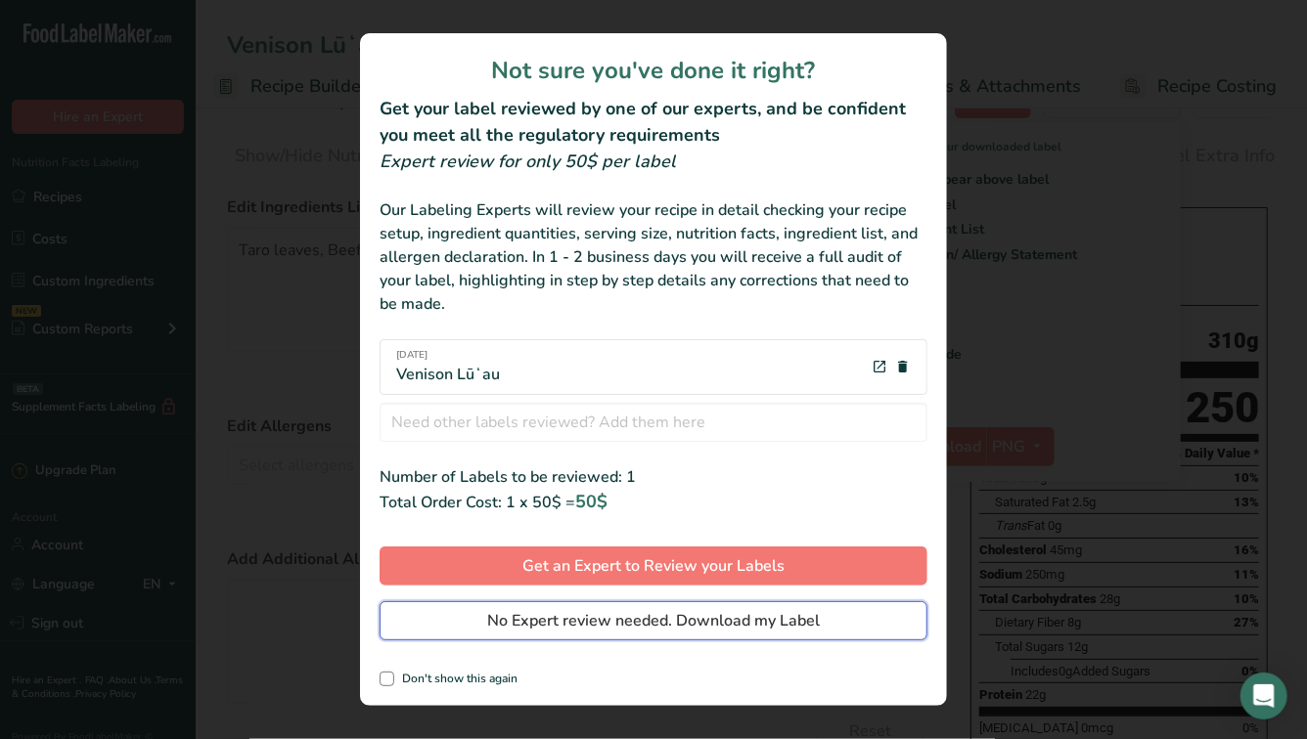
click at [607, 630] on span "No Expert review needed. Download my Label" at bounding box center [653, 620] width 332 height 23
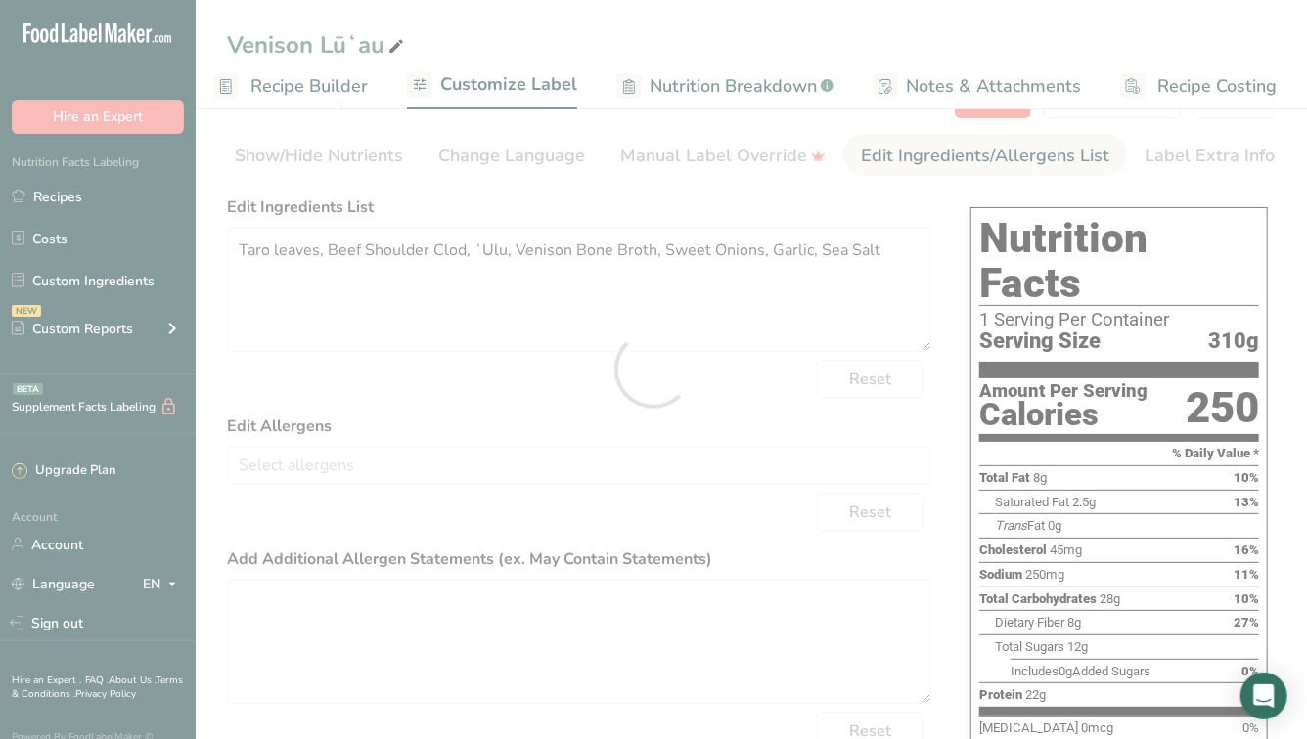
scroll to position [0, 0]
